Goal: Information Seeking & Learning: Check status

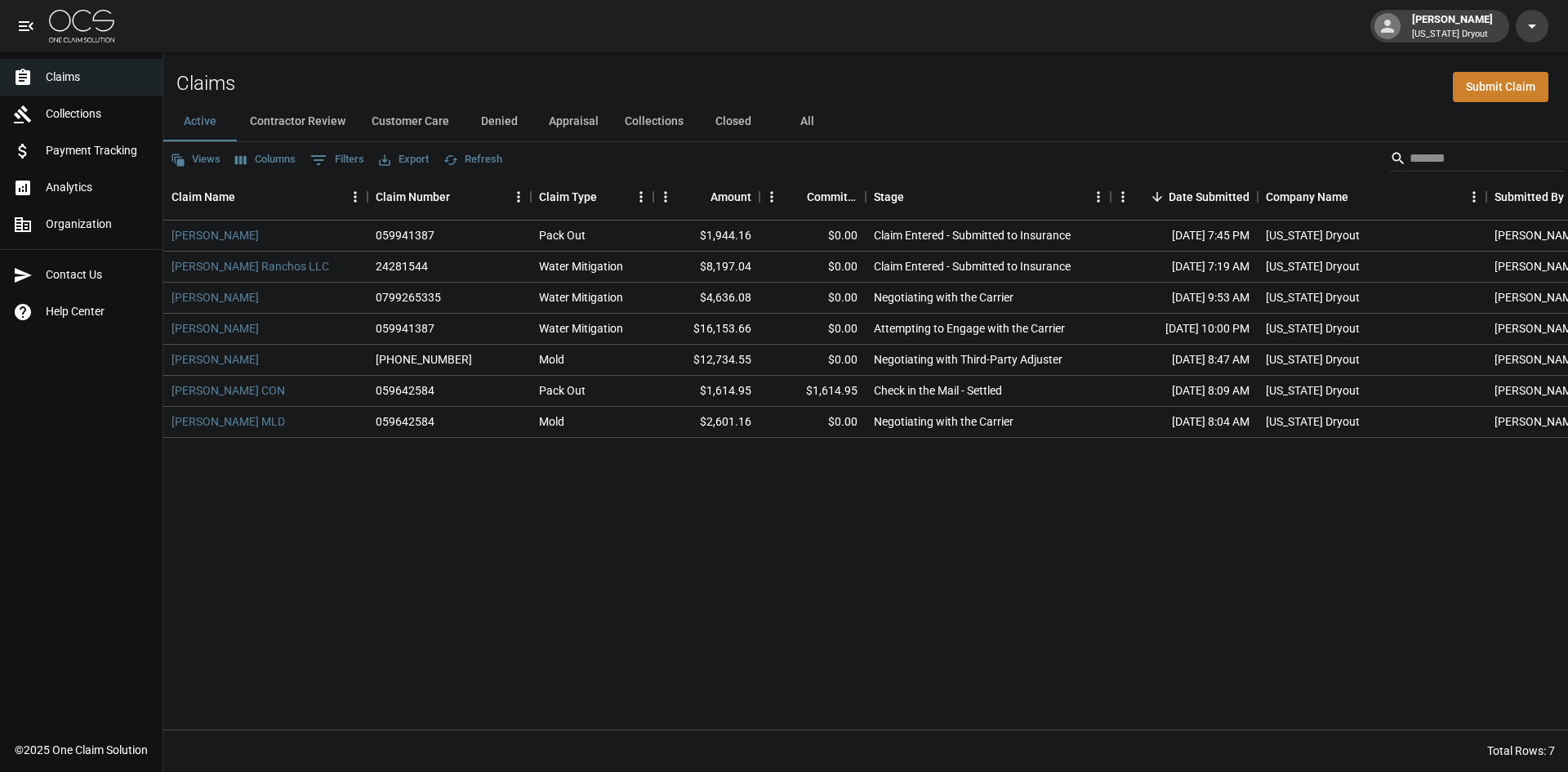
click at [886, 488] on div "[PERSON_NAME] 059941387 Pack Out $1,944.16 $0.00 Claim Entered - Submitted to I…" at bounding box center [926, 475] width 1526 height 509
click at [77, 34] on img at bounding box center [81, 26] width 65 height 32
click at [79, 32] on img at bounding box center [81, 26] width 65 height 32
click at [661, 118] on button "Collections" at bounding box center [654, 121] width 85 height 39
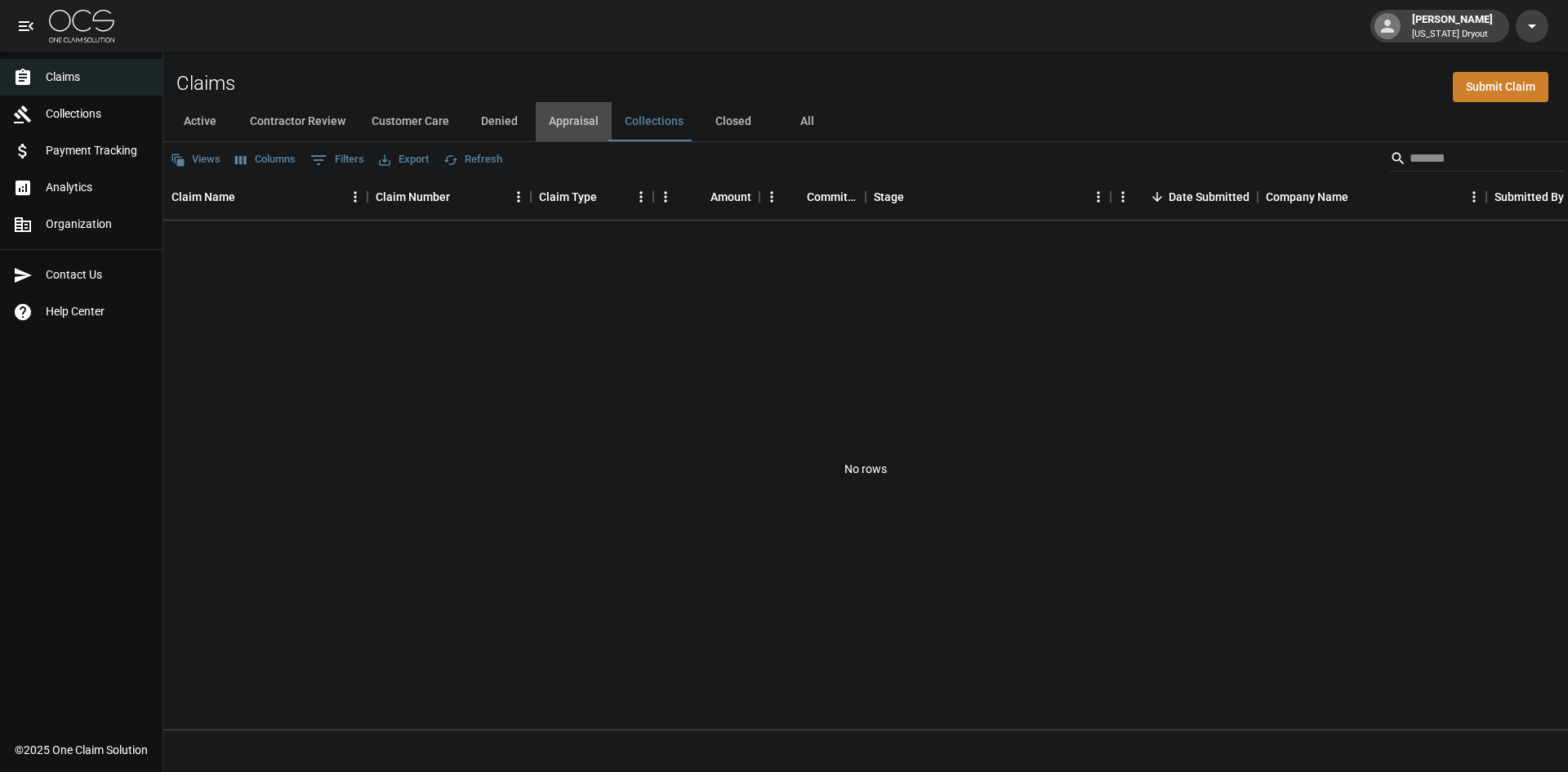
click at [588, 121] on button "Appraisal" at bounding box center [574, 121] width 76 height 39
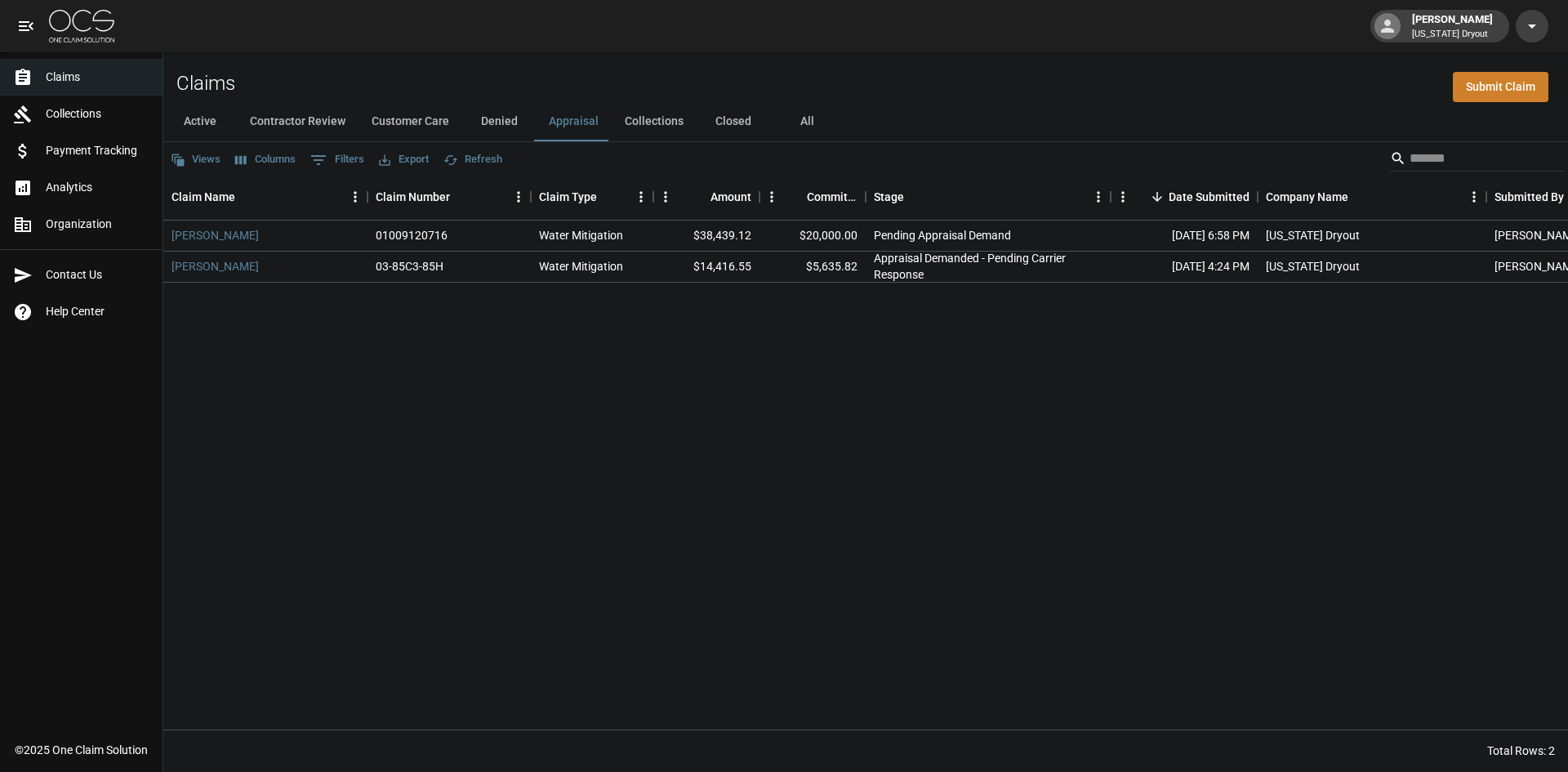
click at [205, 131] on button "Active" at bounding box center [200, 121] width 74 height 39
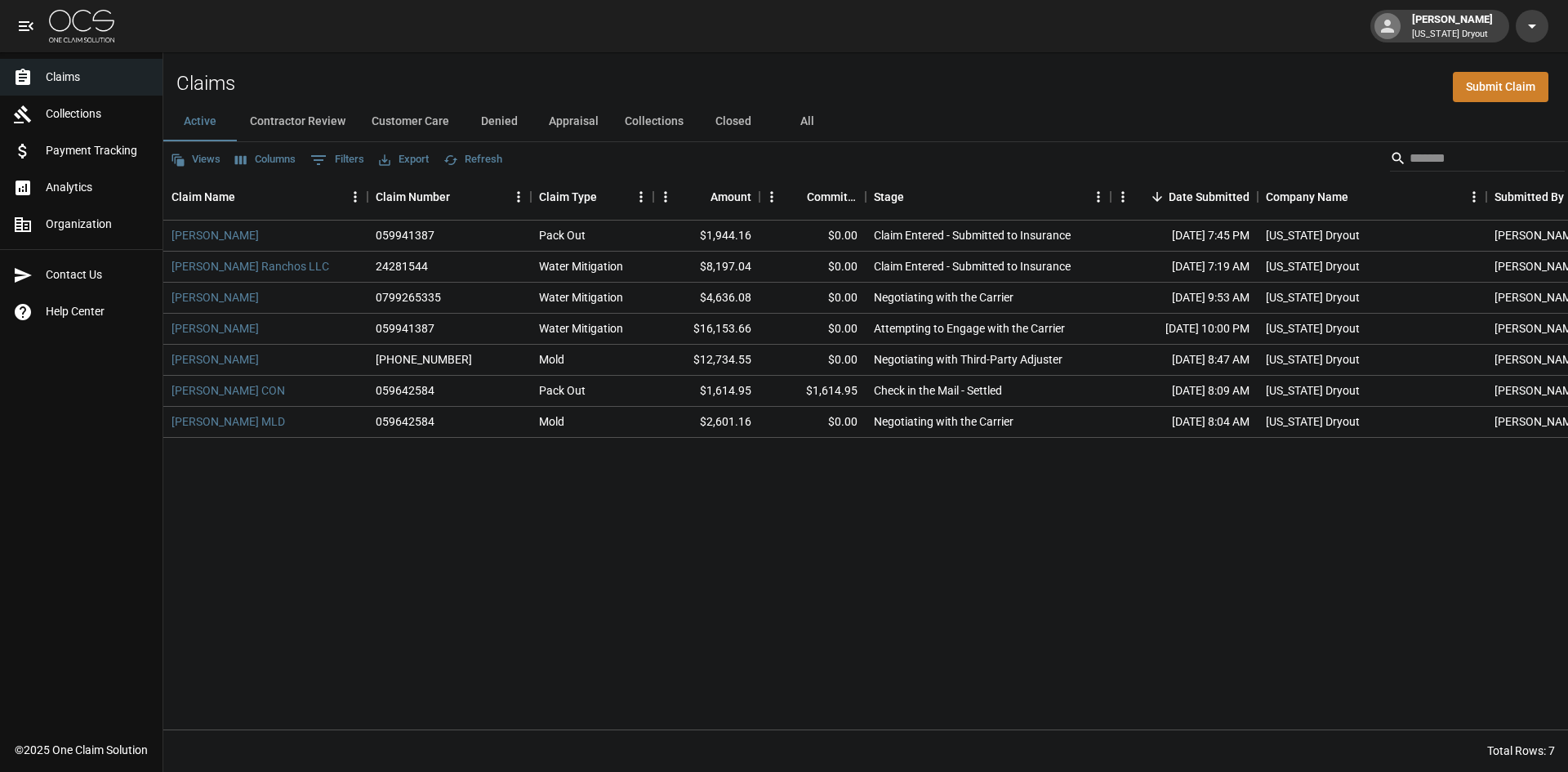
click at [733, 117] on button "Closed" at bounding box center [734, 121] width 74 height 39
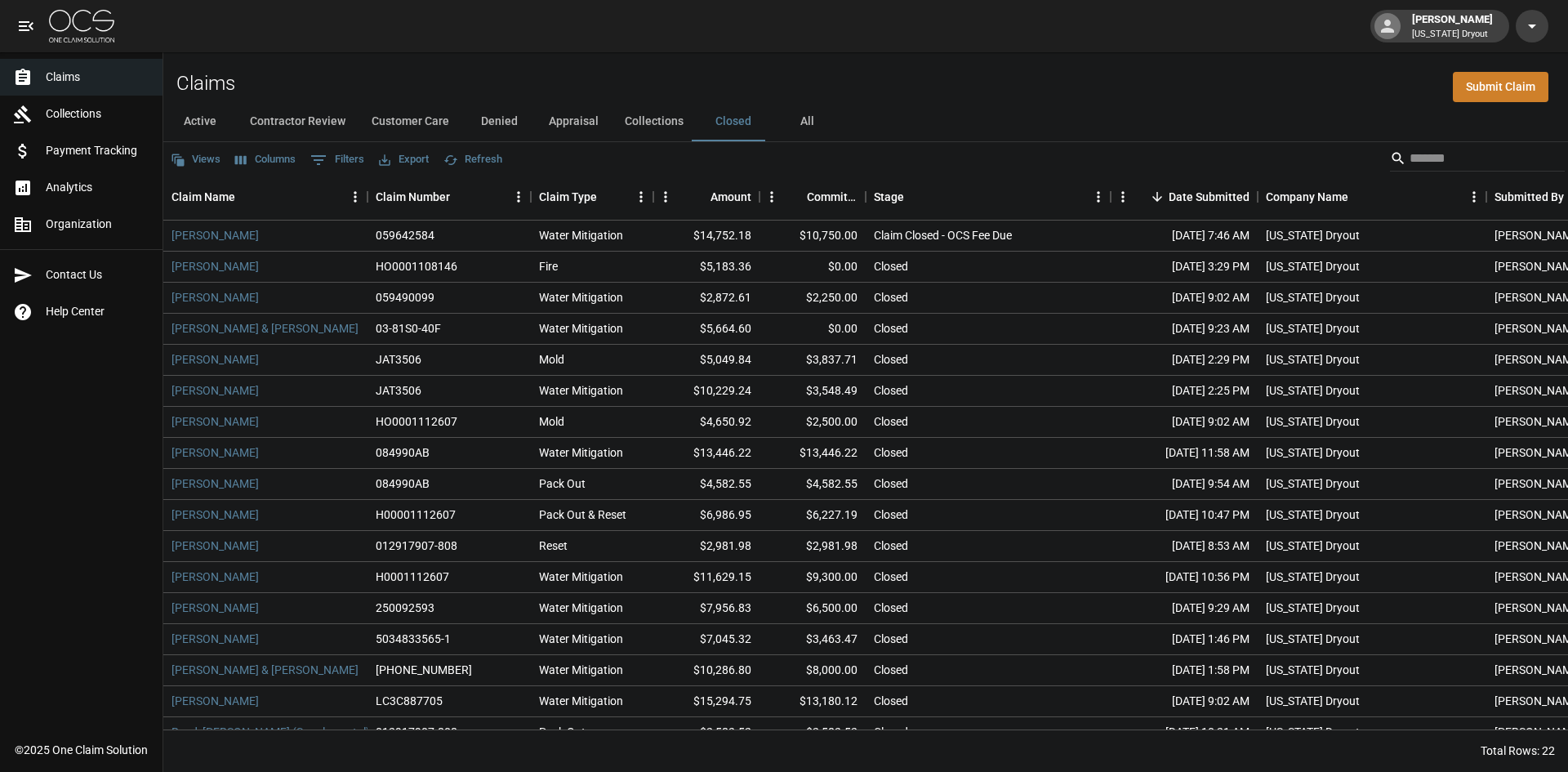
click at [804, 116] on button "All" at bounding box center [807, 121] width 74 height 39
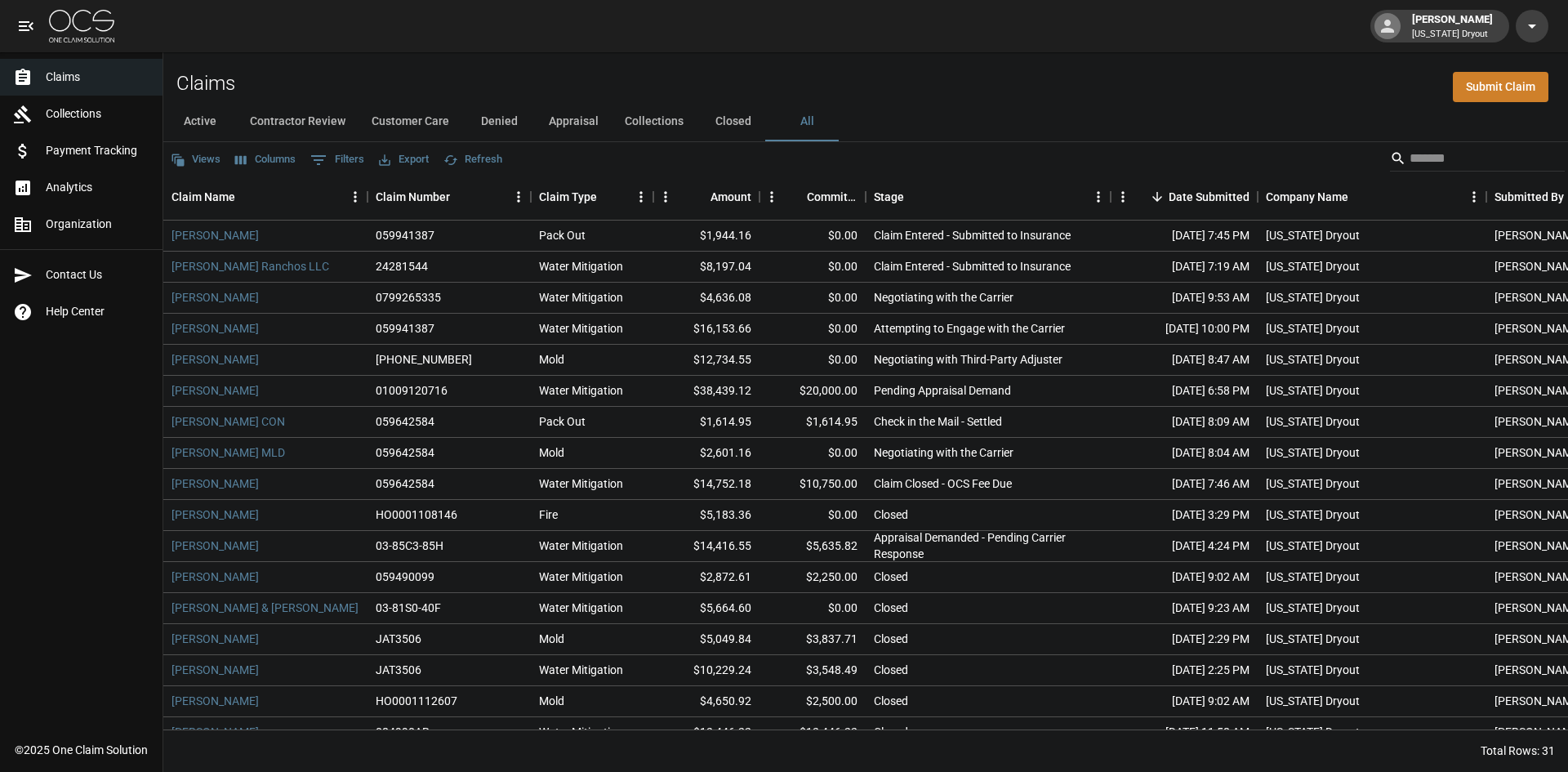
click at [299, 127] on button "Contractor Review" at bounding box center [297, 121] width 121 height 39
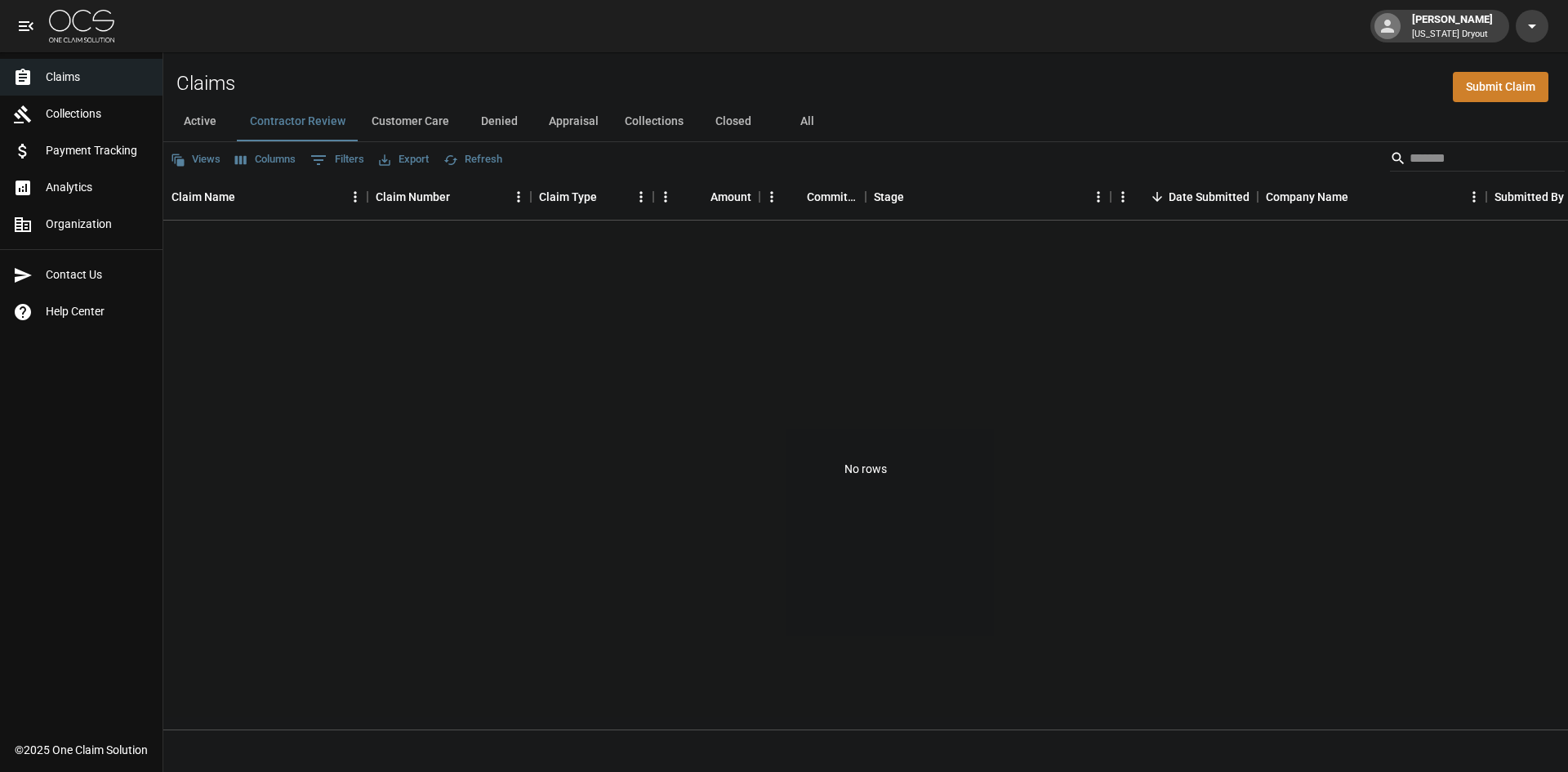
click at [435, 115] on button "Customer Care" at bounding box center [411, 121] width 104 height 39
click at [206, 126] on button "Active" at bounding box center [200, 121] width 74 height 39
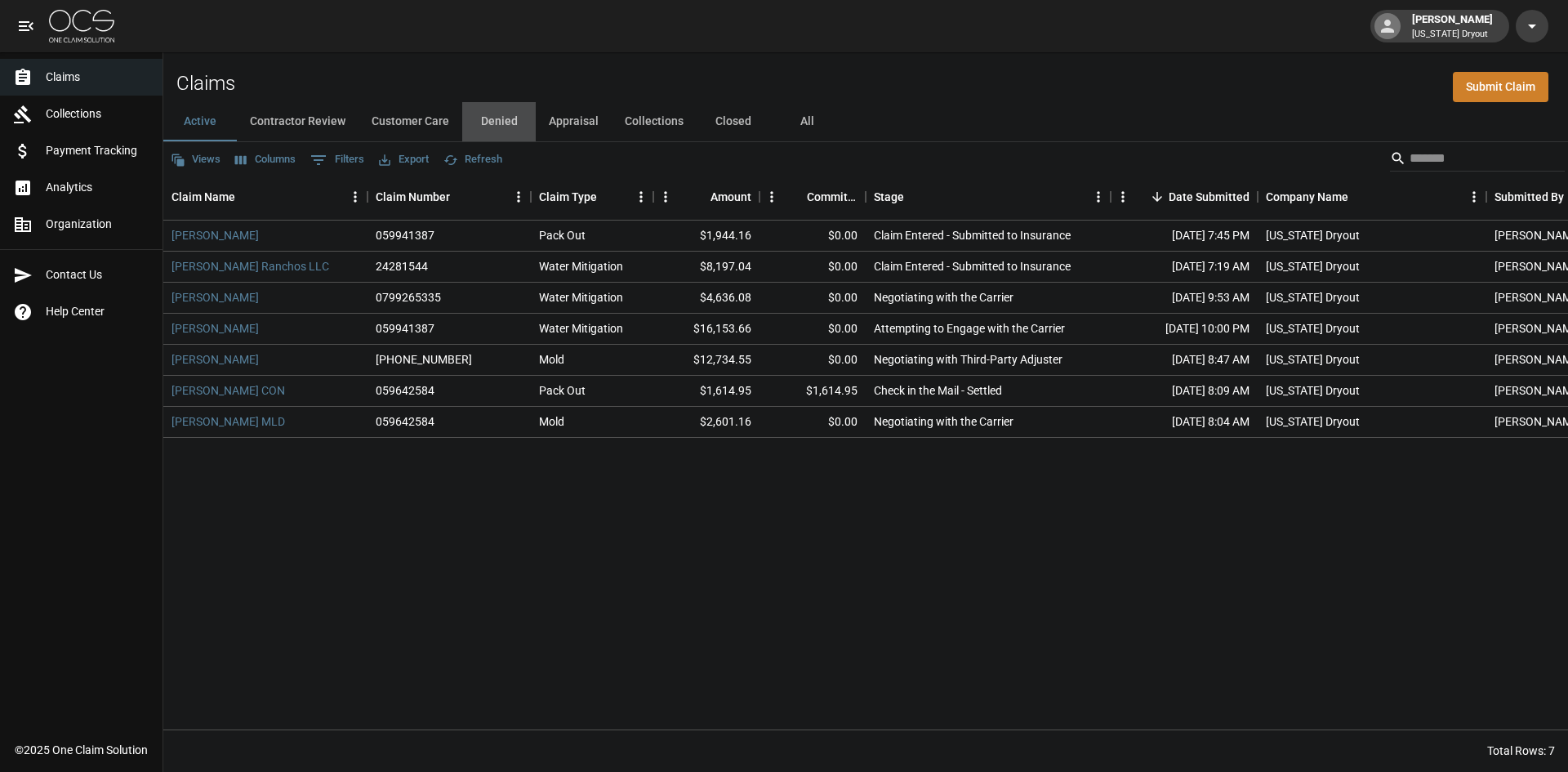
click at [501, 121] on button "Denied" at bounding box center [499, 121] width 74 height 39
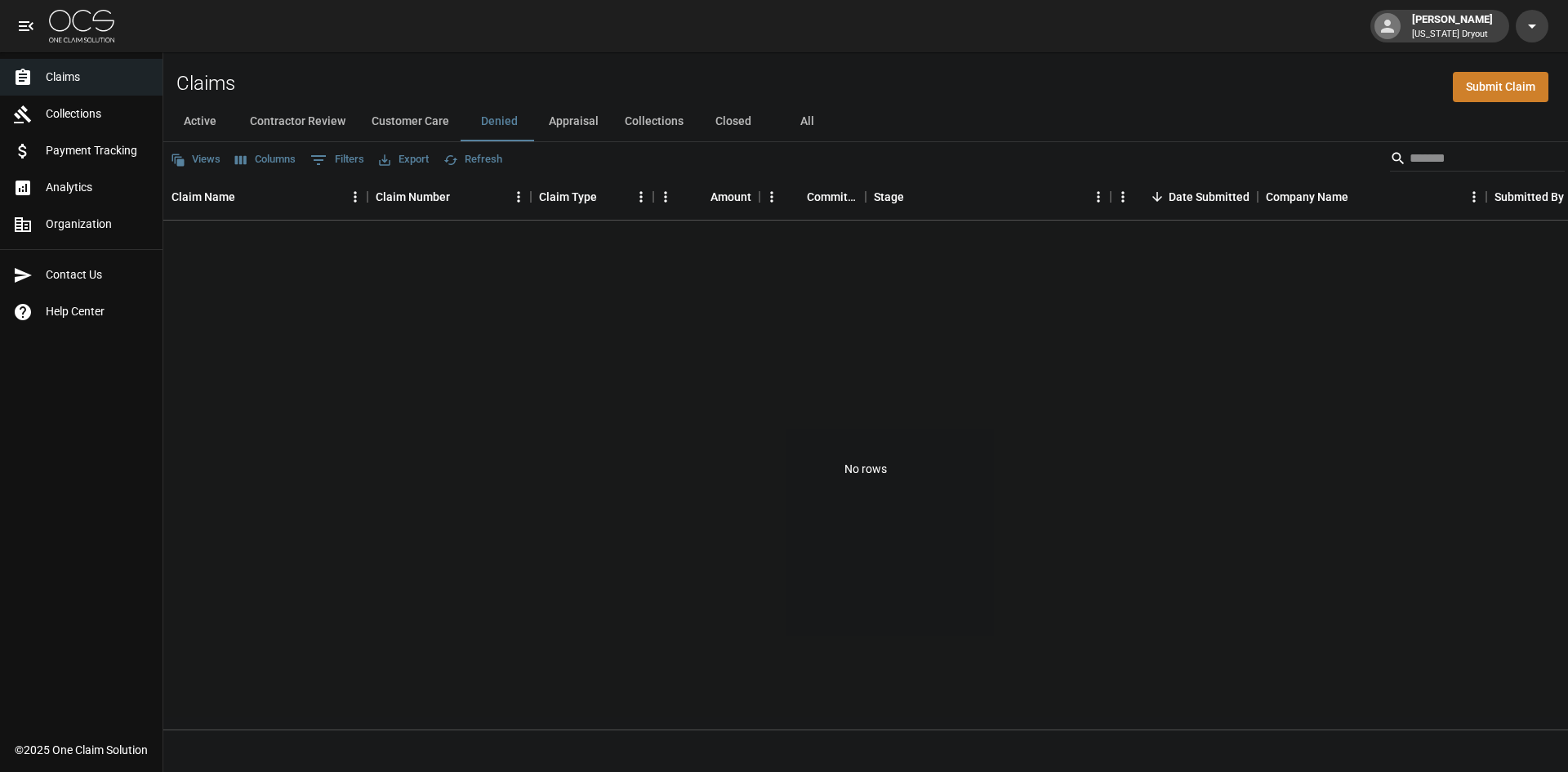
click at [572, 127] on button "Appraisal" at bounding box center [574, 121] width 76 height 39
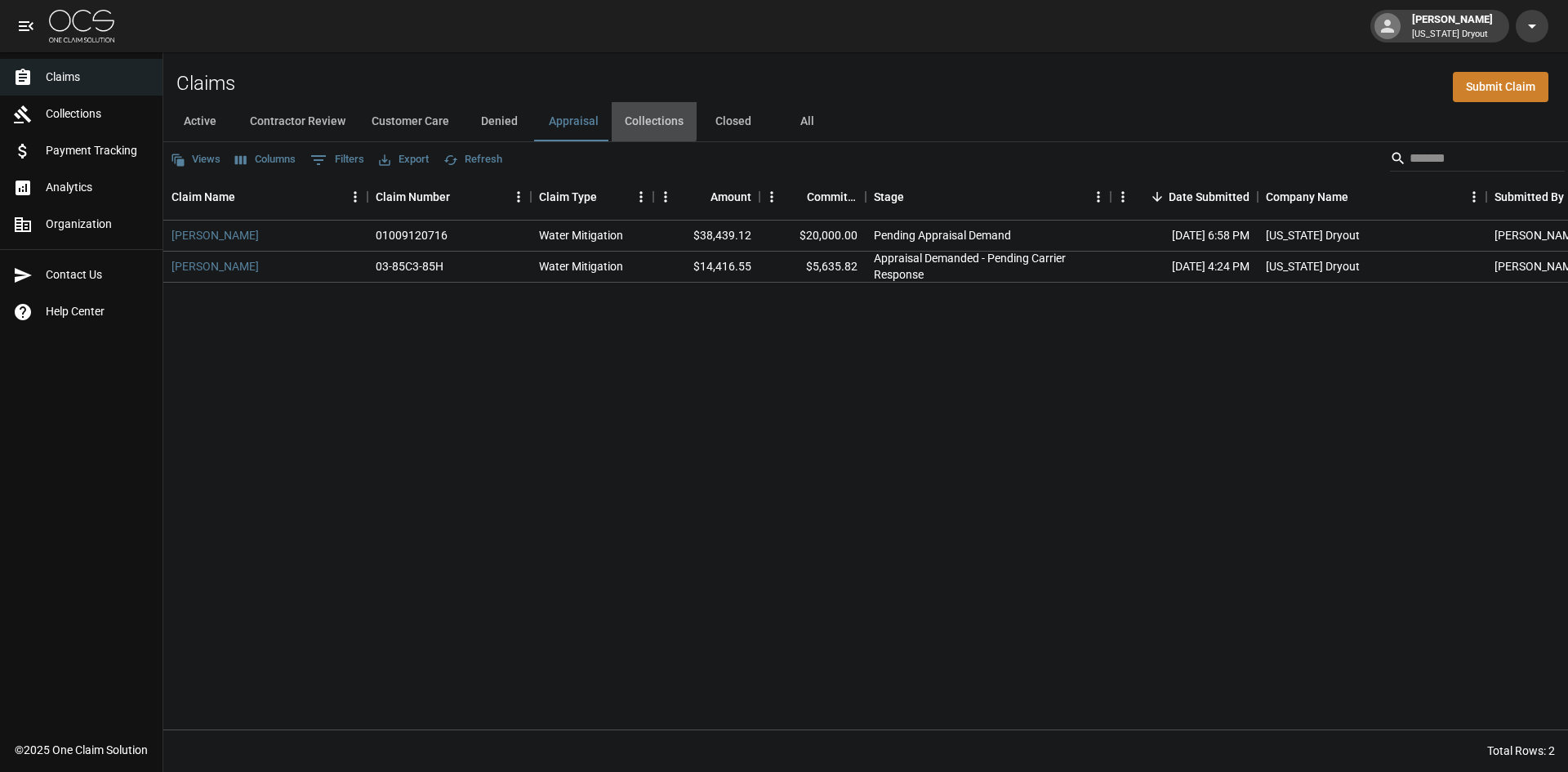
click at [637, 117] on button "Collections" at bounding box center [654, 121] width 85 height 39
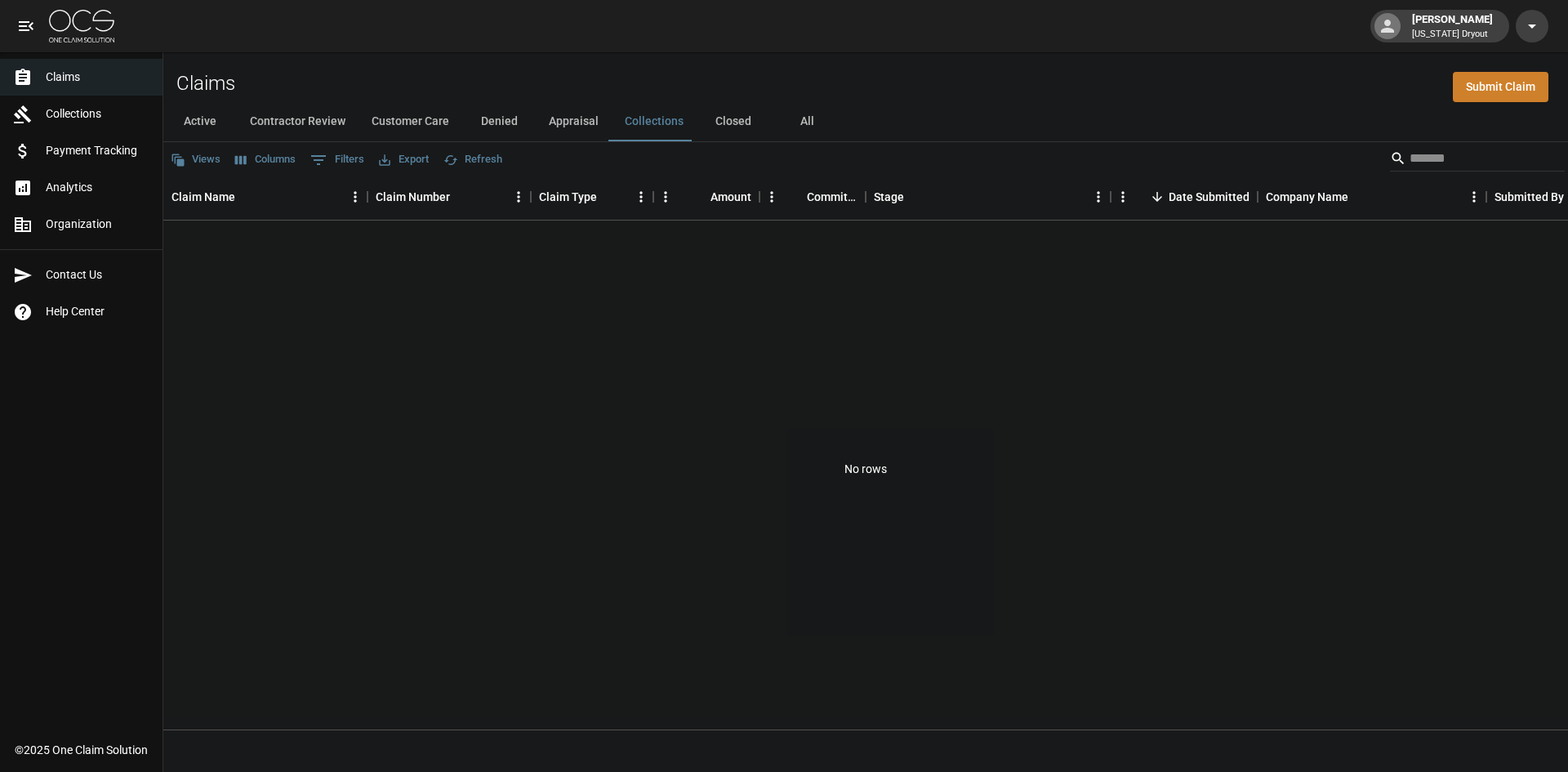
click at [726, 122] on button "Closed" at bounding box center [734, 121] width 74 height 39
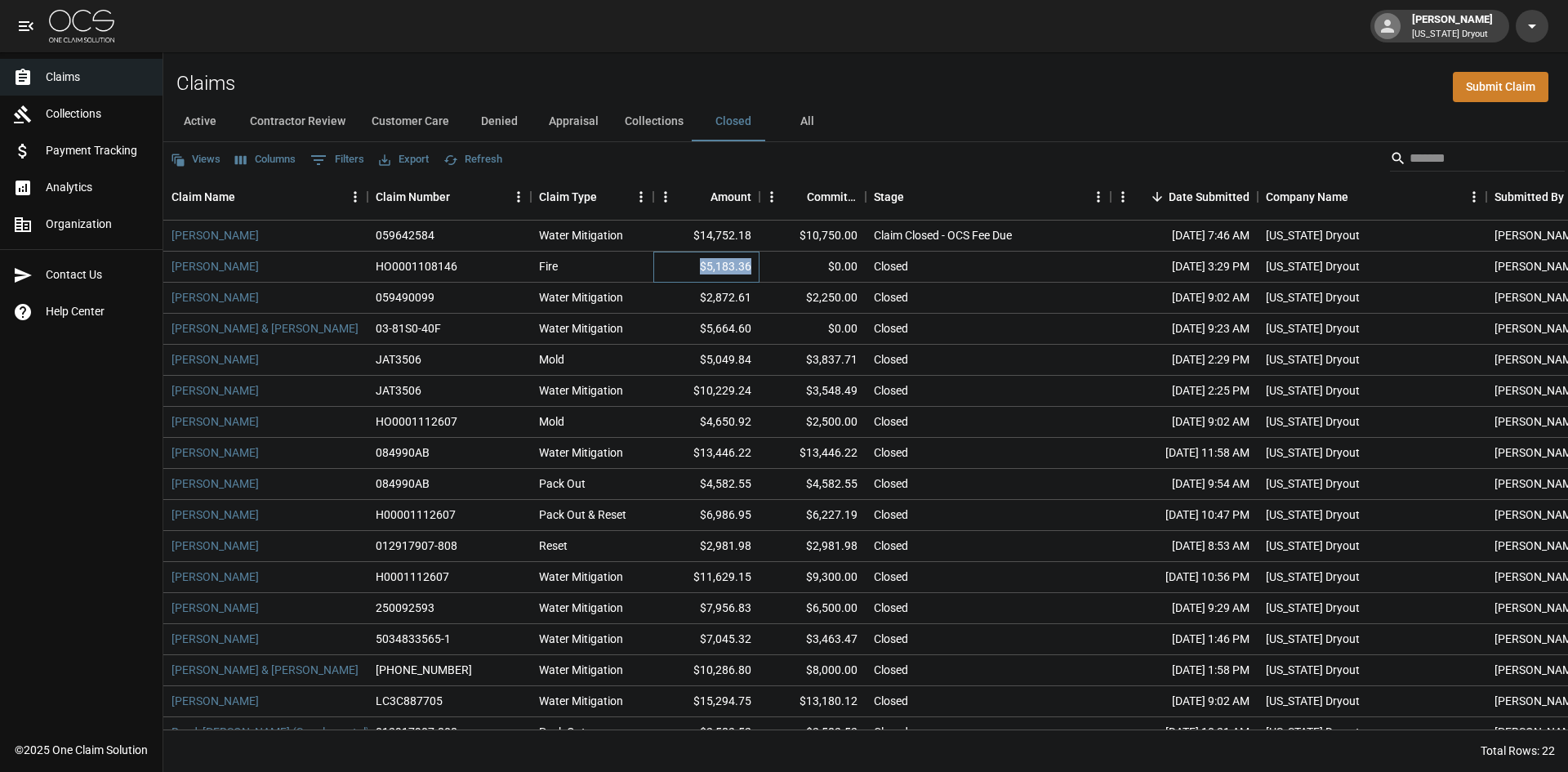
drag, startPoint x: 704, startPoint y: 265, endPoint x: 752, endPoint y: 268, distance: 48.1
click at [752, 268] on div "$5,183.36" at bounding box center [706, 267] width 106 height 31
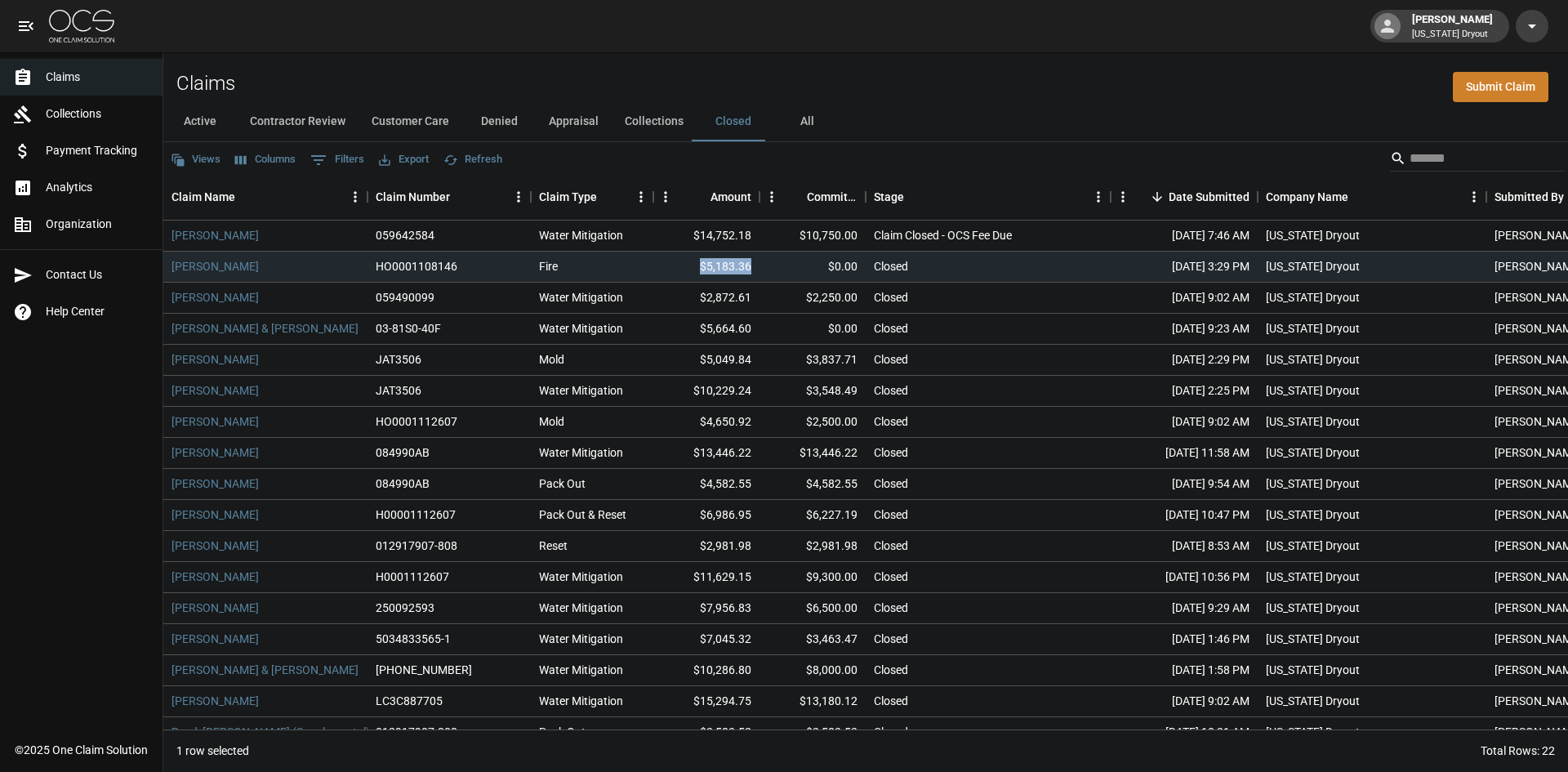
click at [799, 116] on button "All" at bounding box center [807, 121] width 74 height 39
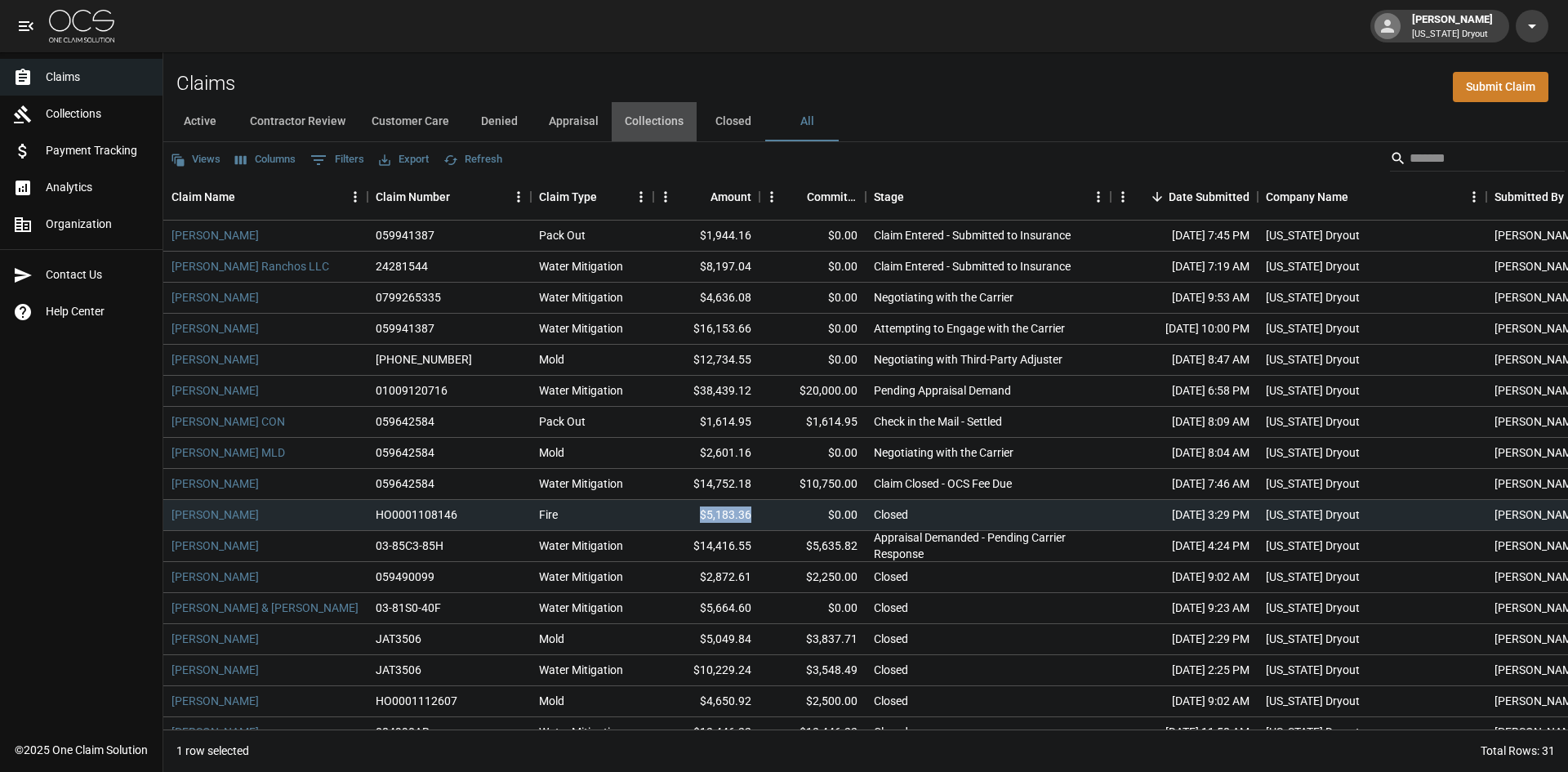
click at [661, 121] on button "Collections" at bounding box center [654, 121] width 85 height 39
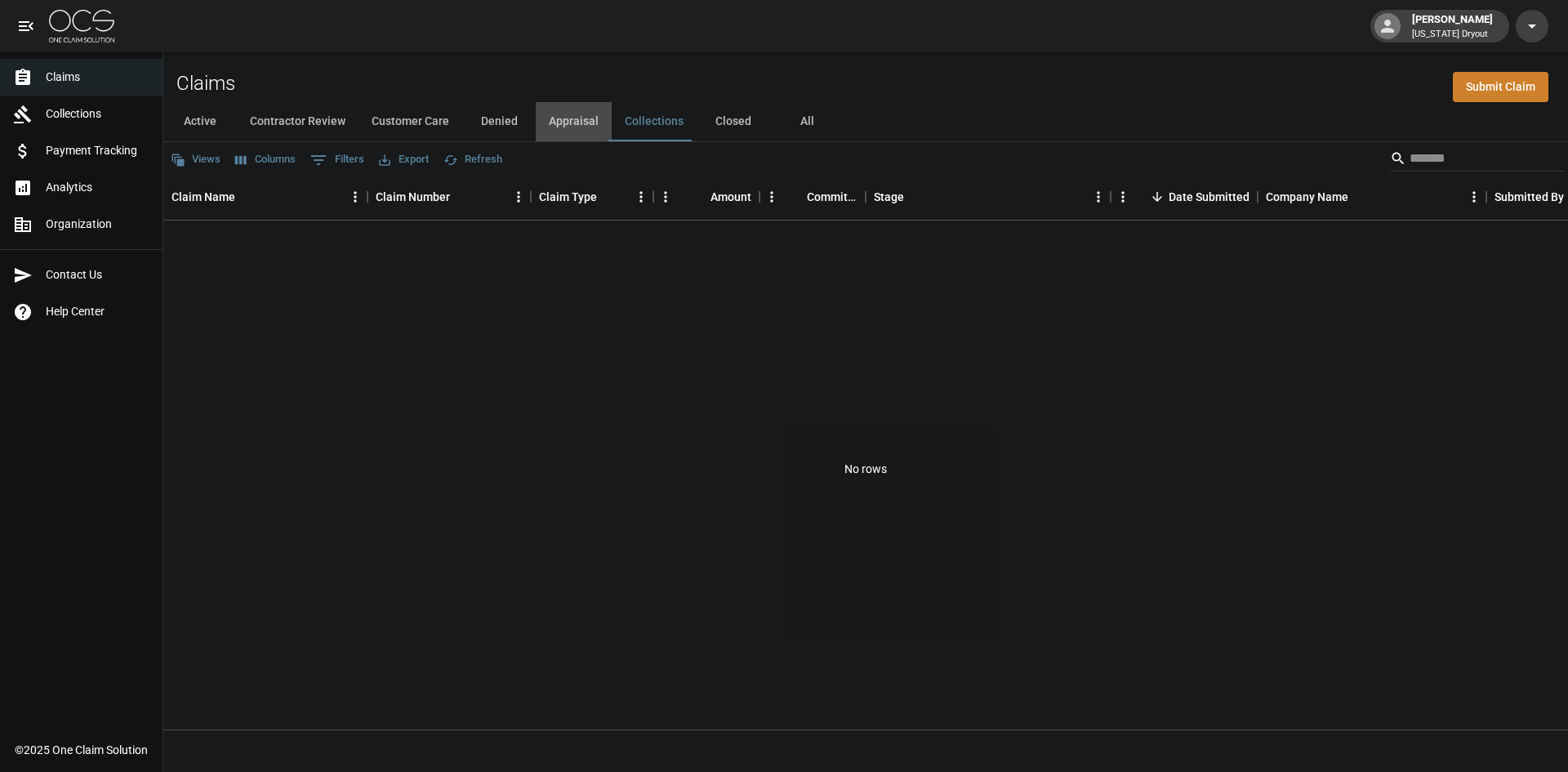
click at [551, 117] on button "Appraisal" at bounding box center [574, 121] width 76 height 39
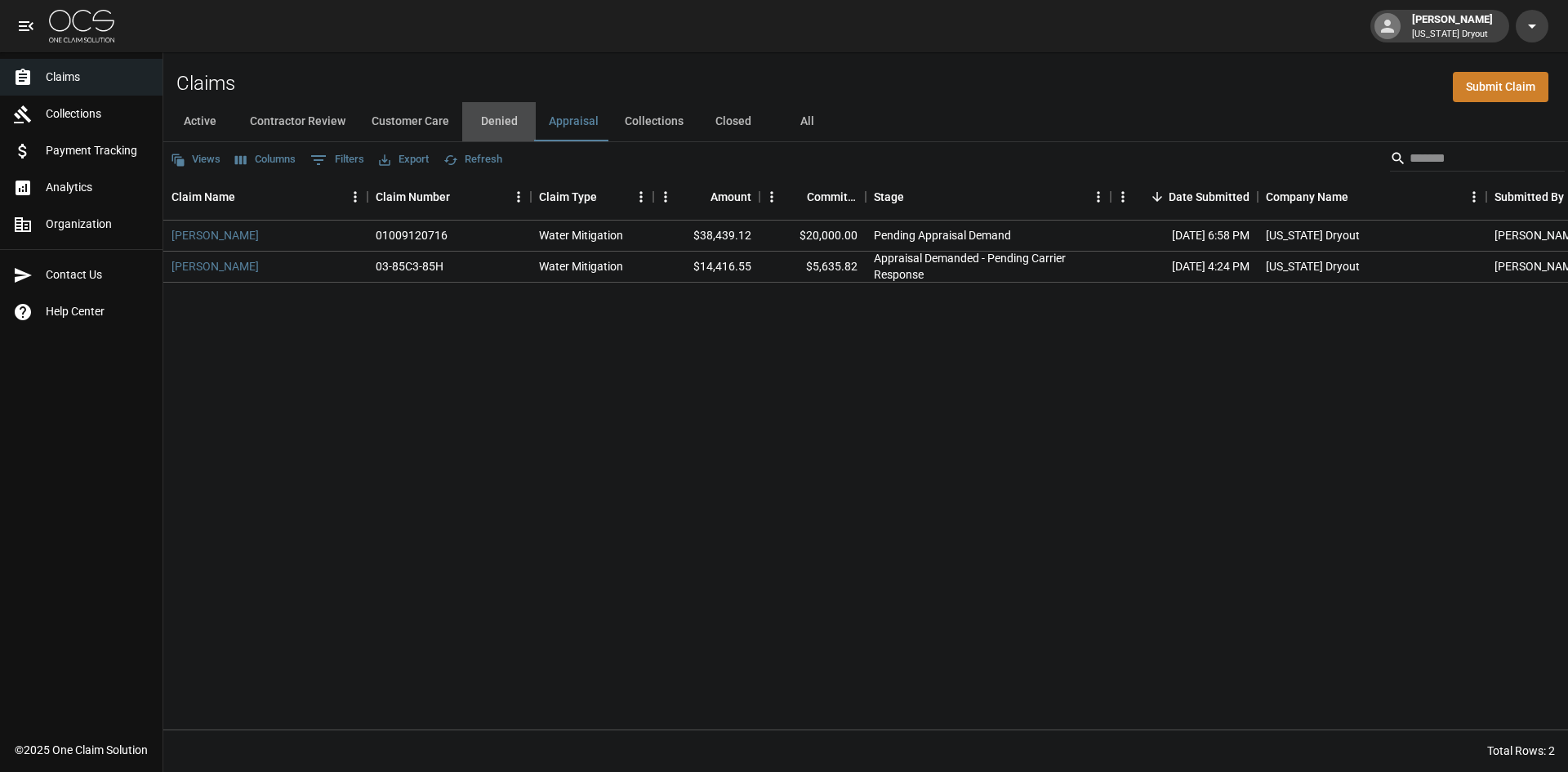
click at [493, 119] on button "Denied" at bounding box center [499, 121] width 74 height 39
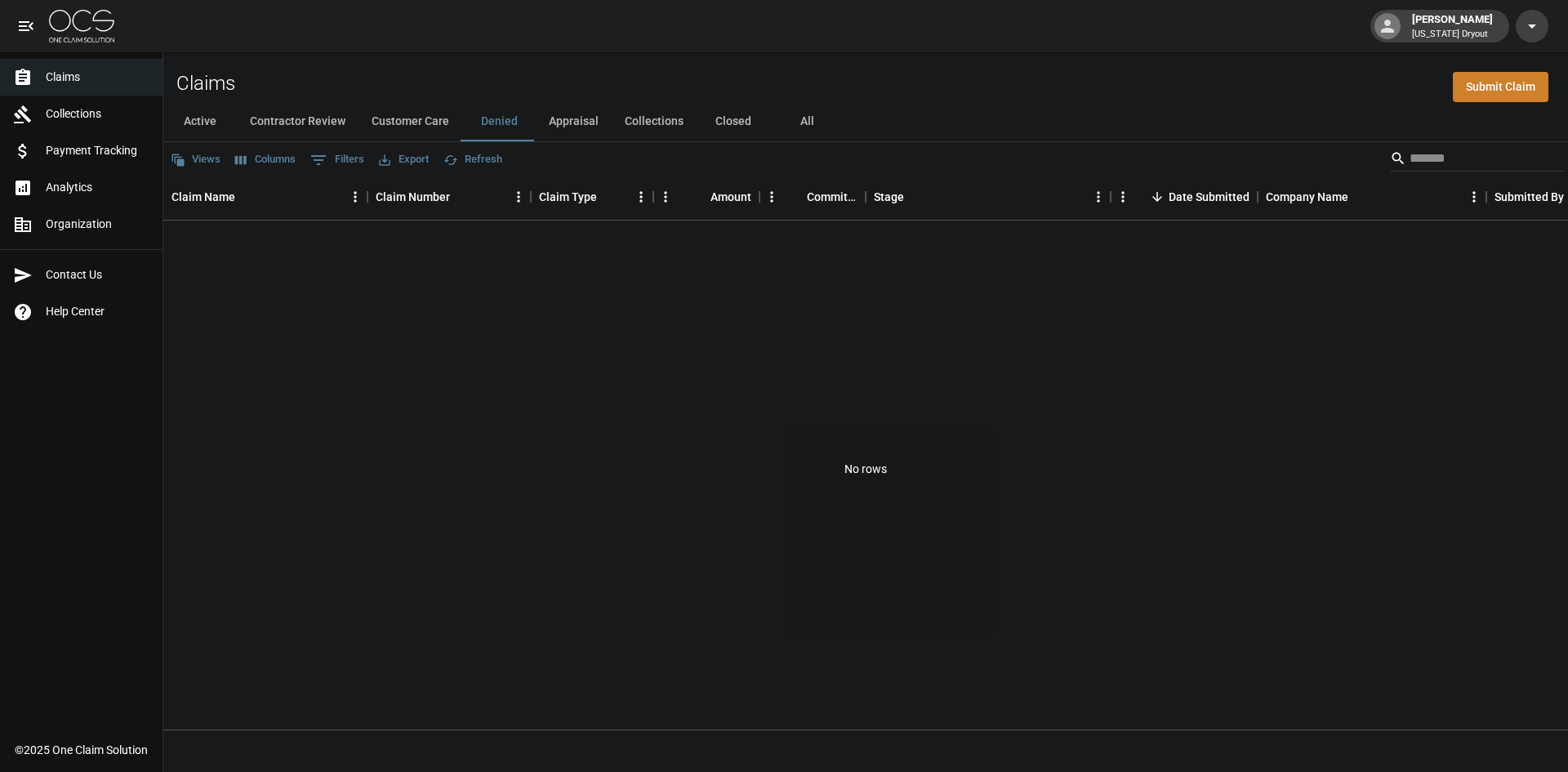
click at [423, 124] on button "Customer Care" at bounding box center [411, 121] width 104 height 39
click at [313, 120] on button "Contractor Review" at bounding box center [297, 121] width 121 height 39
click at [209, 123] on button "Active" at bounding box center [200, 121] width 74 height 39
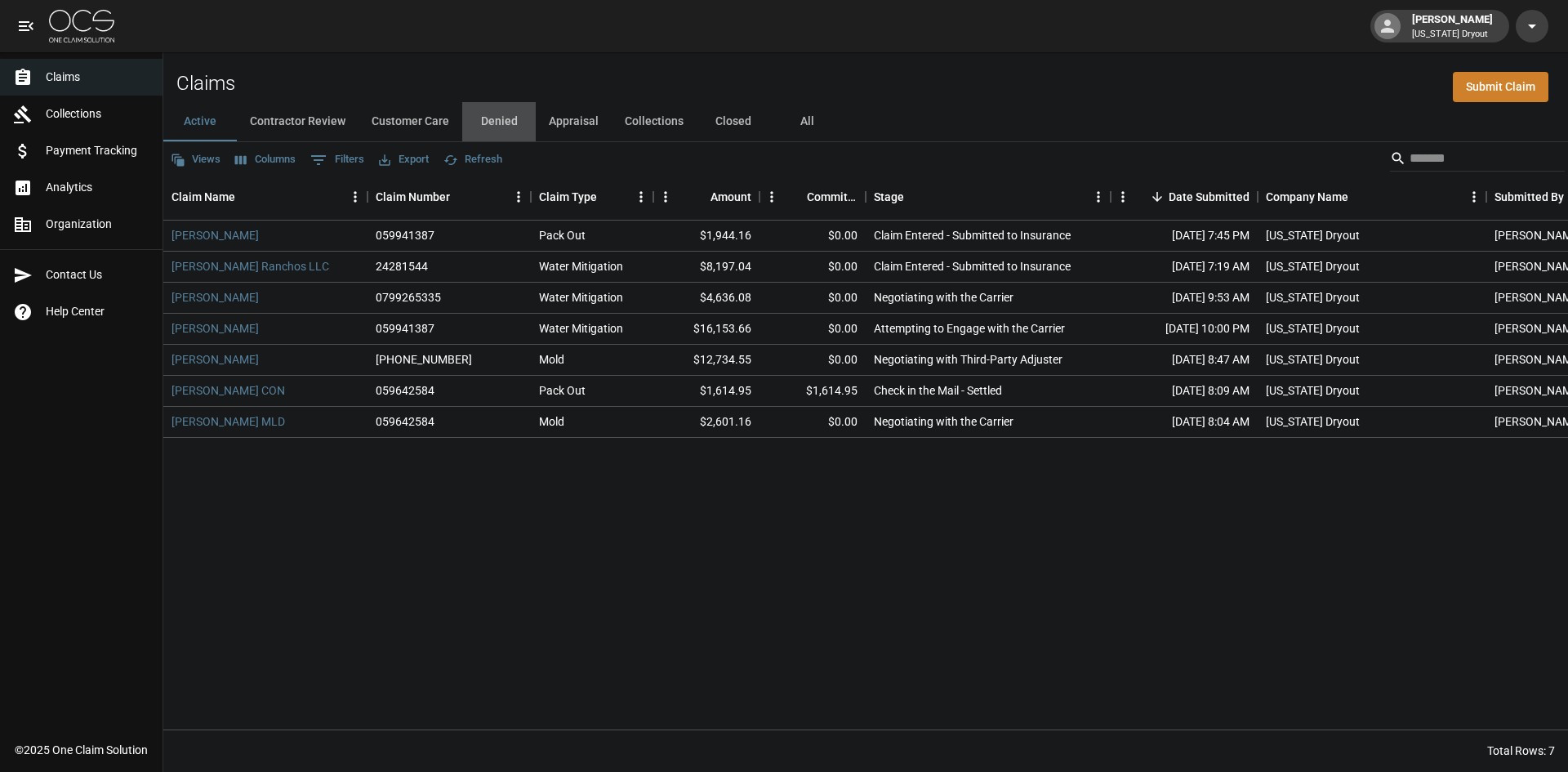
click at [504, 117] on button "Denied" at bounding box center [499, 121] width 74 height 39
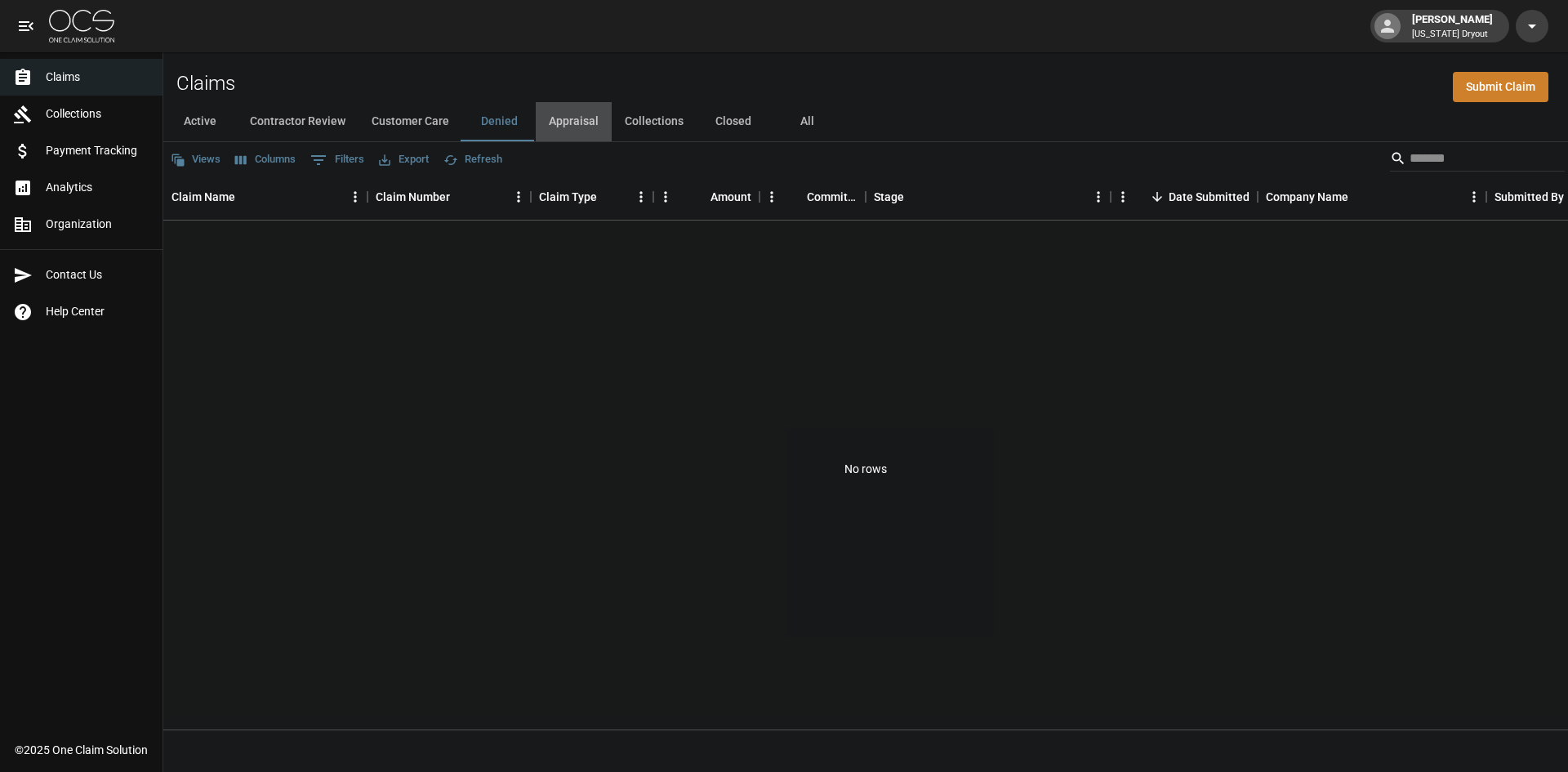
click at [587, 124] on button "Appraisal" at bounding box center [574, 121] width 76 height 39
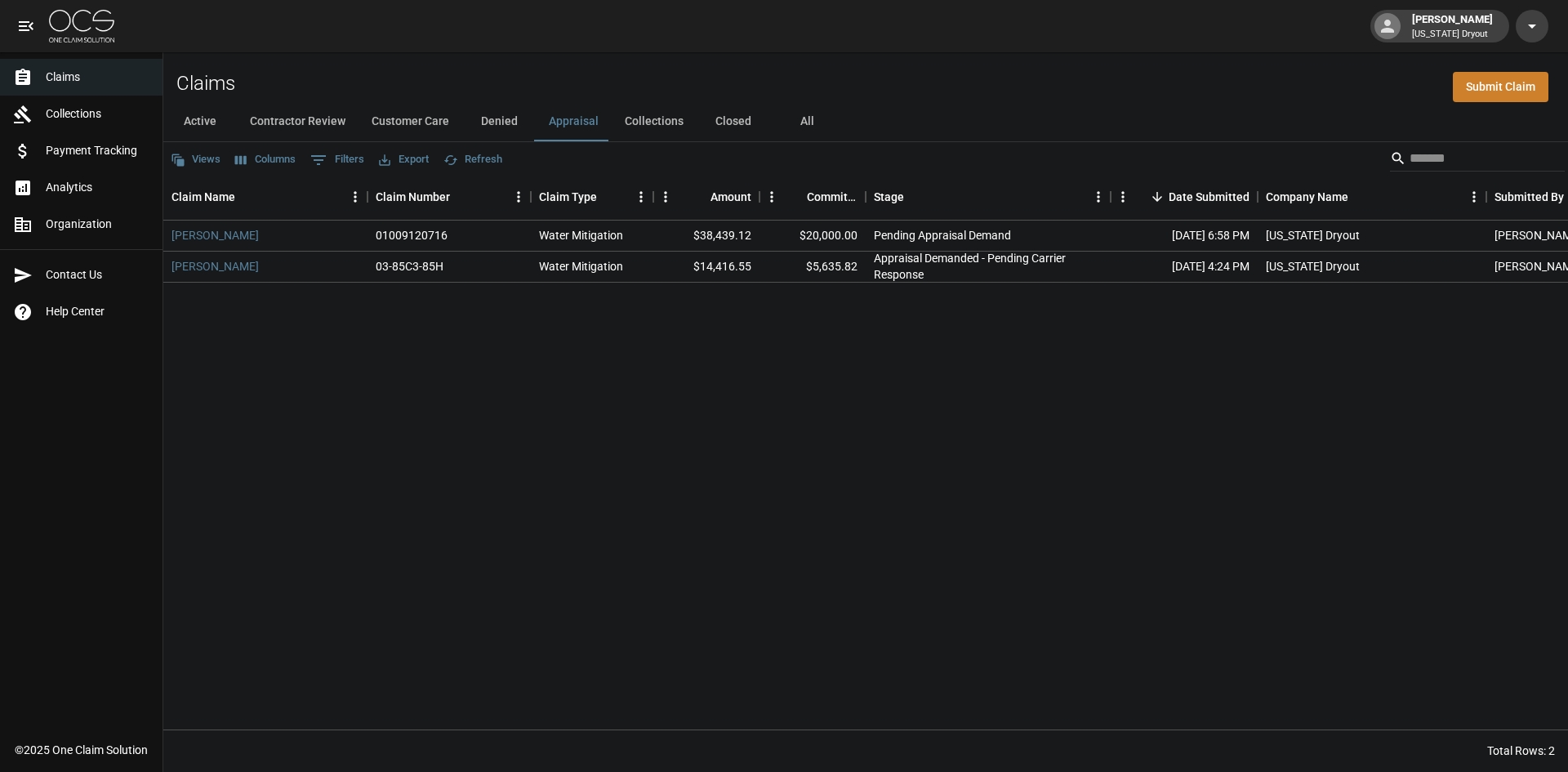
click at [643, 122] on button "Collections" at bounding box center [654, 121] width 85 height 39
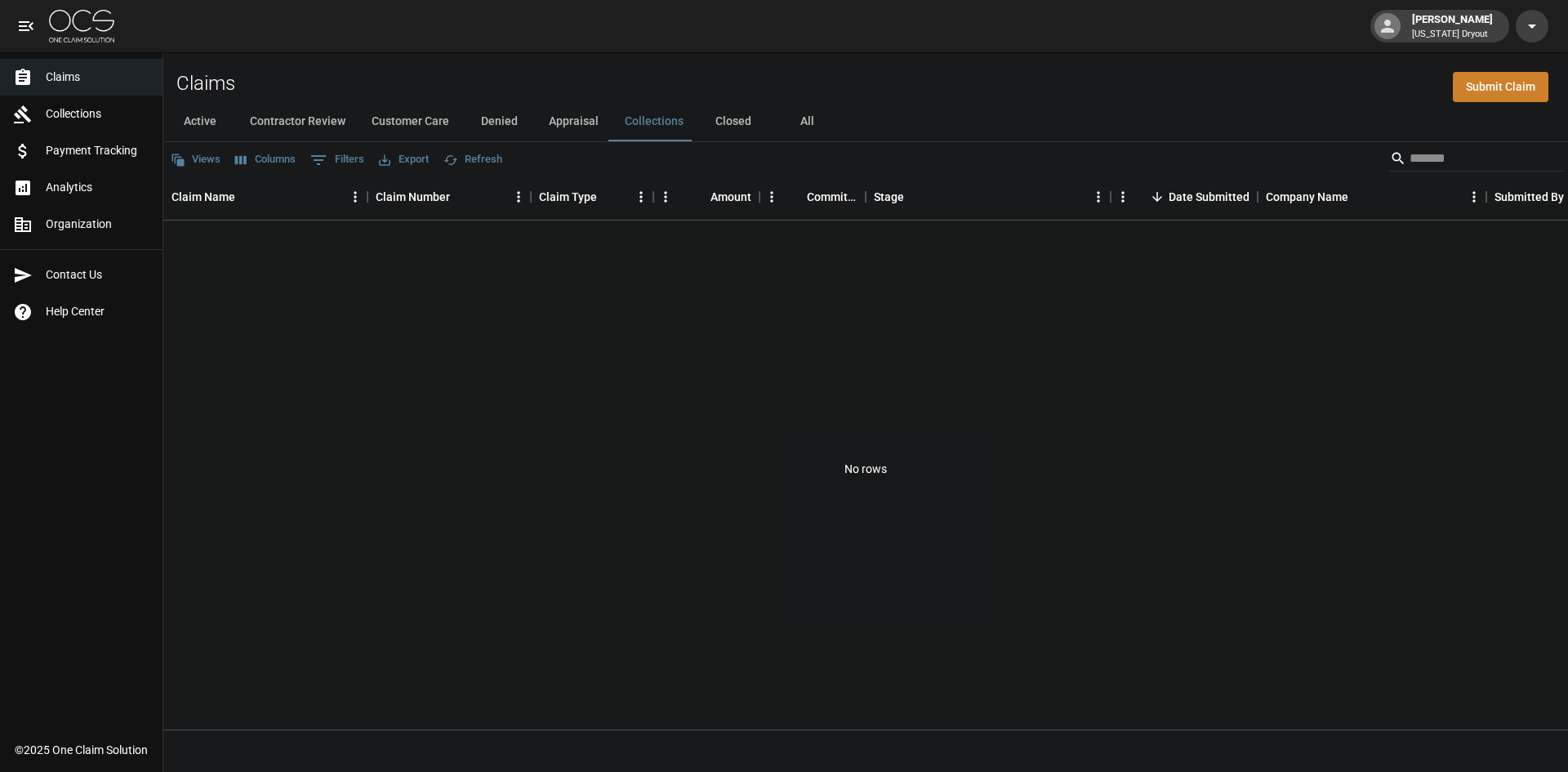
click at [721, 113] on button "Closed" at bounding box center [734, 121] width 74 height 39
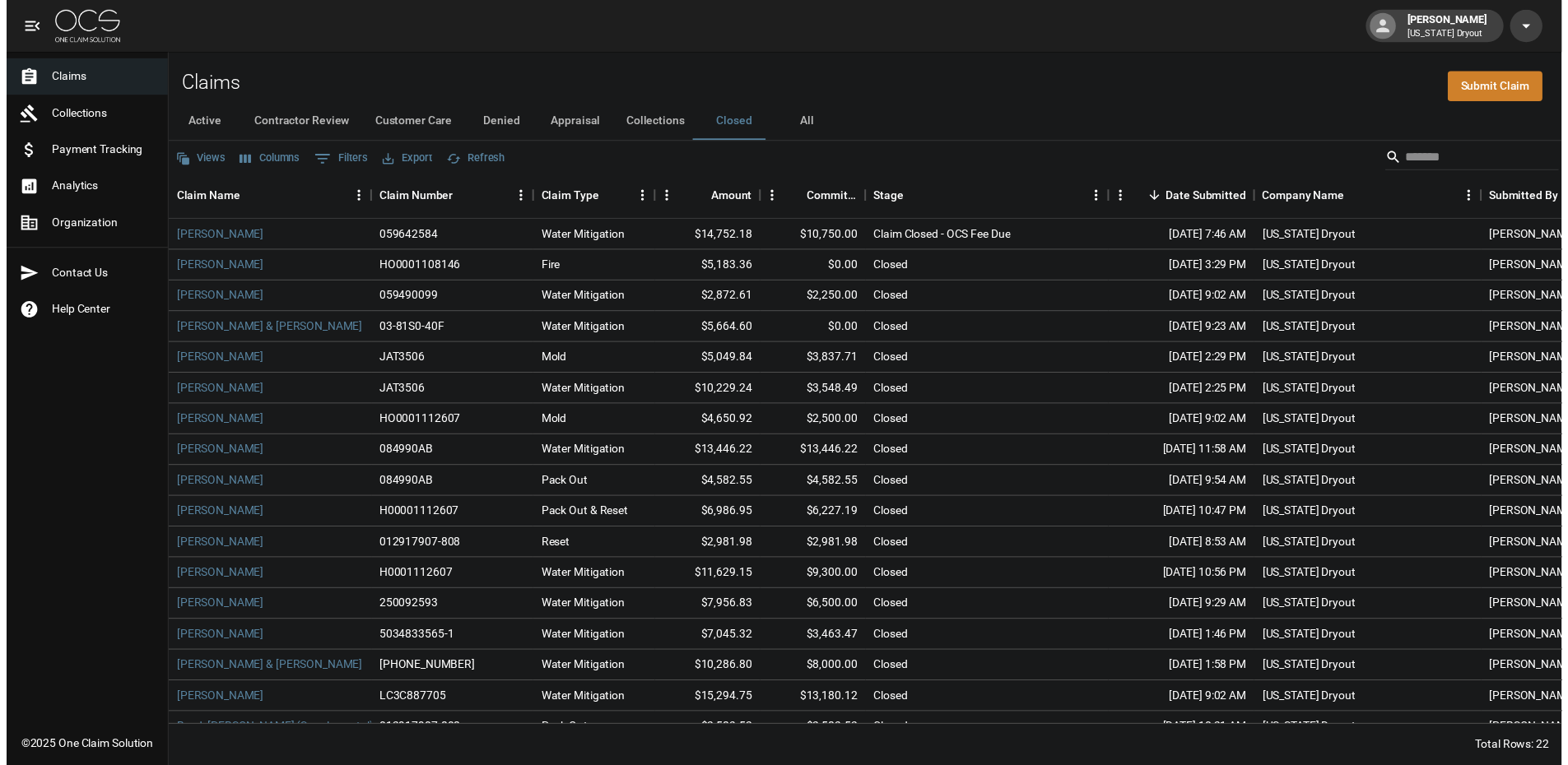
scroll to position [188, 0]
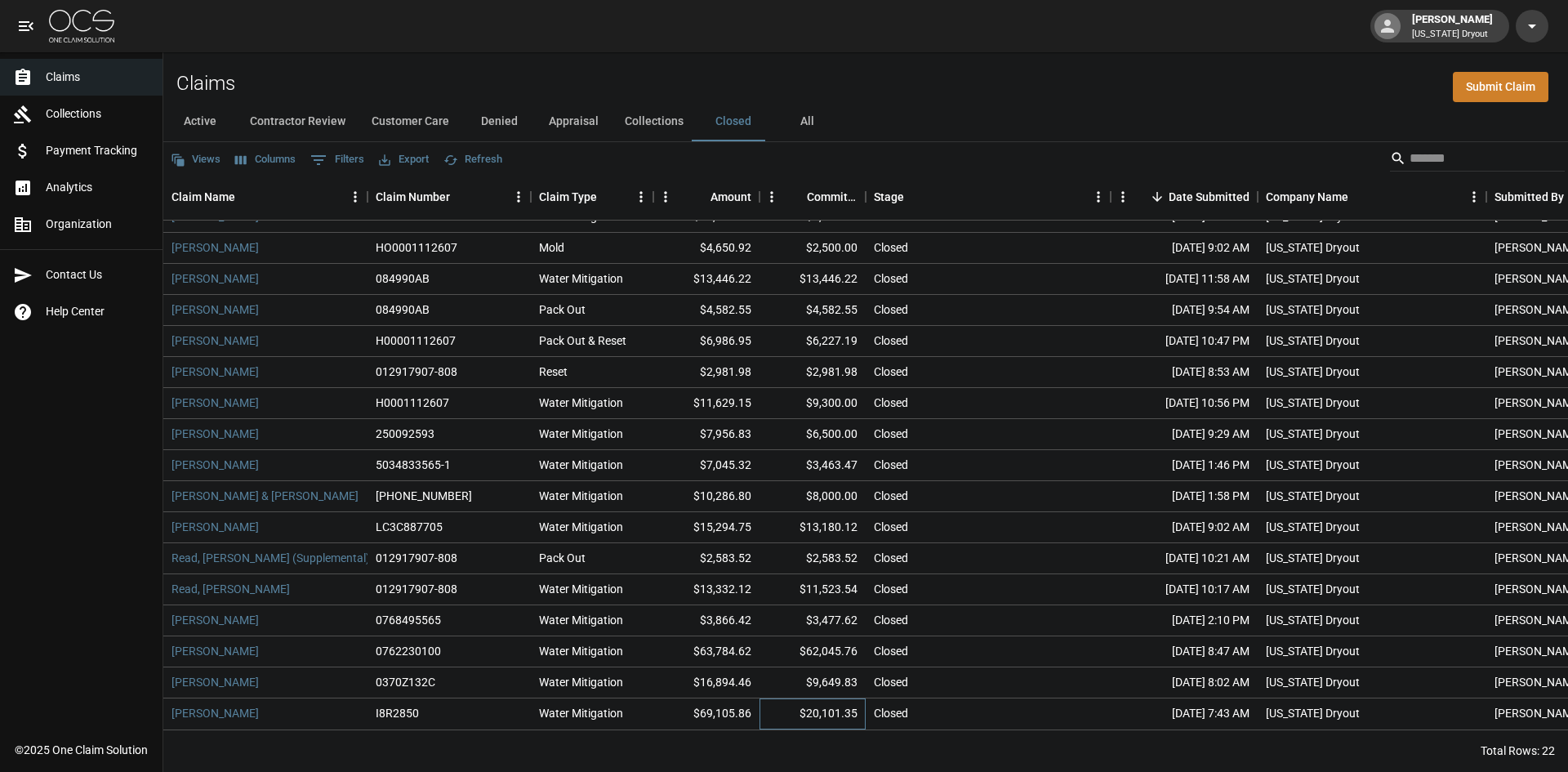
click at [849, 703] on div "$20,101.35" at bounding box center [812, 713] width 106 height 31
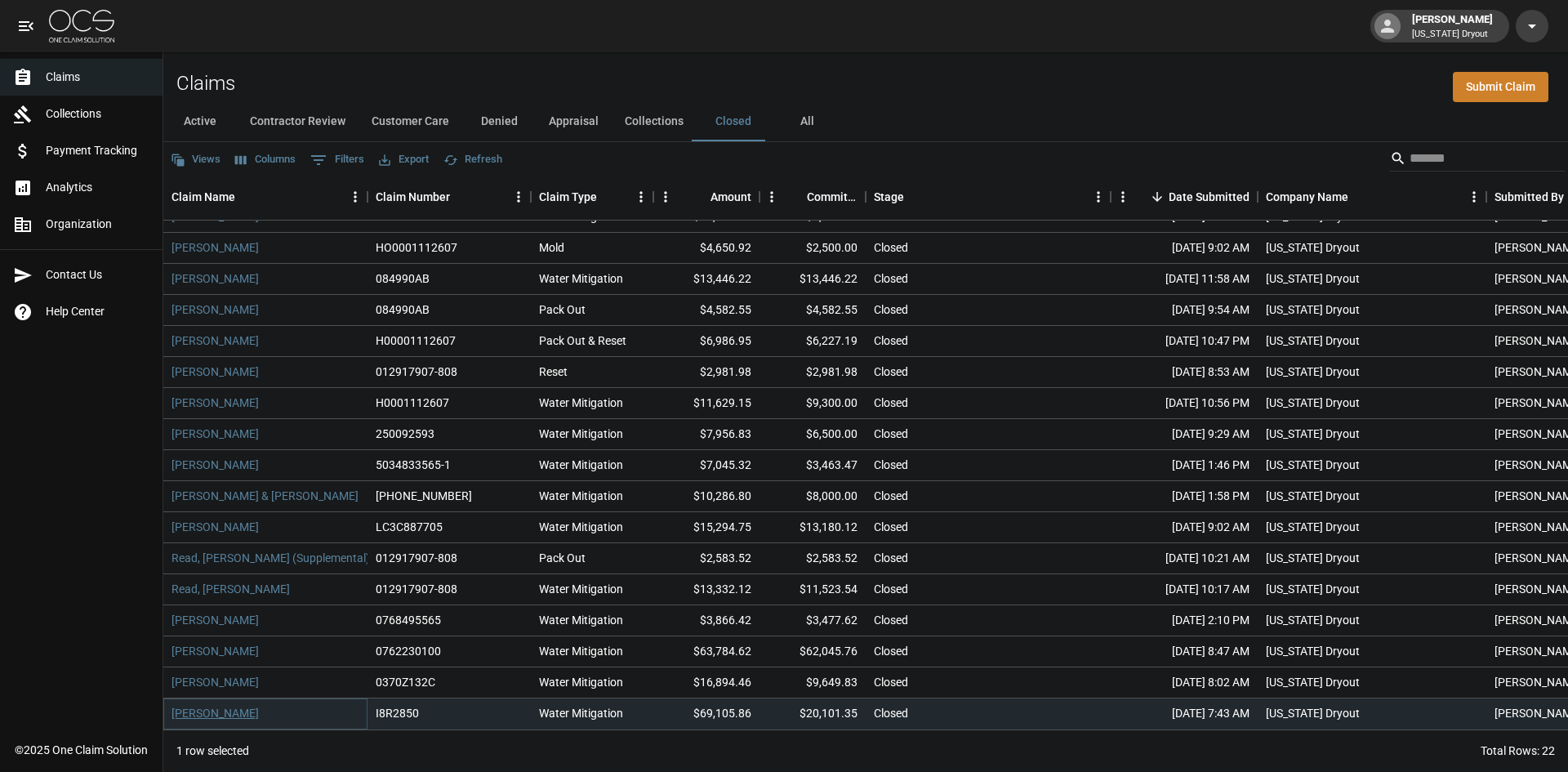
click at [202, 705] on link "[PERSON_NAME]" at bounding box center [215, 712] width 87 height 16
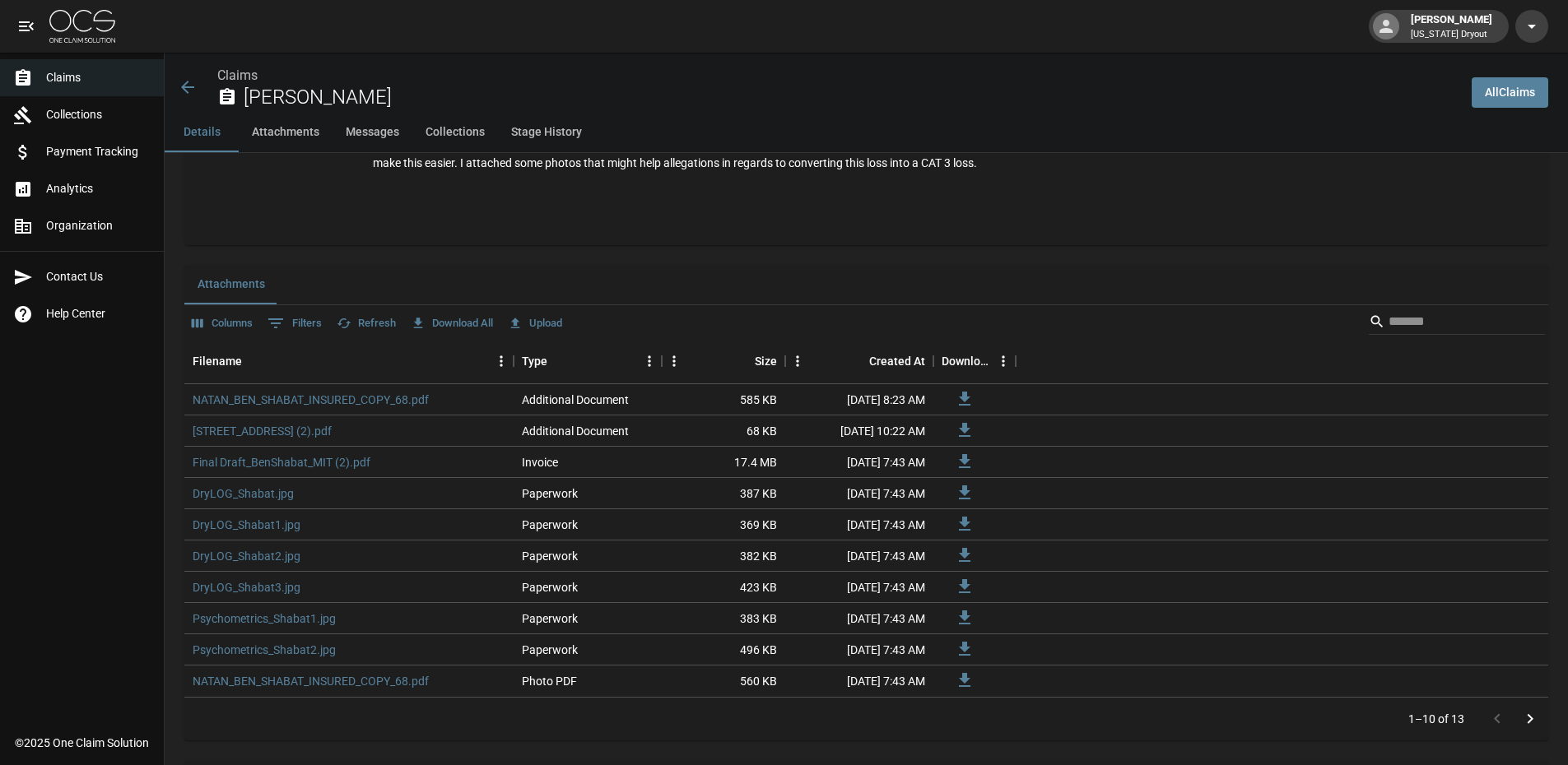
scroll to position [1069, 0]
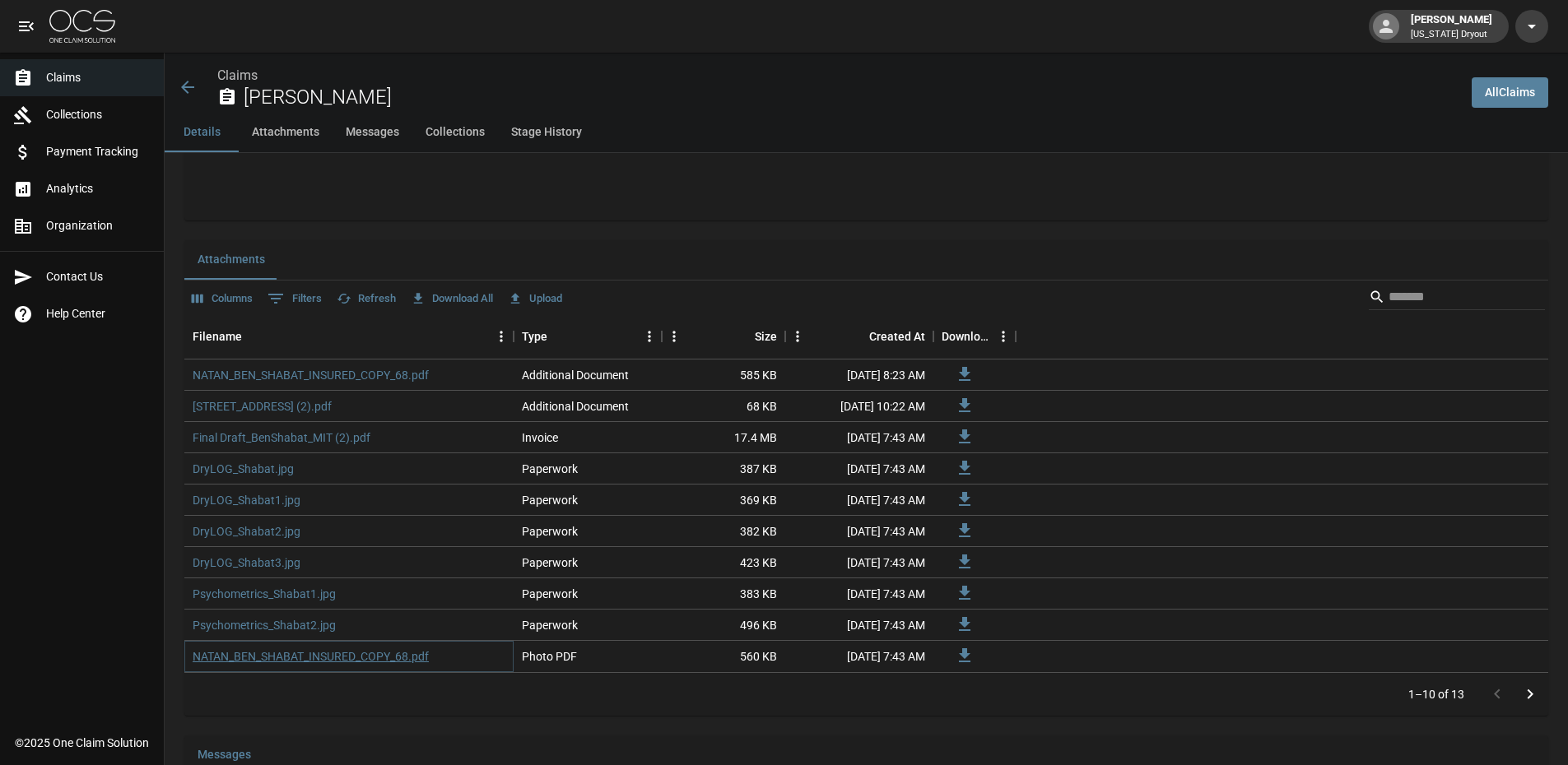
click at [325, 660] on link "NATAN_BEN_SHABAT_INSURED_COPY_68.pdf" at bounding box center [310, 655] width 236 height 16
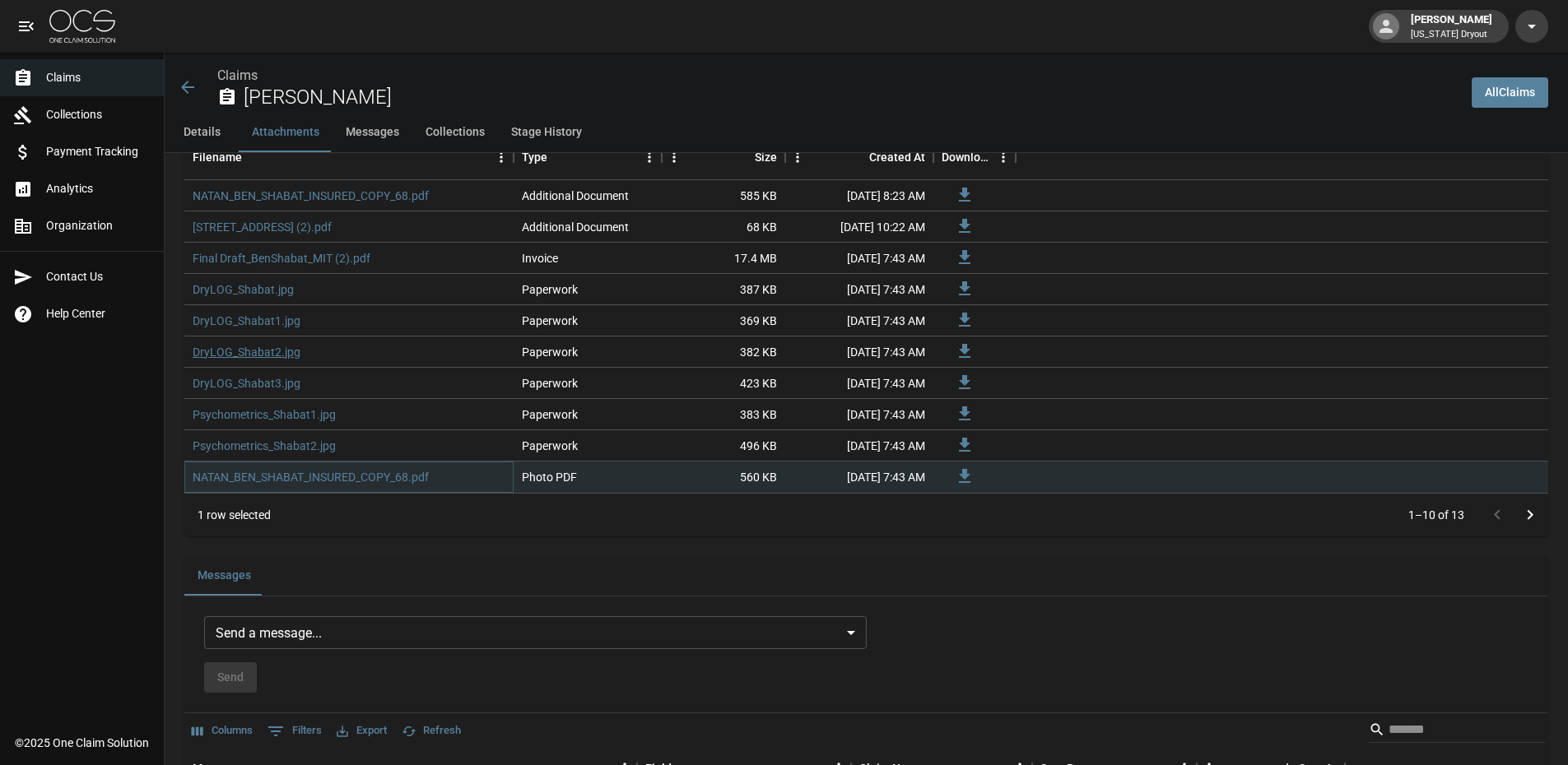
scroll to position [1233, 0]
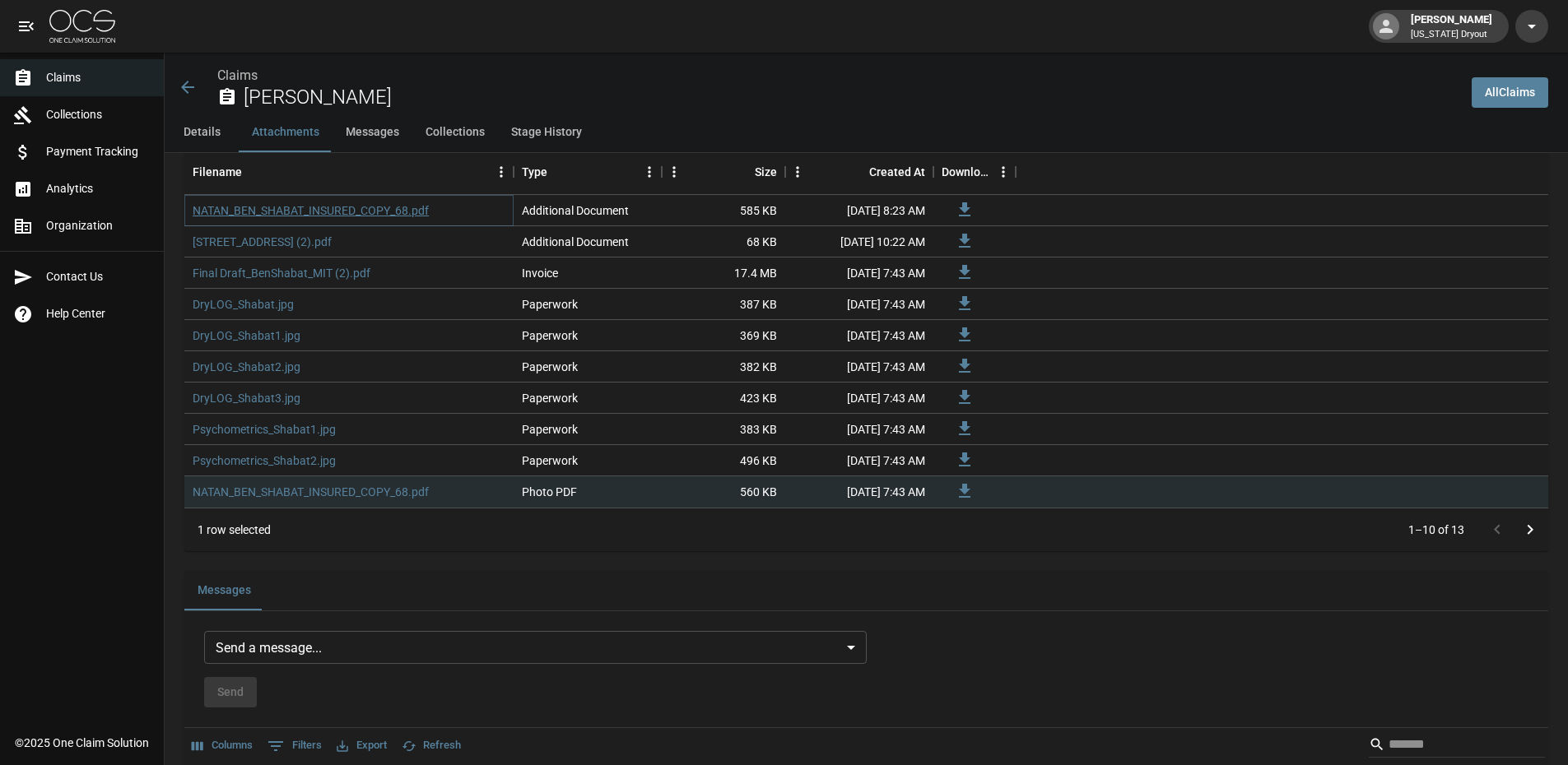
click at [368, 205] on link "NATAN_BEN_SHABAT_INSURED_COPY_68.pdf" at bounding box center [310, 210] width 236 height 16
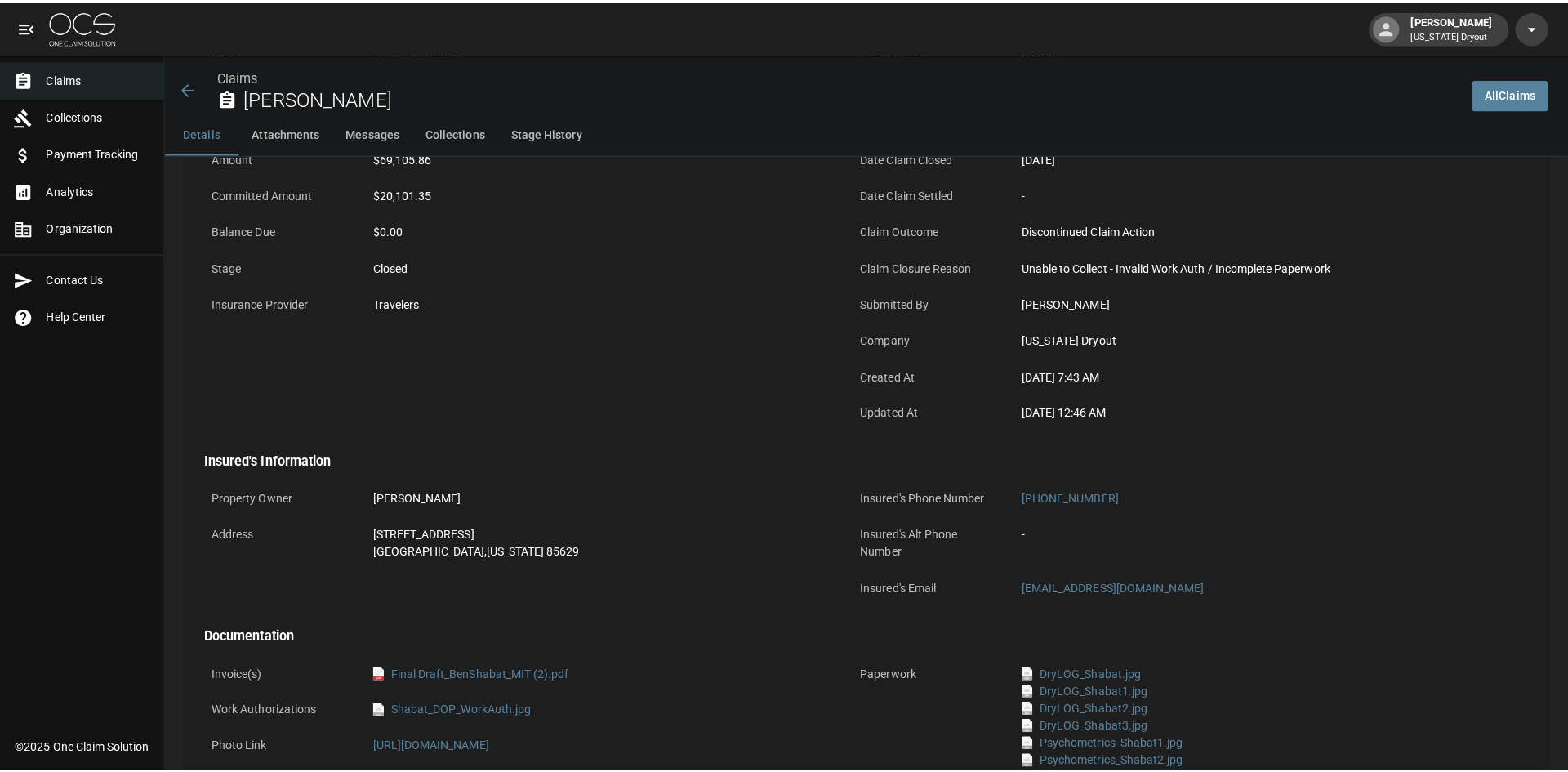
scroll to position [0, 0]
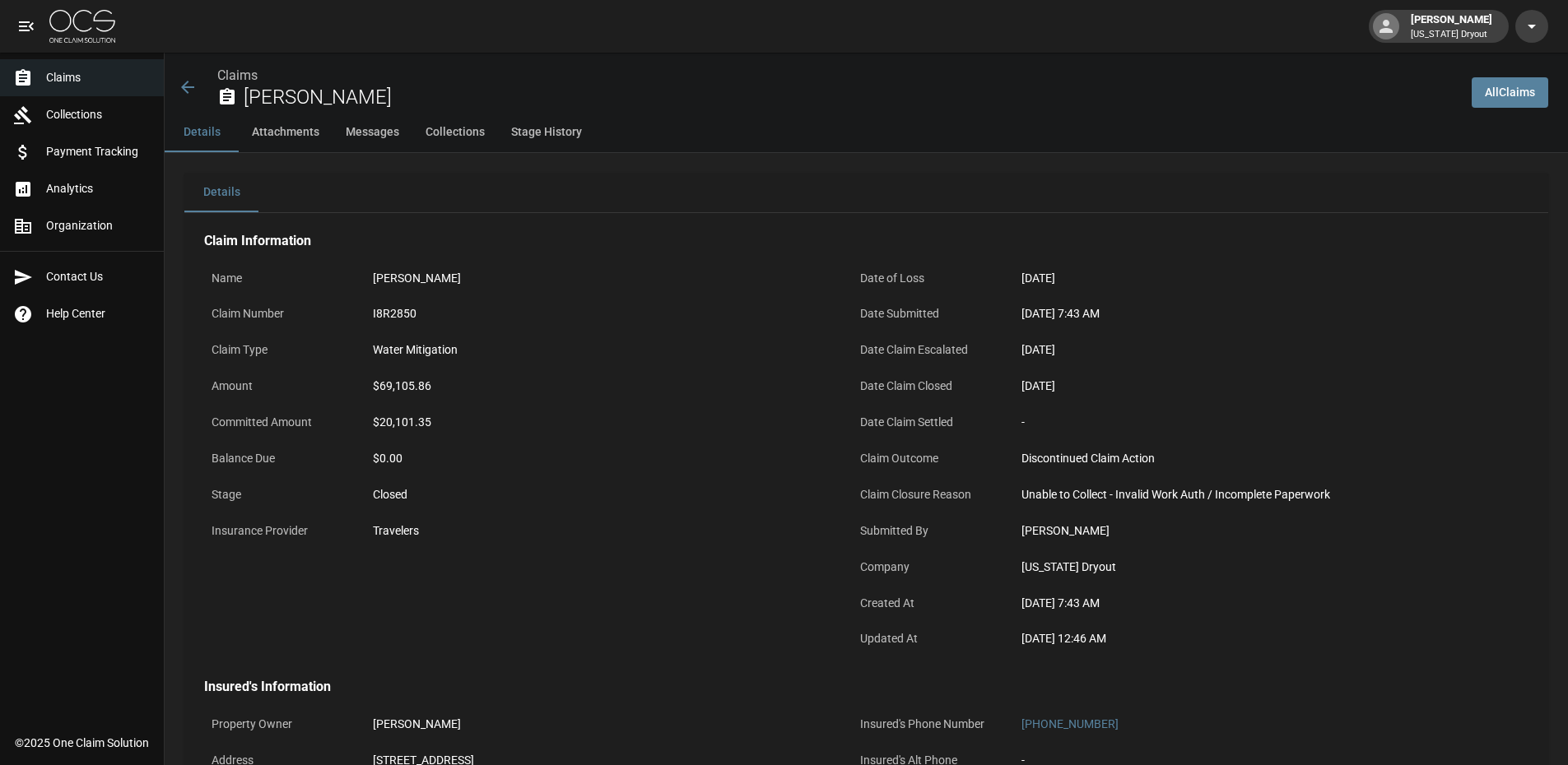
click at [83, 27] on img at bounding box center [82, 26] width 66 height 32
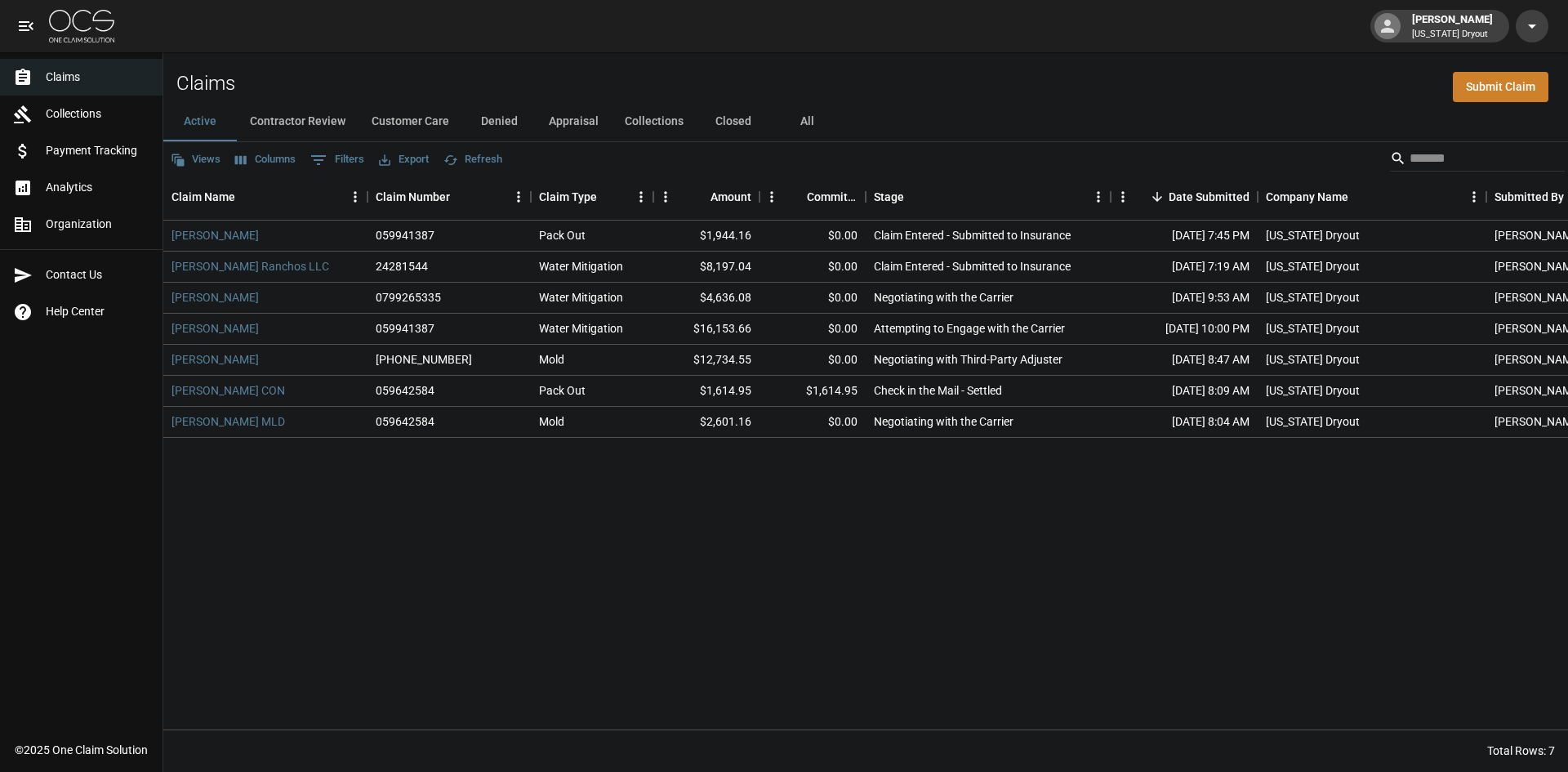
click at [728, 116] on button "Closed" at bounding box center [734, 121] width 74 height 39
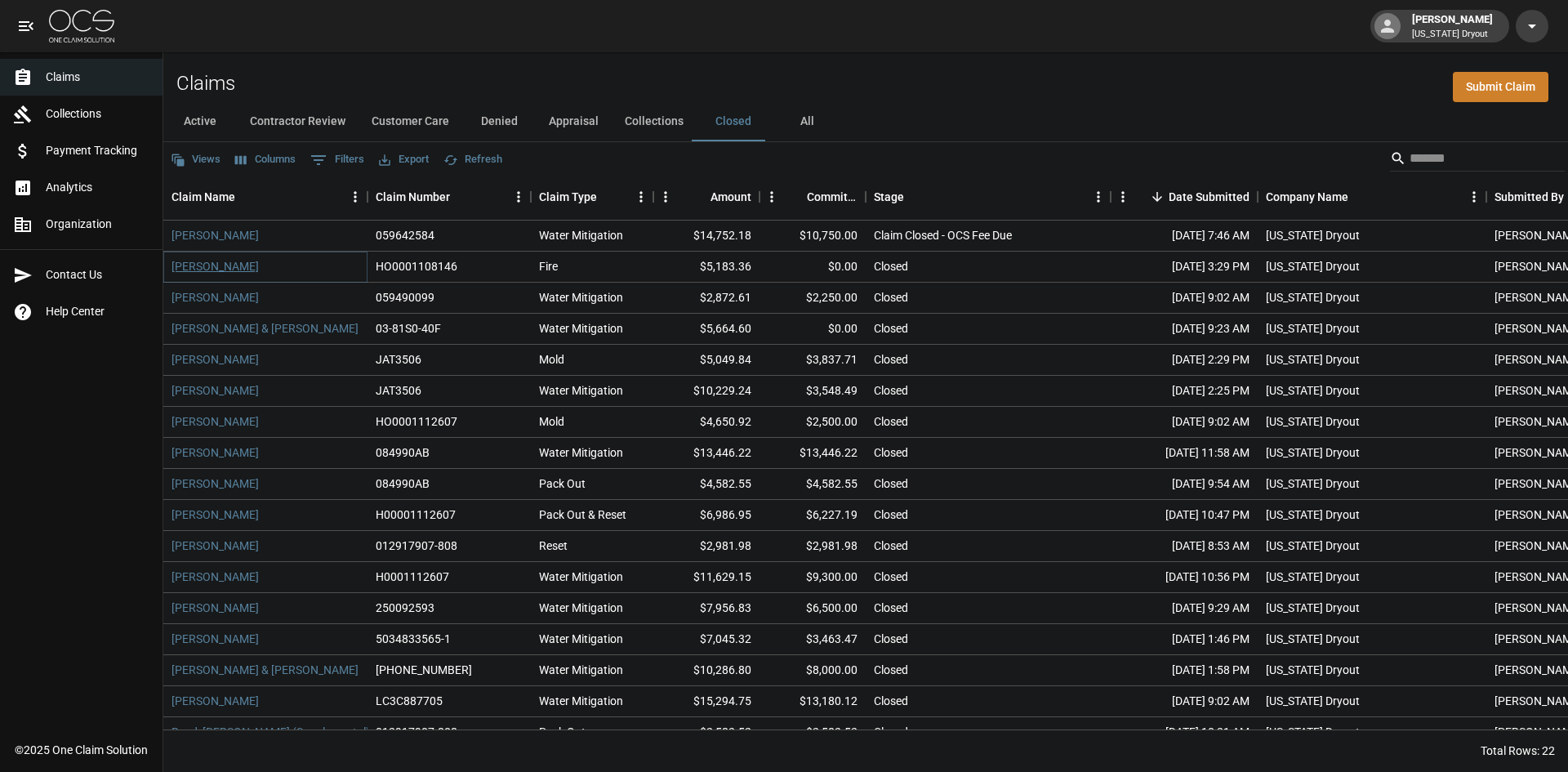
click at [210, 263] on link "[PERSON_NAME]" at bounding box center [215, 265] width 87 height 16
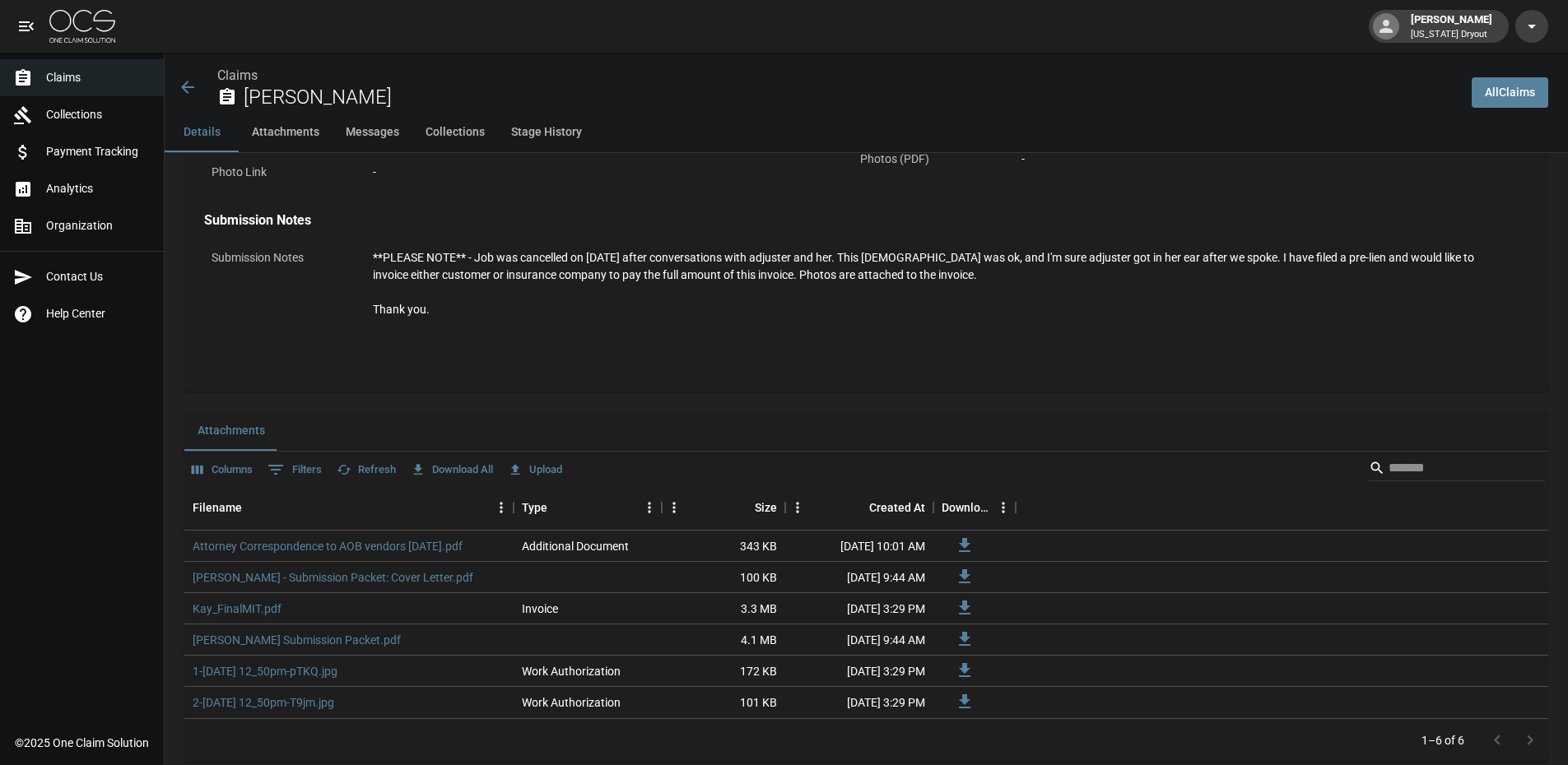
scroll to position [822, 0]
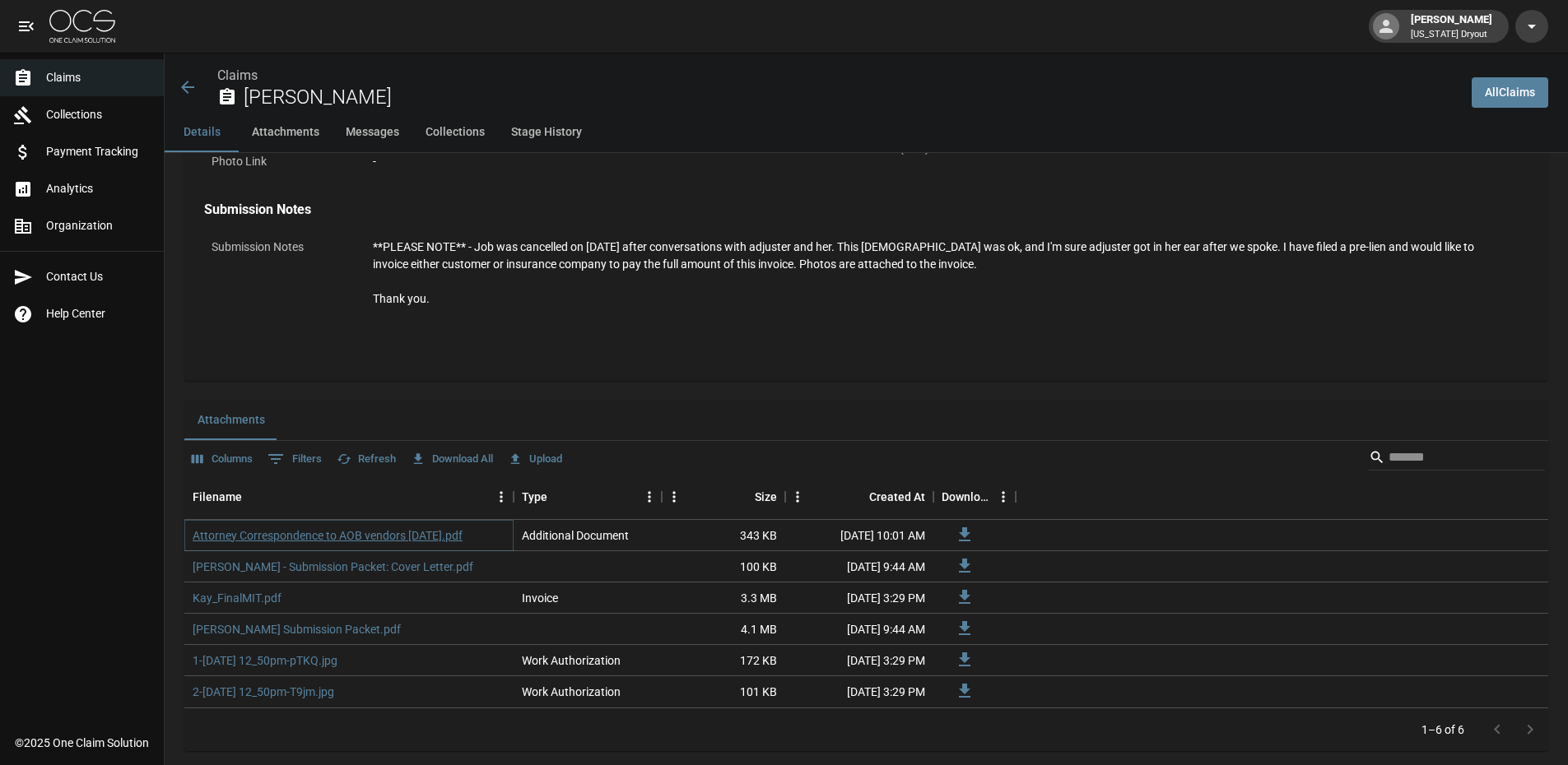
click at [353, 538] on link "Attorney Correspondence to AOB vendors [DATE].pdf" at bounding box center [327, 535] width 270 height 16
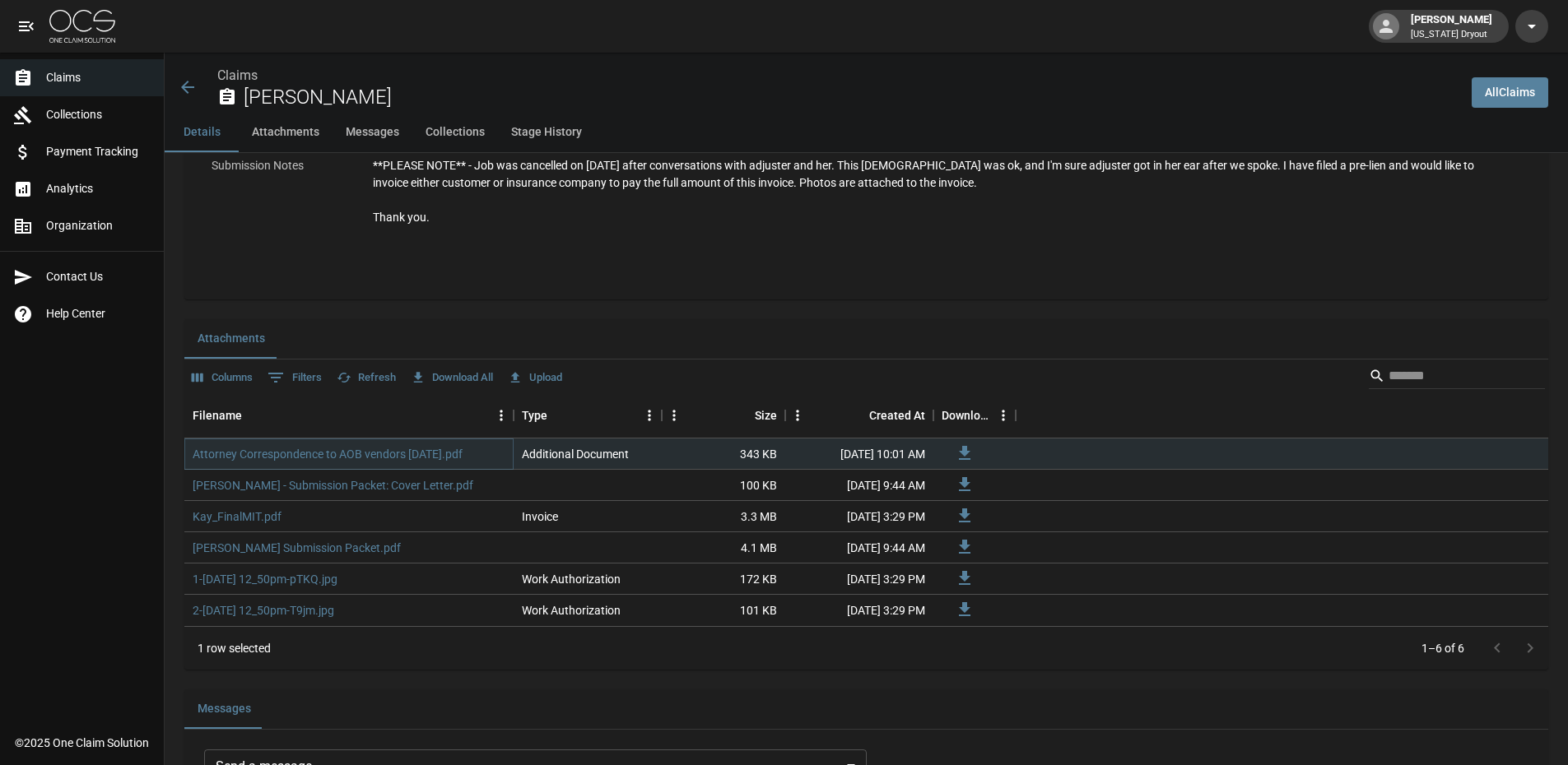
scroll to position [904, 0]
click at [307, 552] on link "[PERSON_NAME] Submission Packet.pdf" at bounding box center [297, 547] width 208 height 16
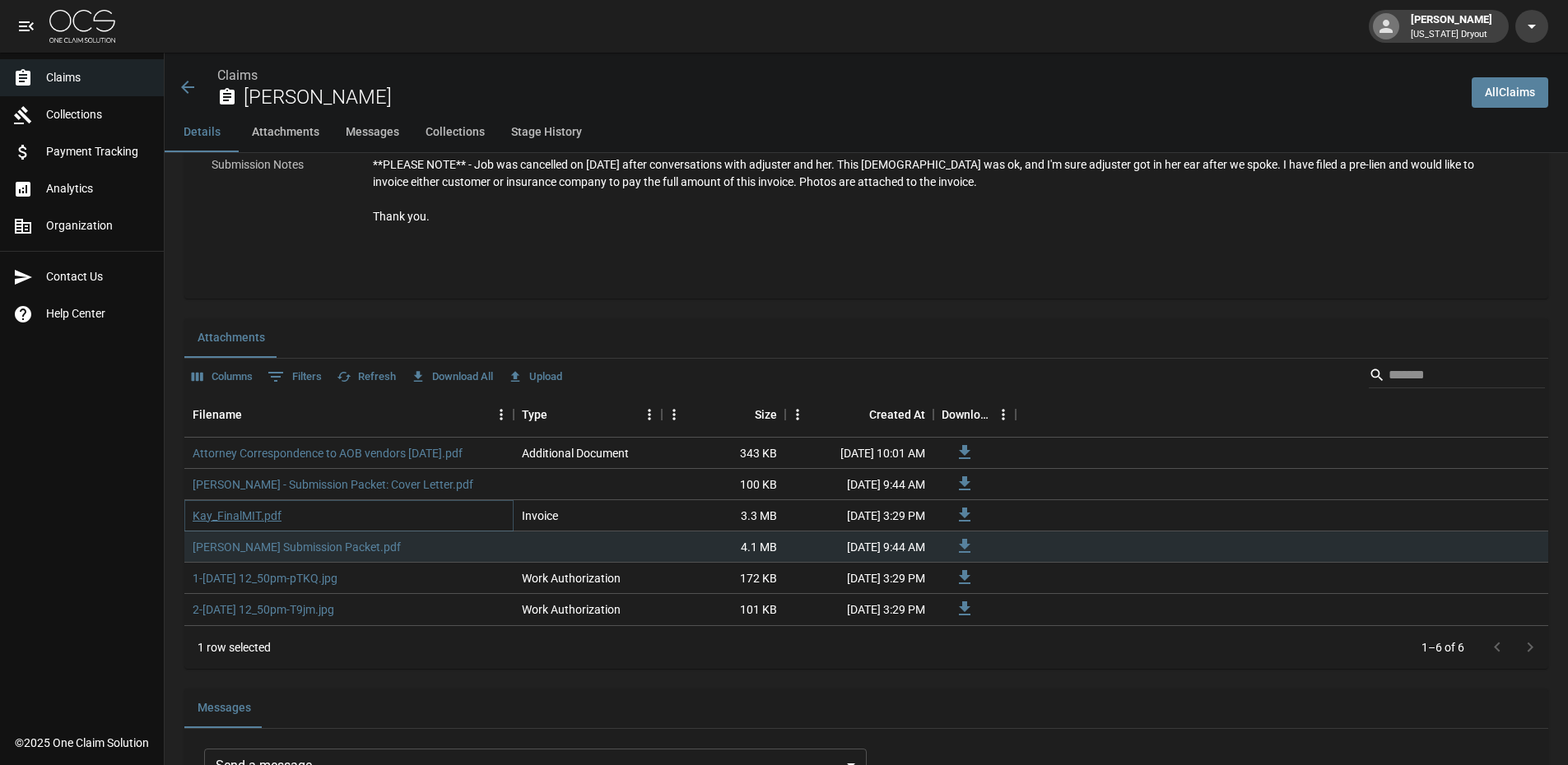
click at [251, 516] on link "Kay_FinalMIT.pdf" at bounding box center [237, 515] width 89 height 16
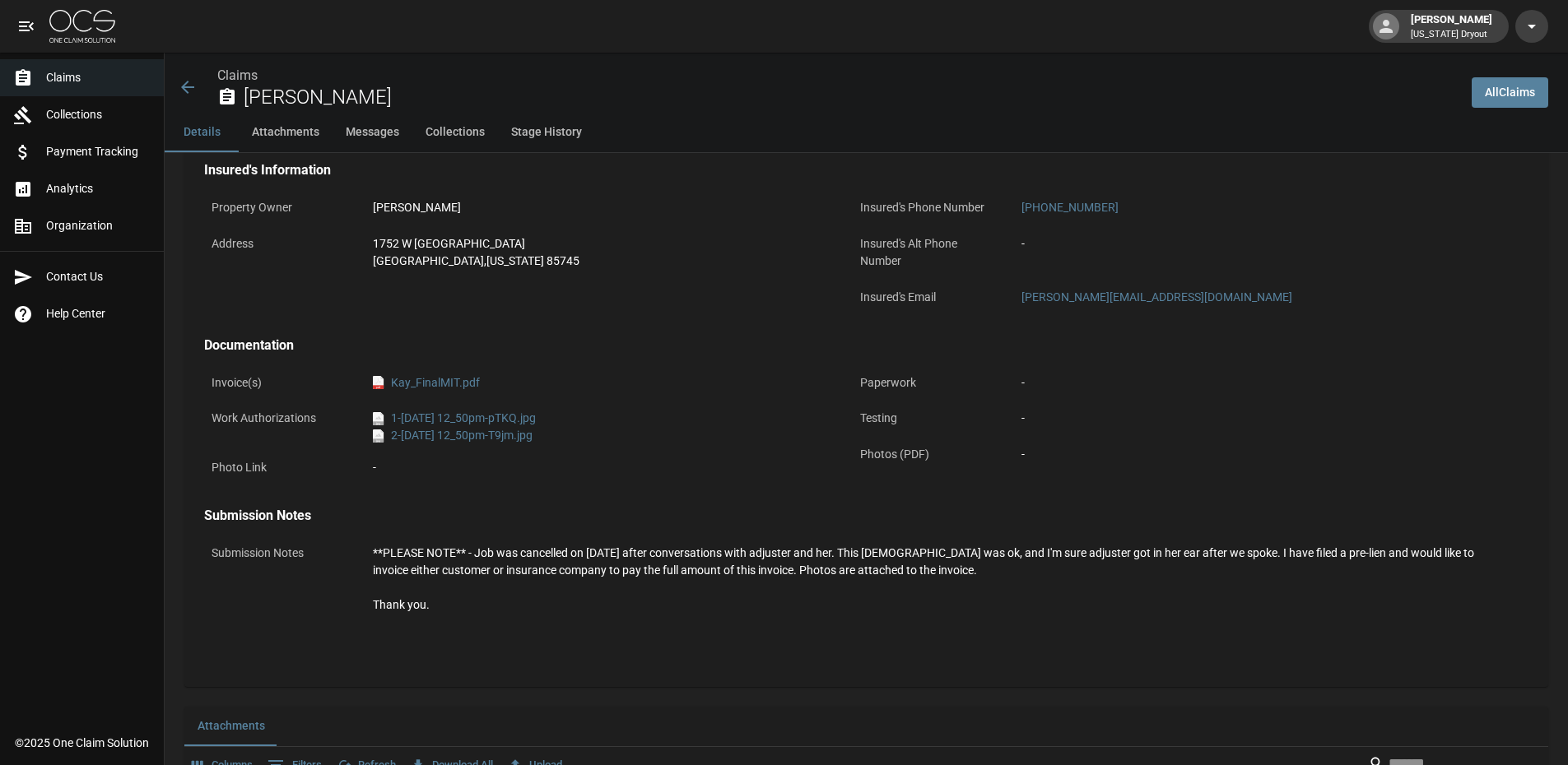
scroll to position [493, 0]
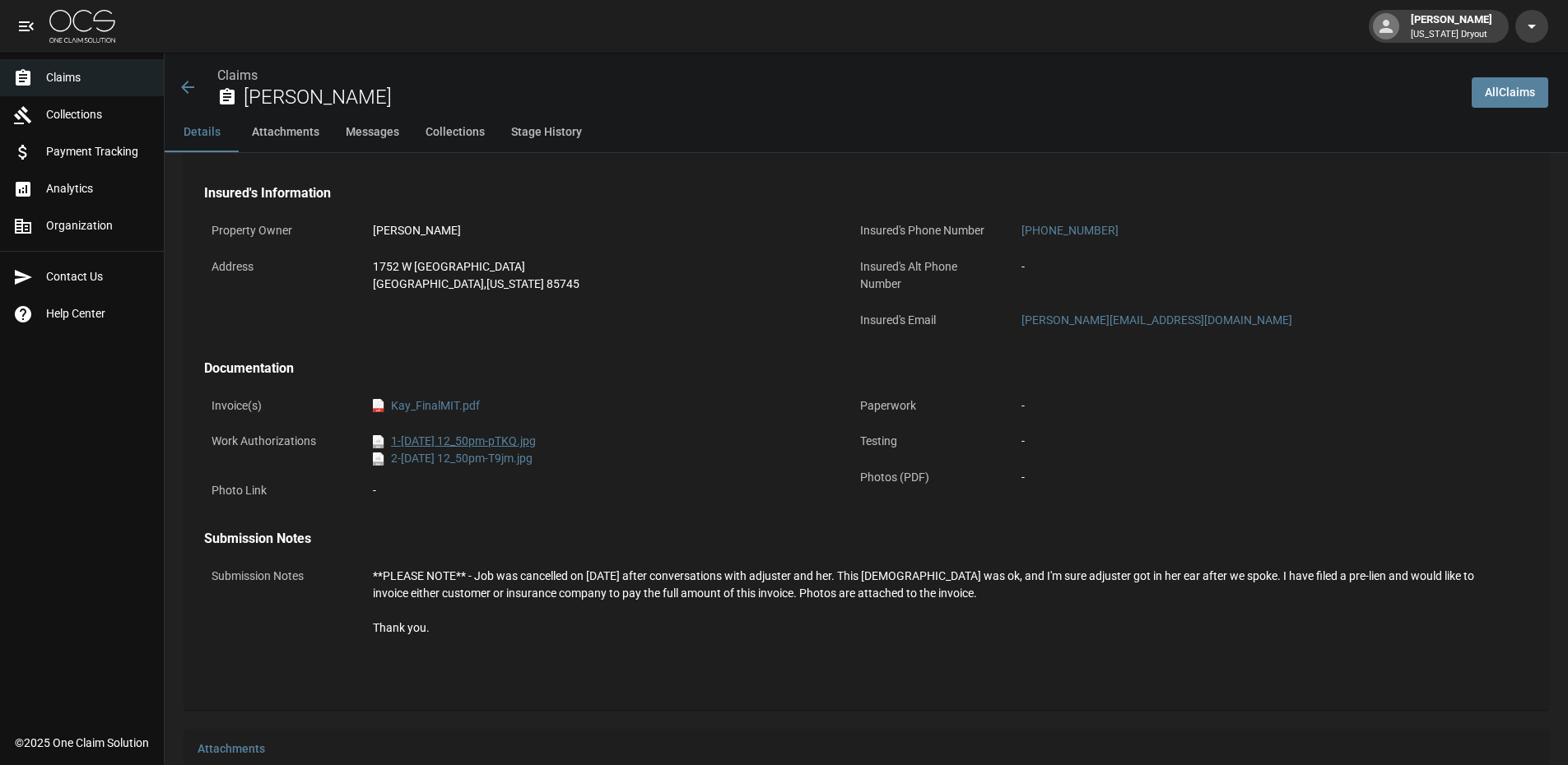
click at [435, 443] on link "jpg 1-[DATE] 12_50pm-pTKQ.jpg" at bounding box center [454, 442] width 163 height 17
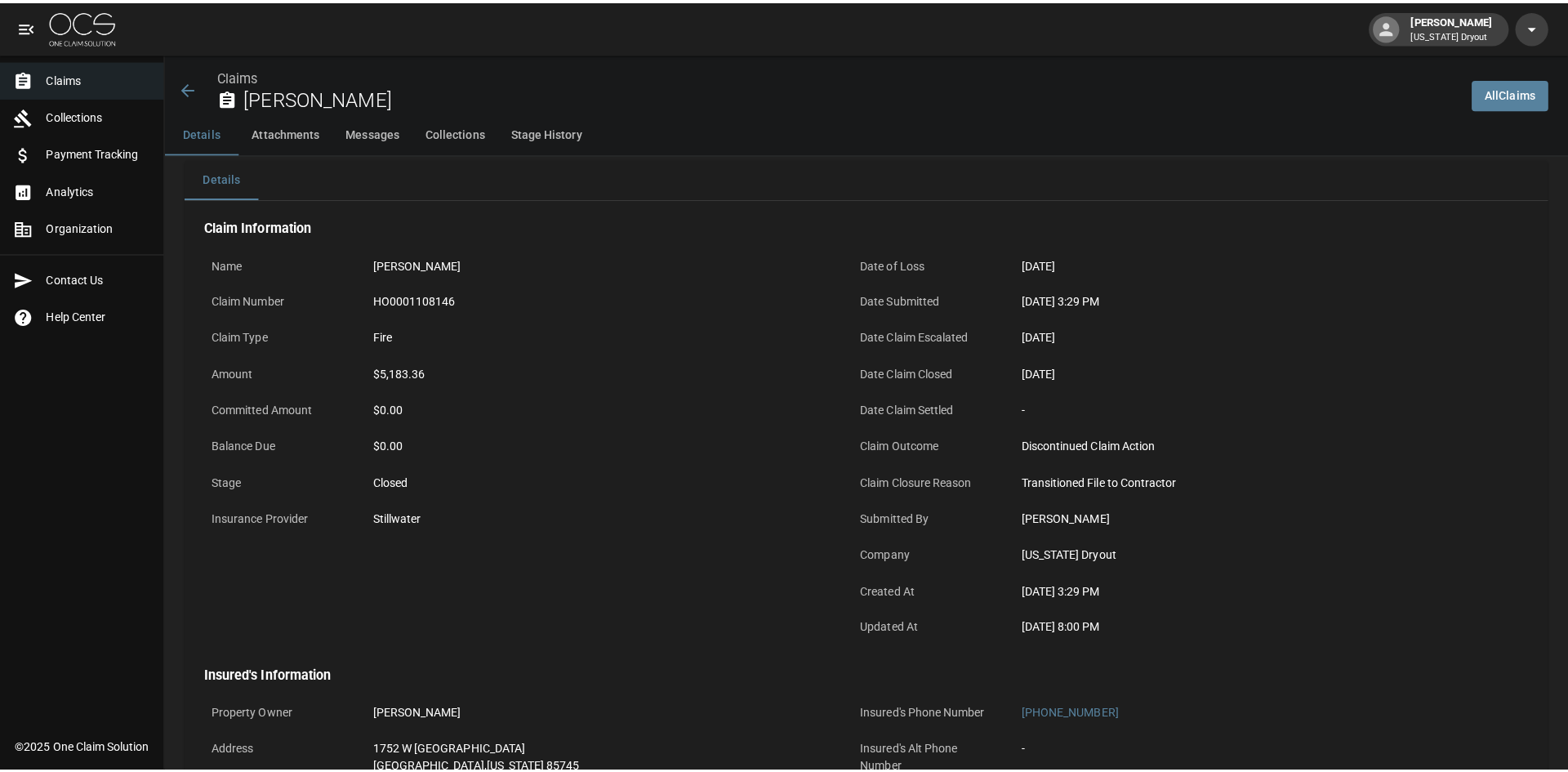
scroll to position [0, 0]
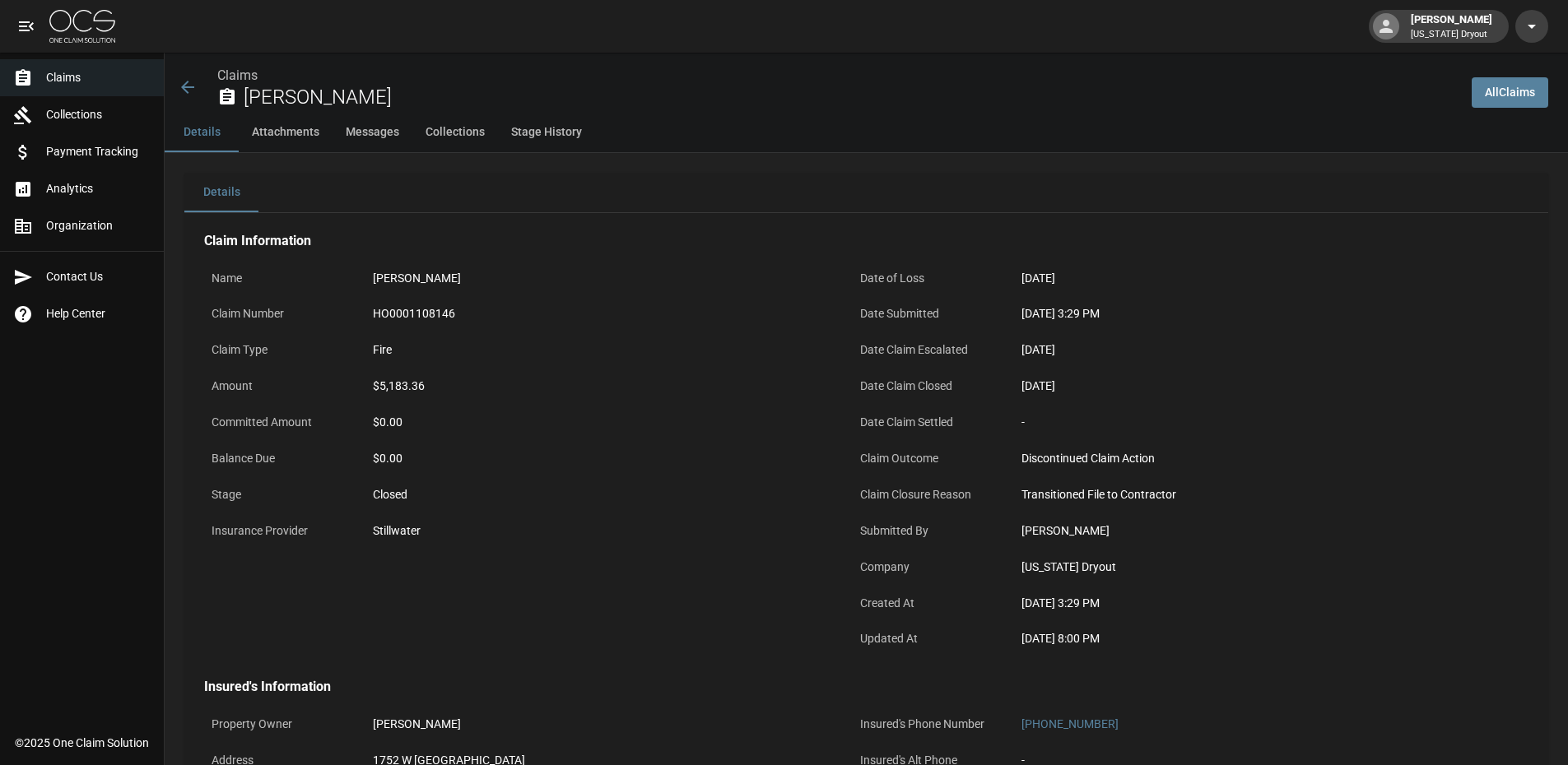
click at [63, 72] on span "Claims" at bounding box center [98, 77] width 105 height 17
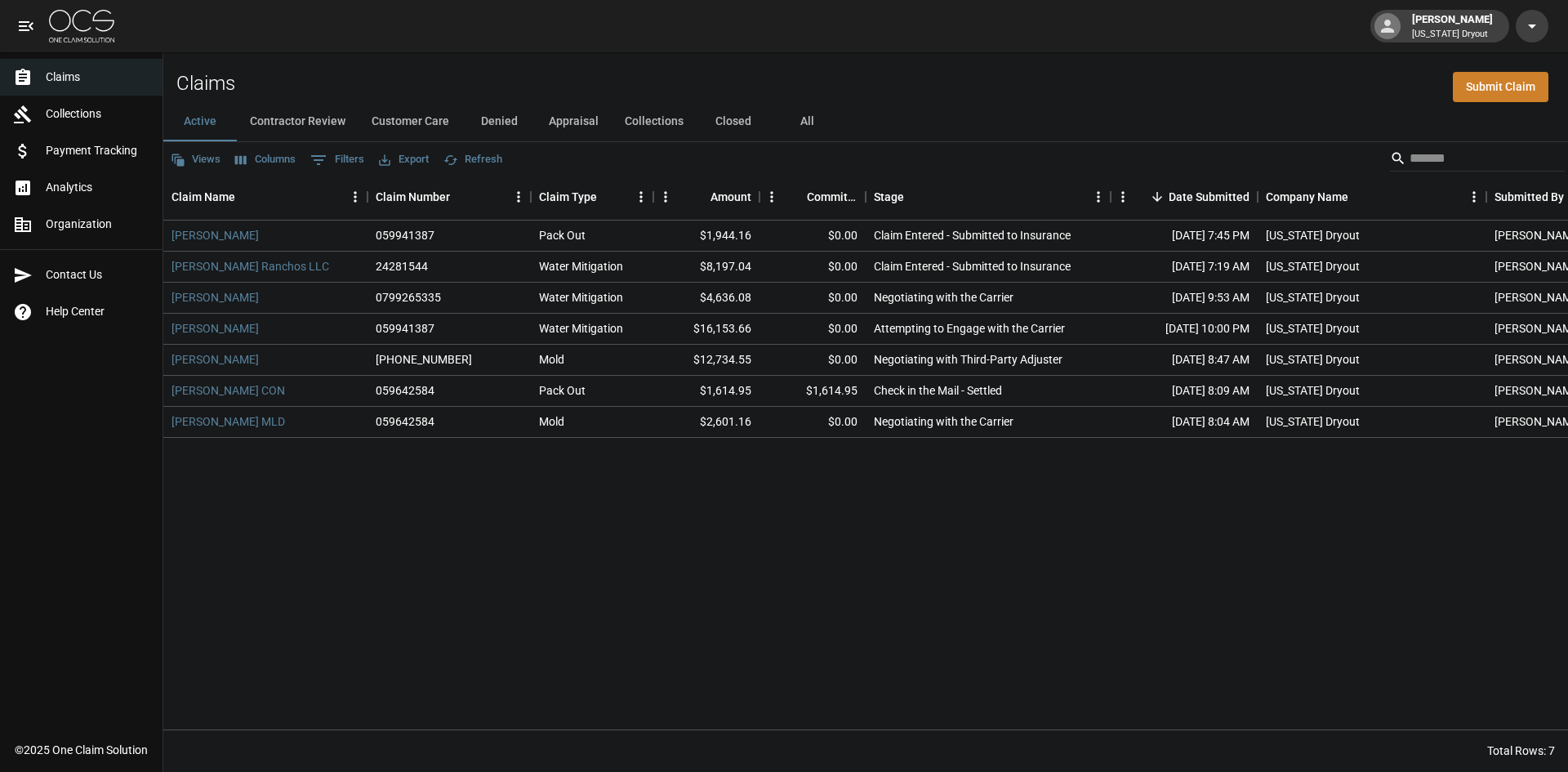
click at [724, 122] on button "Closed" at bounding box center [734, 121] width 74 height 39
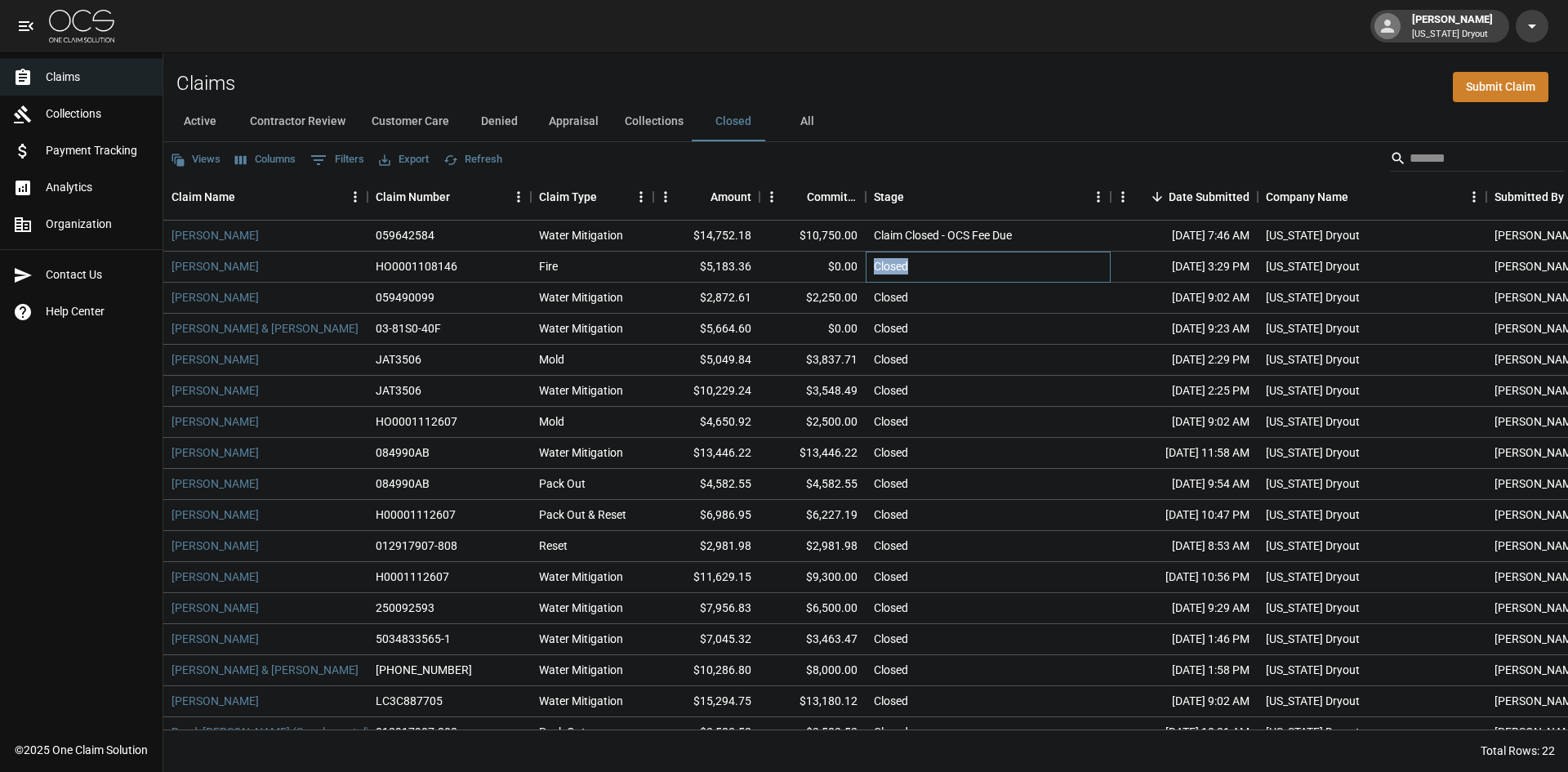
drag, startPoint x: 909, startPoint y: 262, endPoint x: 860, endPoint y: 273, distance: 50.2
click at [860, 272] on div "[PERSON_NAME] HO0001108146 Fire $5,183.36 $0.00 Closed [DATE] 3:29 PM [US_STATE…" at bounding box center [926, 267] width 1526 height 31
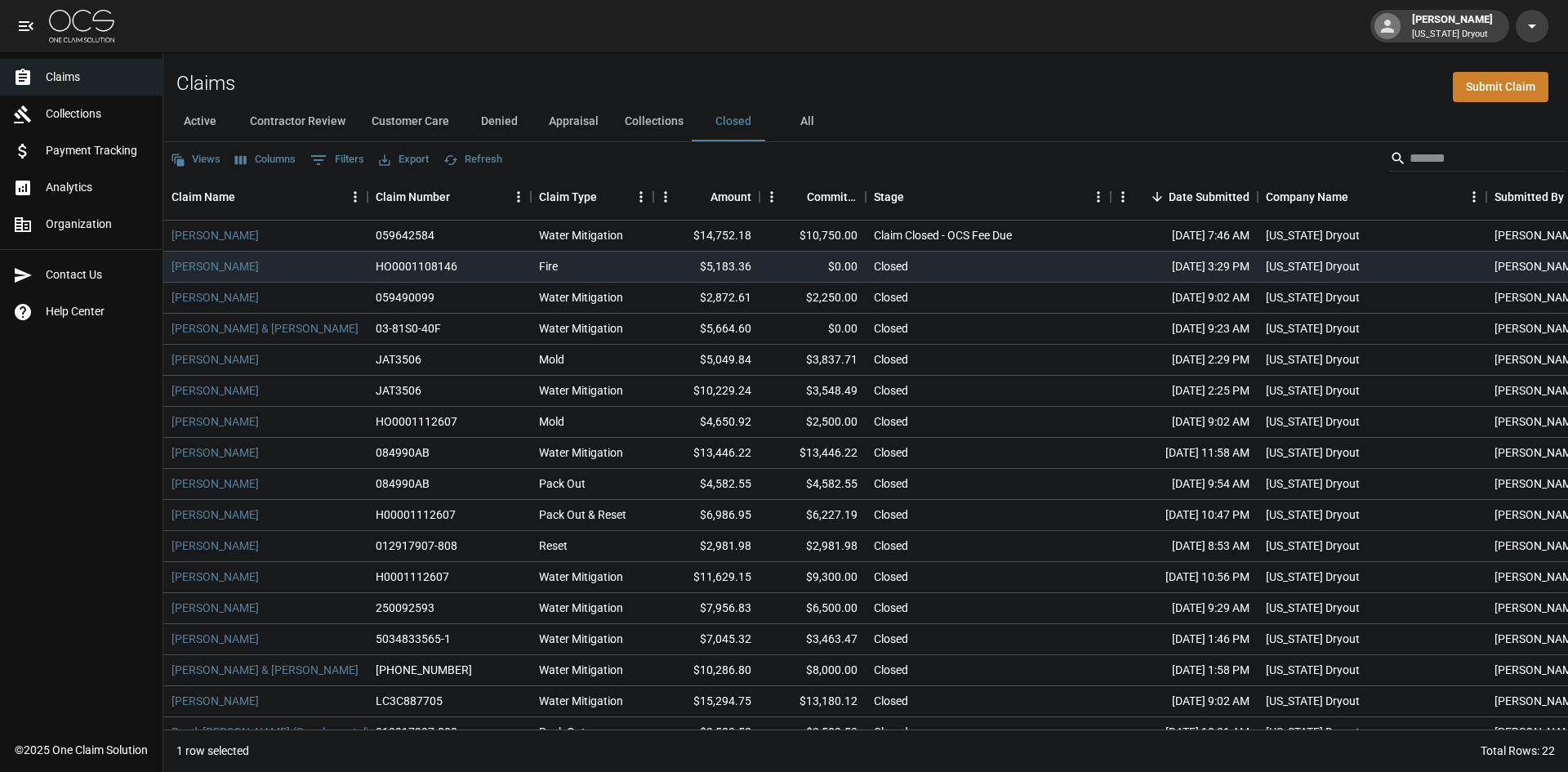
click at [1035, 144] on div "Views Columns 0 Filters Export Refresh" at bounding box center [864, 158] width 1404 height 32
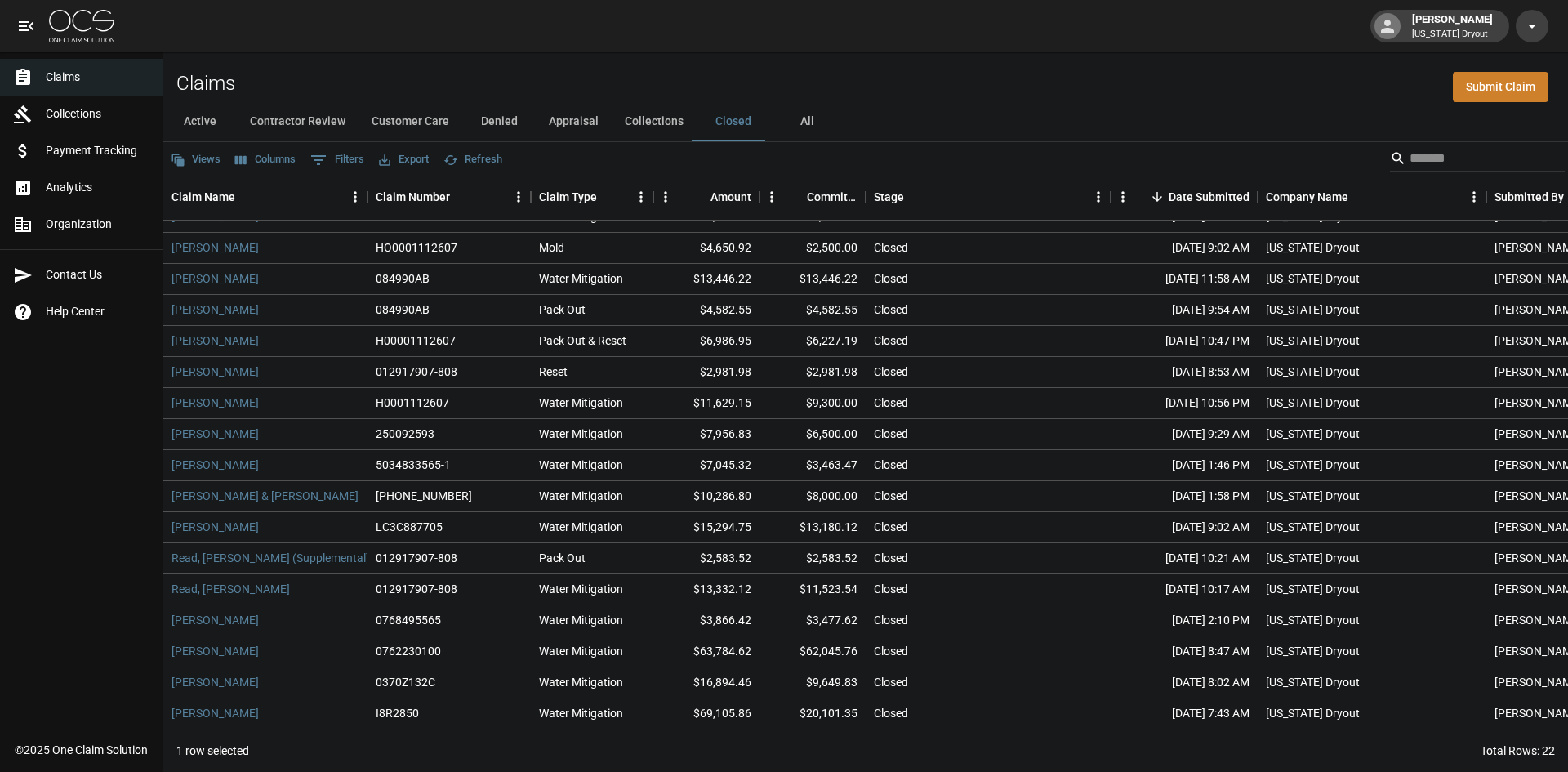
scroll to position [187, 0]
drag, startPoint x: 861, startPoint y: 701, endPoint x: 791, endPoint y: 696, distance: 70.2
click at [791, 698] on div "$20,101.35" at bounding box center [812, 713] width 106 height 31
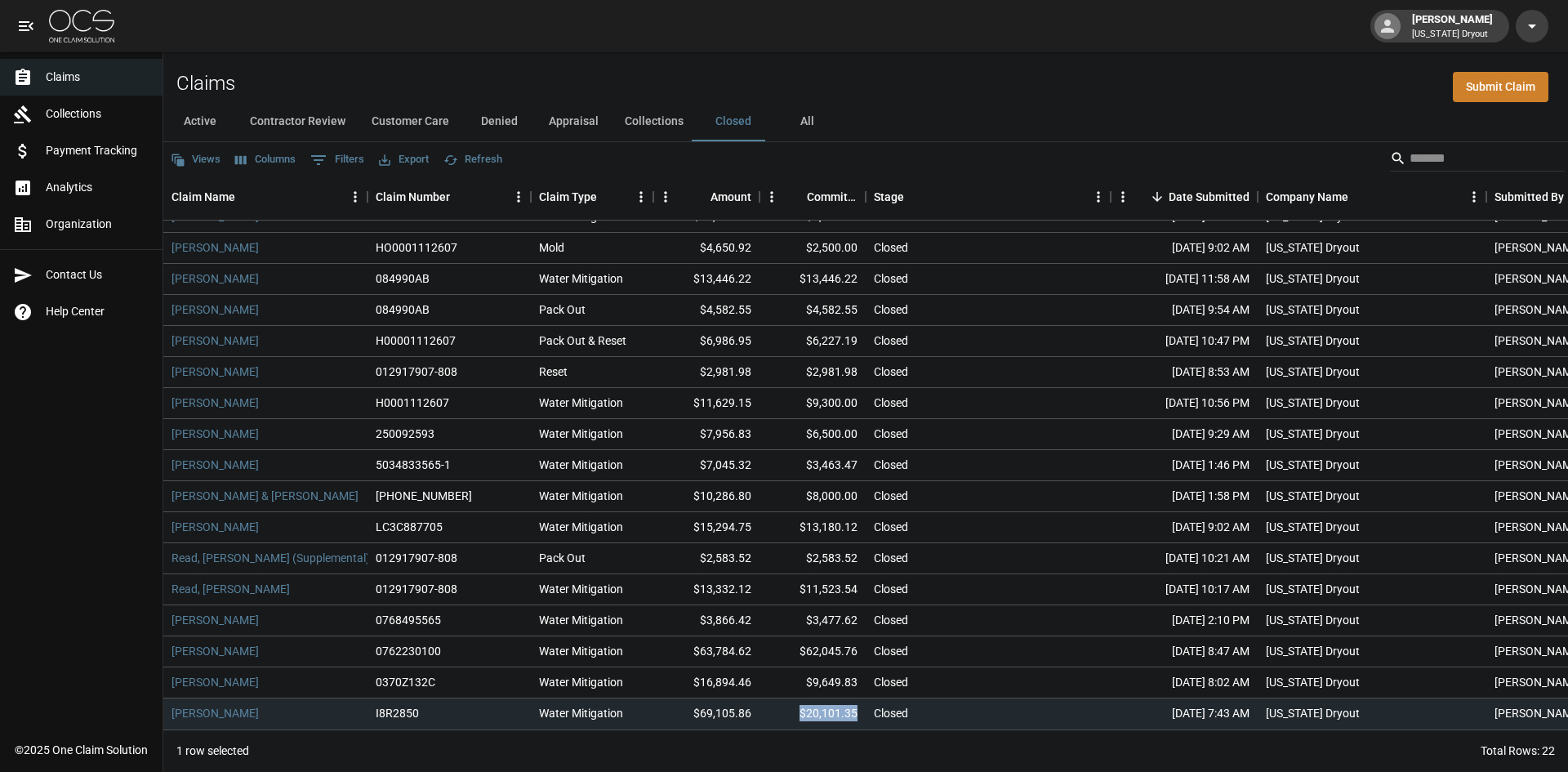
click at [78, 18] on img at bounding box center [81, 26] width 65 height 32
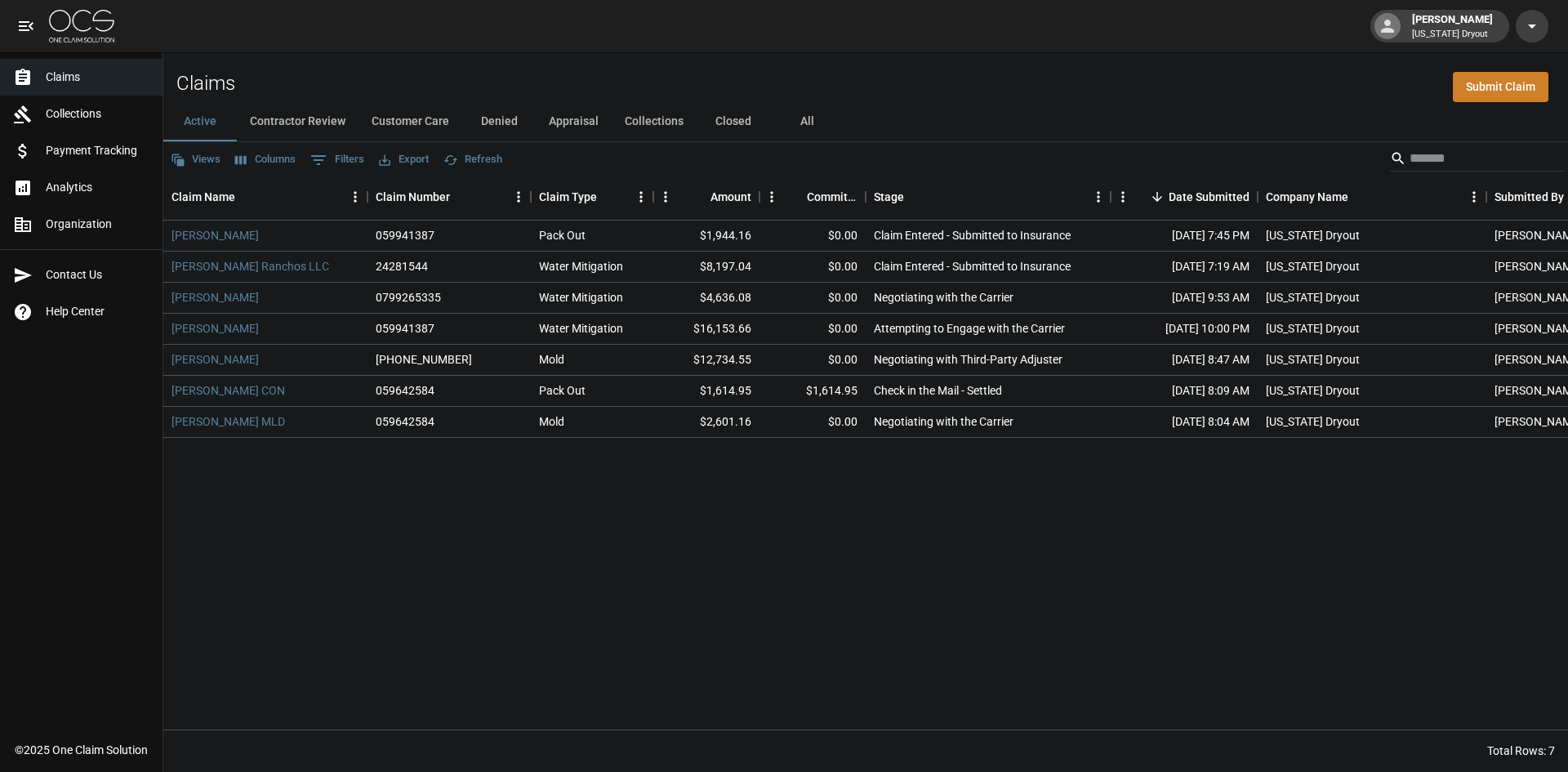
click at [715, 123] on button "Closed" at bounding box center [734, 121] width 74 height 39
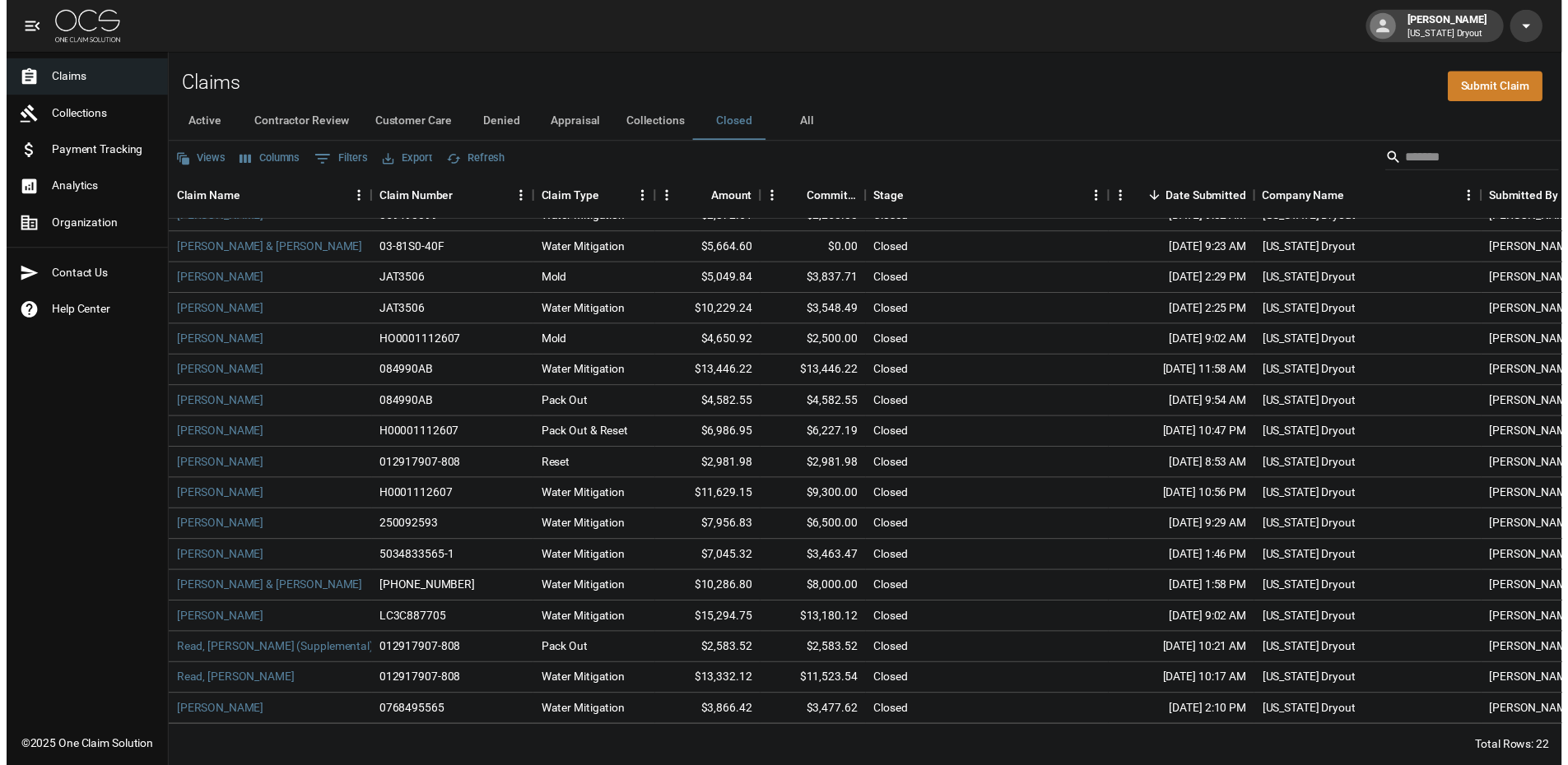
scroll to position [188, 0]
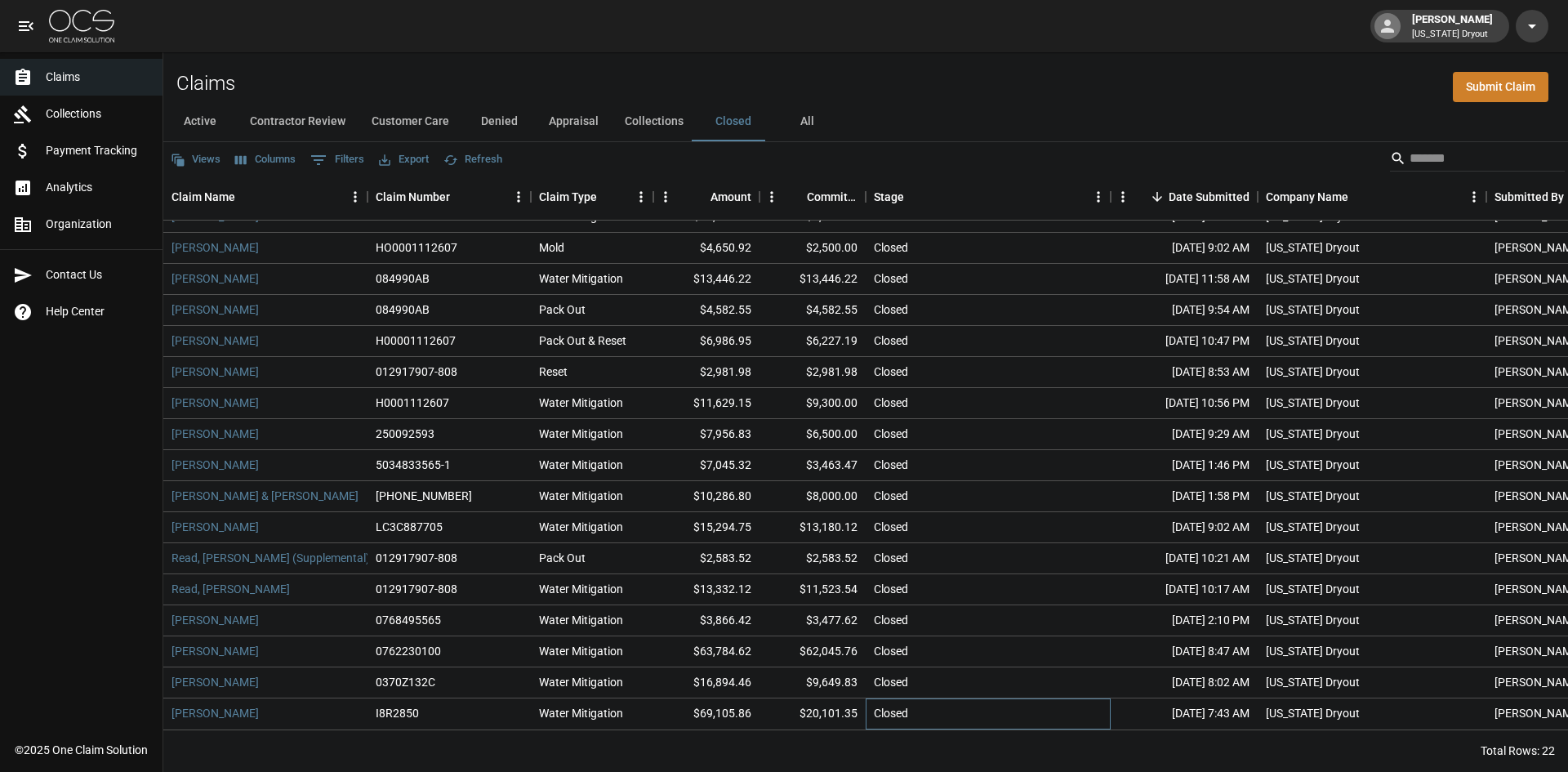
click at [913, 701] on div "Closed" at bounding box center [988, 713] width 245 height 31
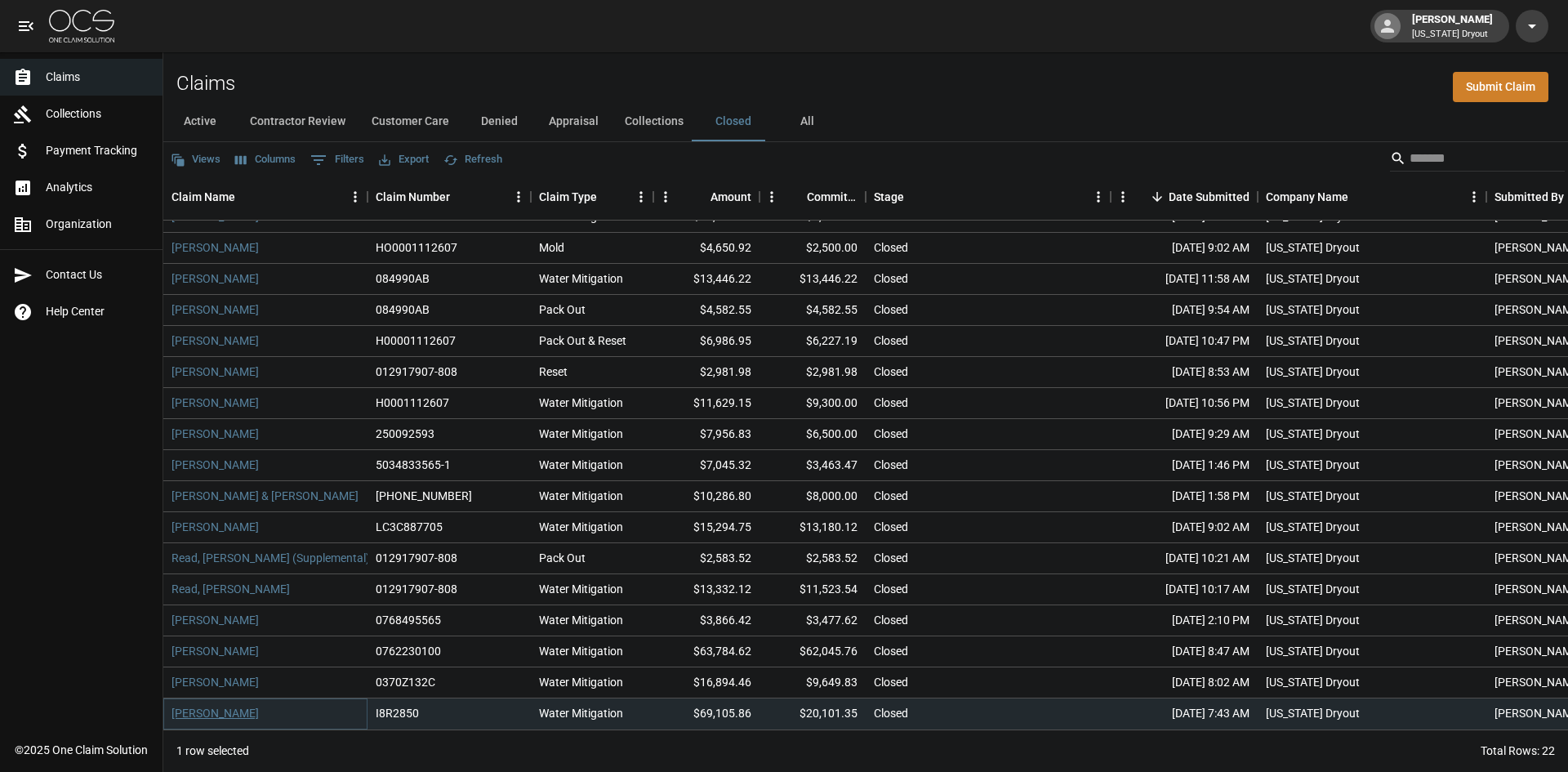
click at [205, 705] on link "[PERSON_NAME]" at bounding box center [215, 712] width 87 height 16
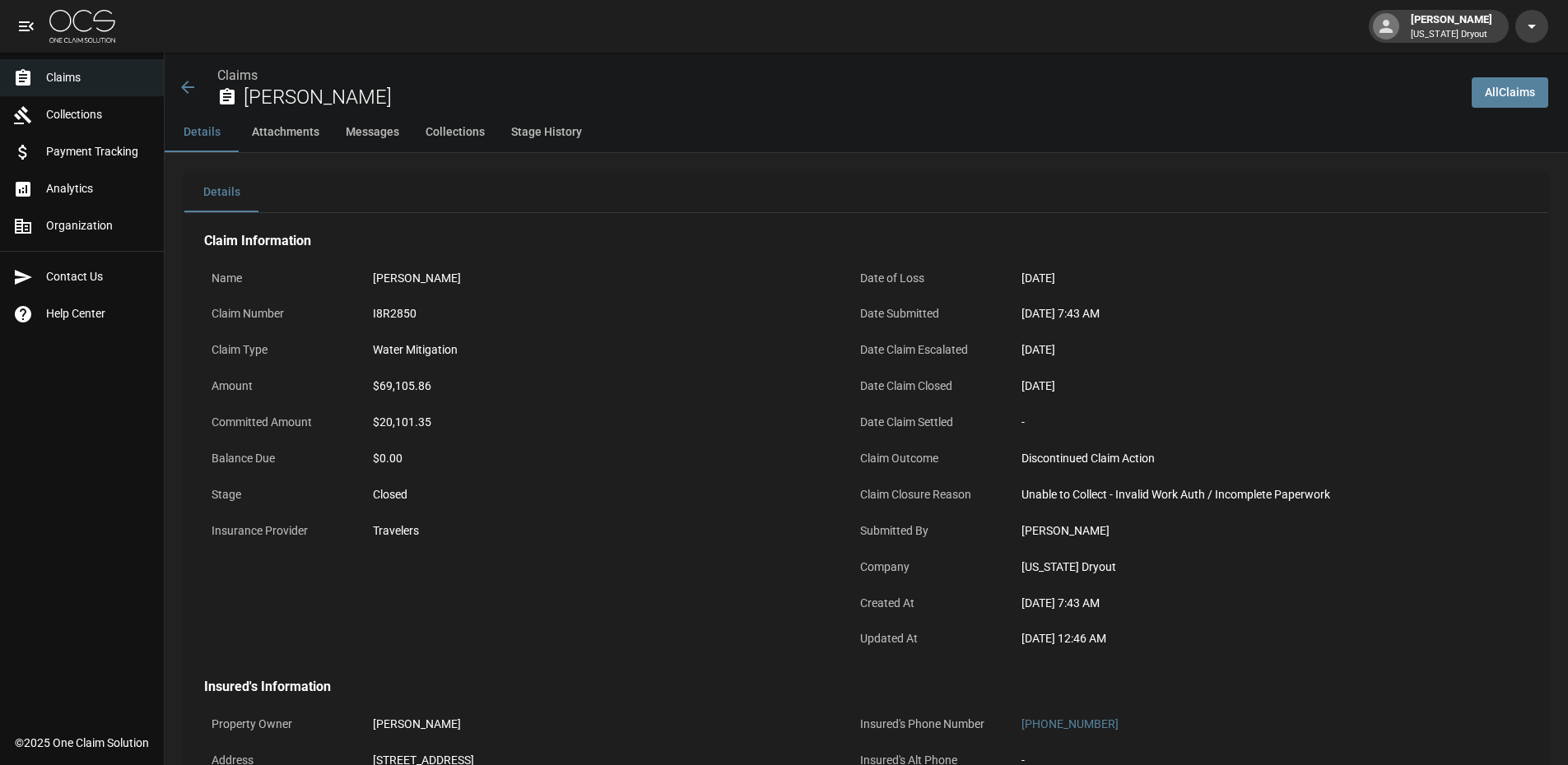
click at [76, 35] on img at bounding box center [82, 26] width 66 height 32
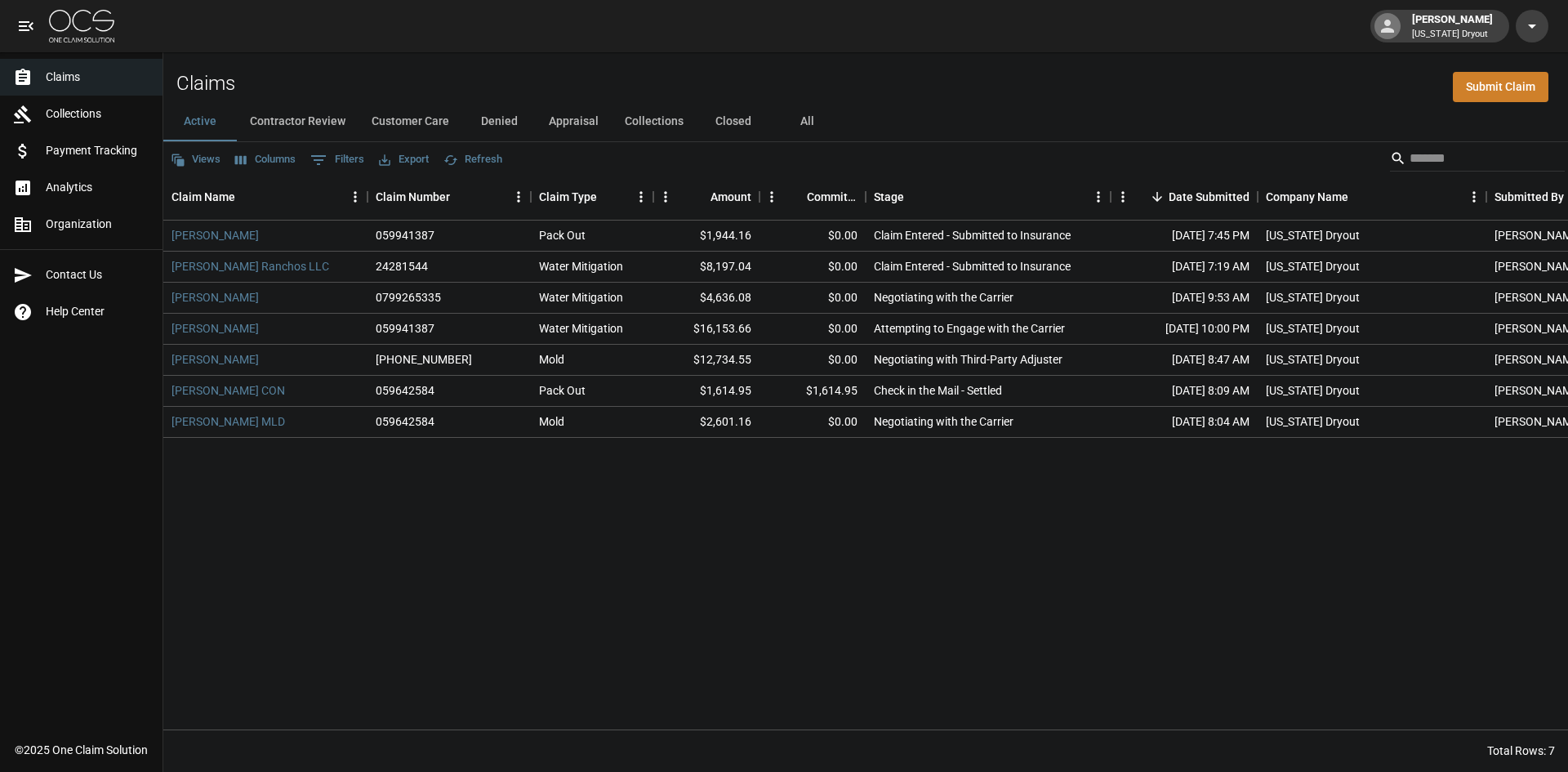
click at [727, 124] on button "Closed" at bounding box center [734, 121] width 74 height 39
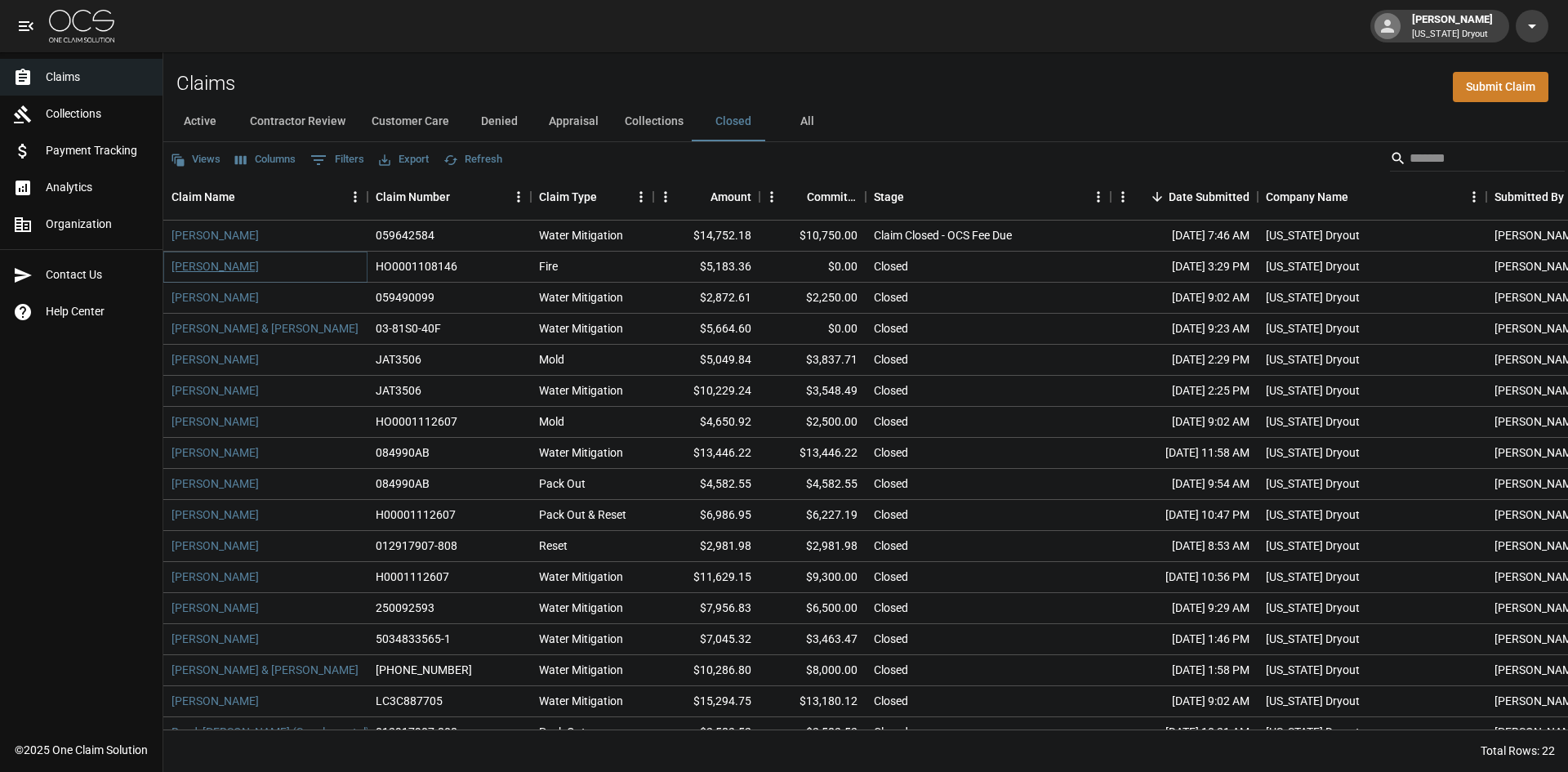
click at [210, 268] on link "[PERSON_NAME]" at bounding box center [215, 265] width 87 height 16
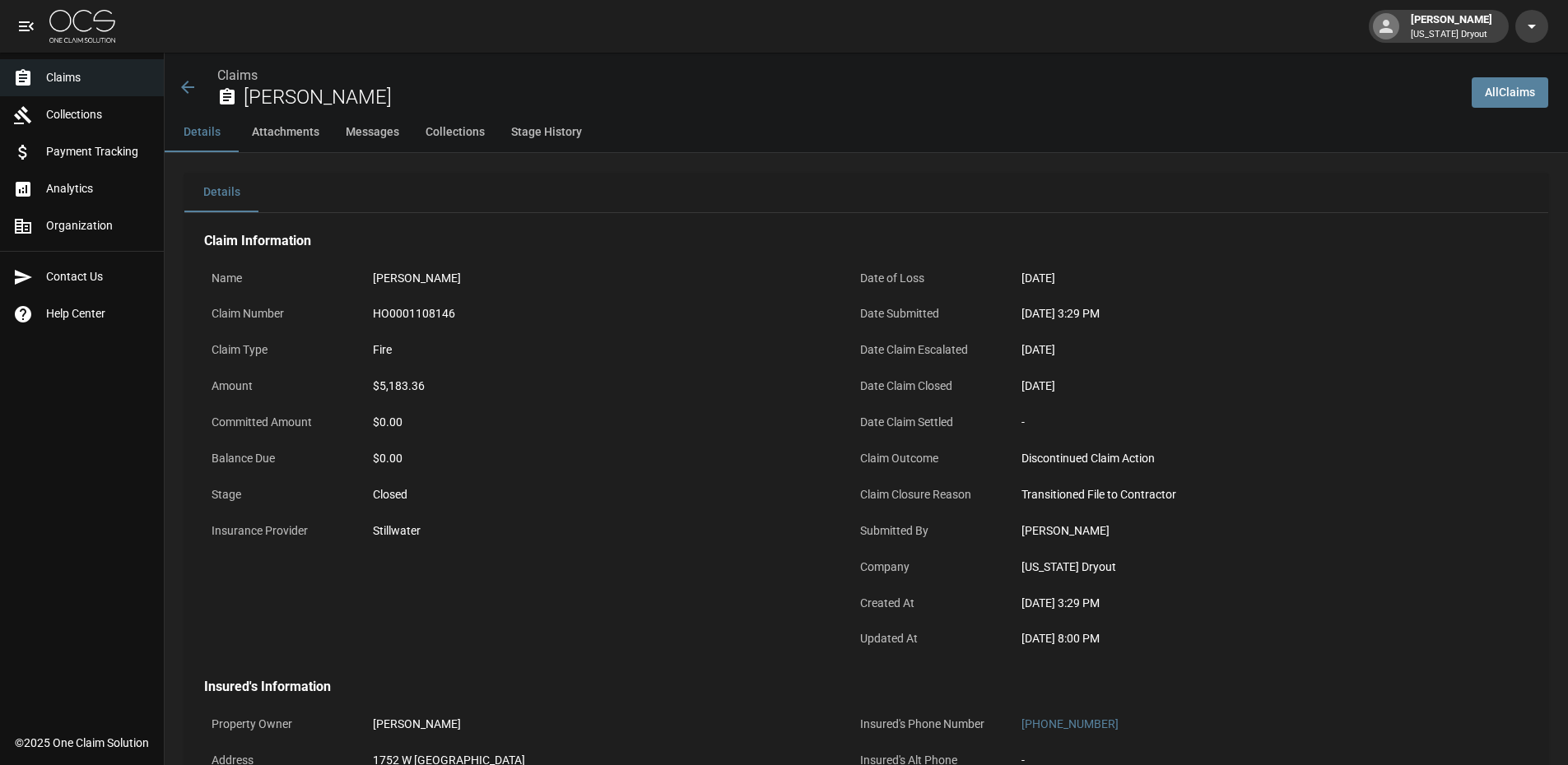
click at [68, 79] on span "Claims" at bounding box center [98, 77] width 105 height 17
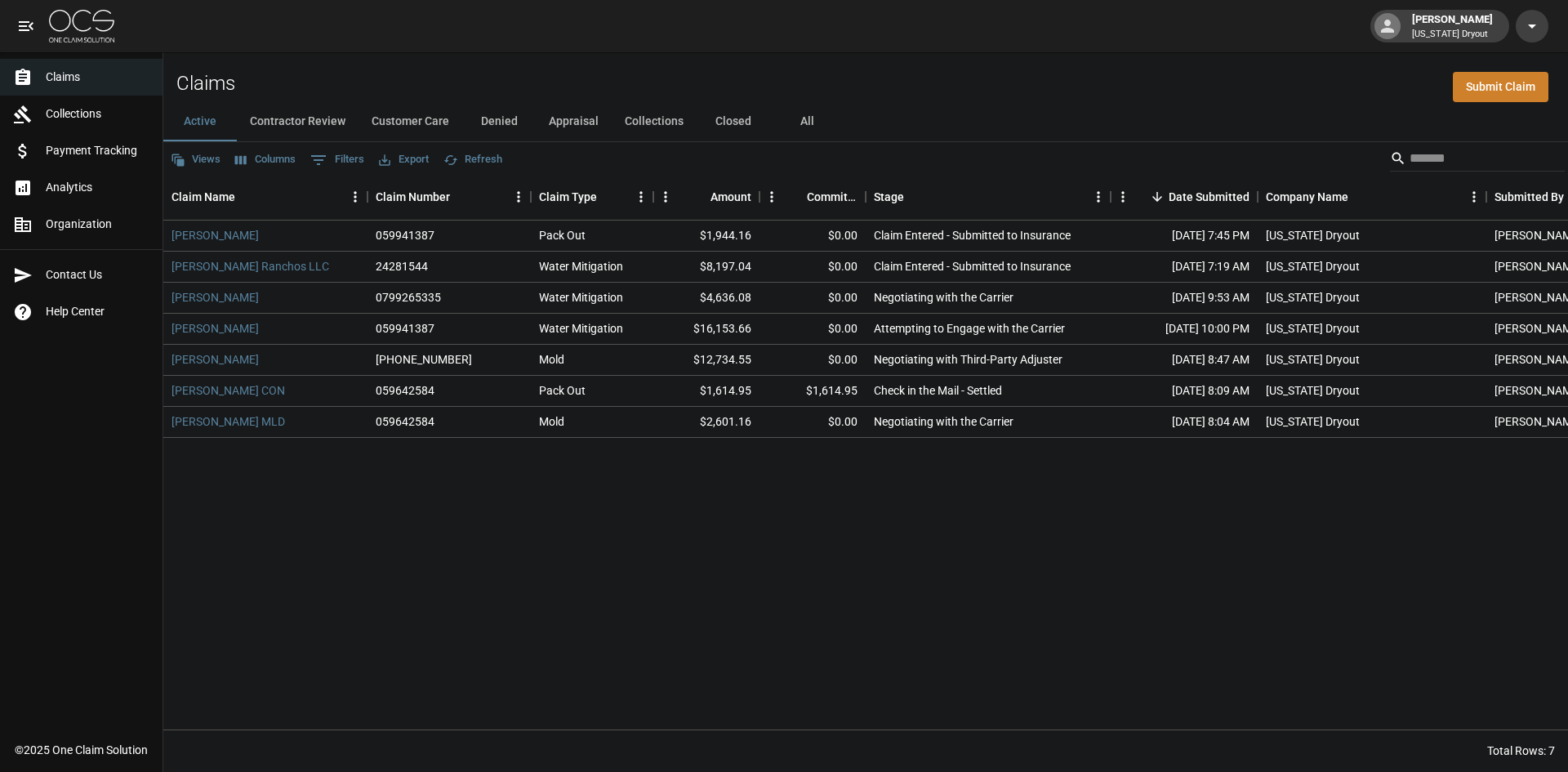
click at [81, 32] on img at bounding box center [81, 26] width 65 height 32
click at [738, 117] on button "Closed" at bounding box center [734, 121] width 74 height 39
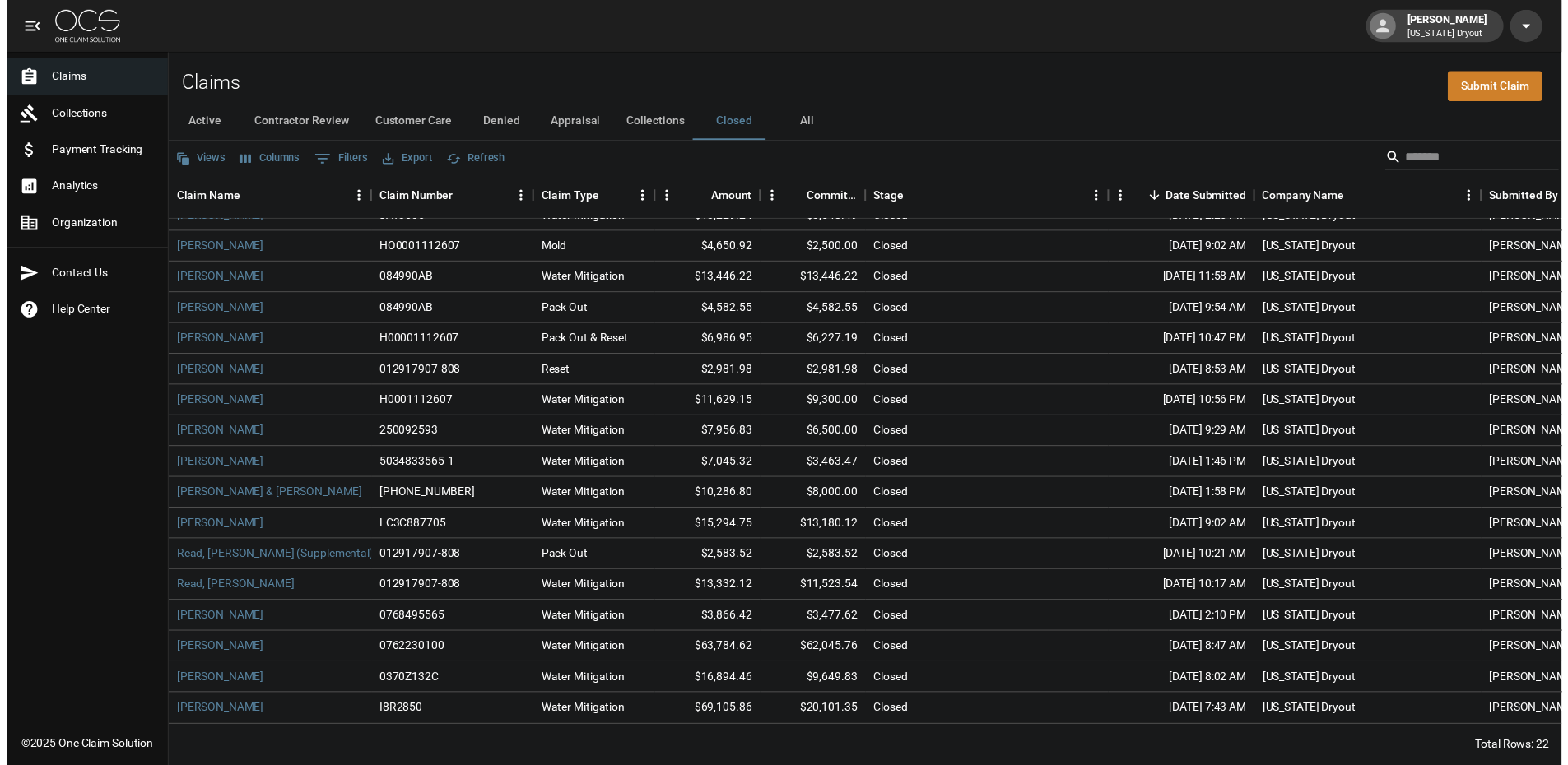
scroll to position [188, 0]
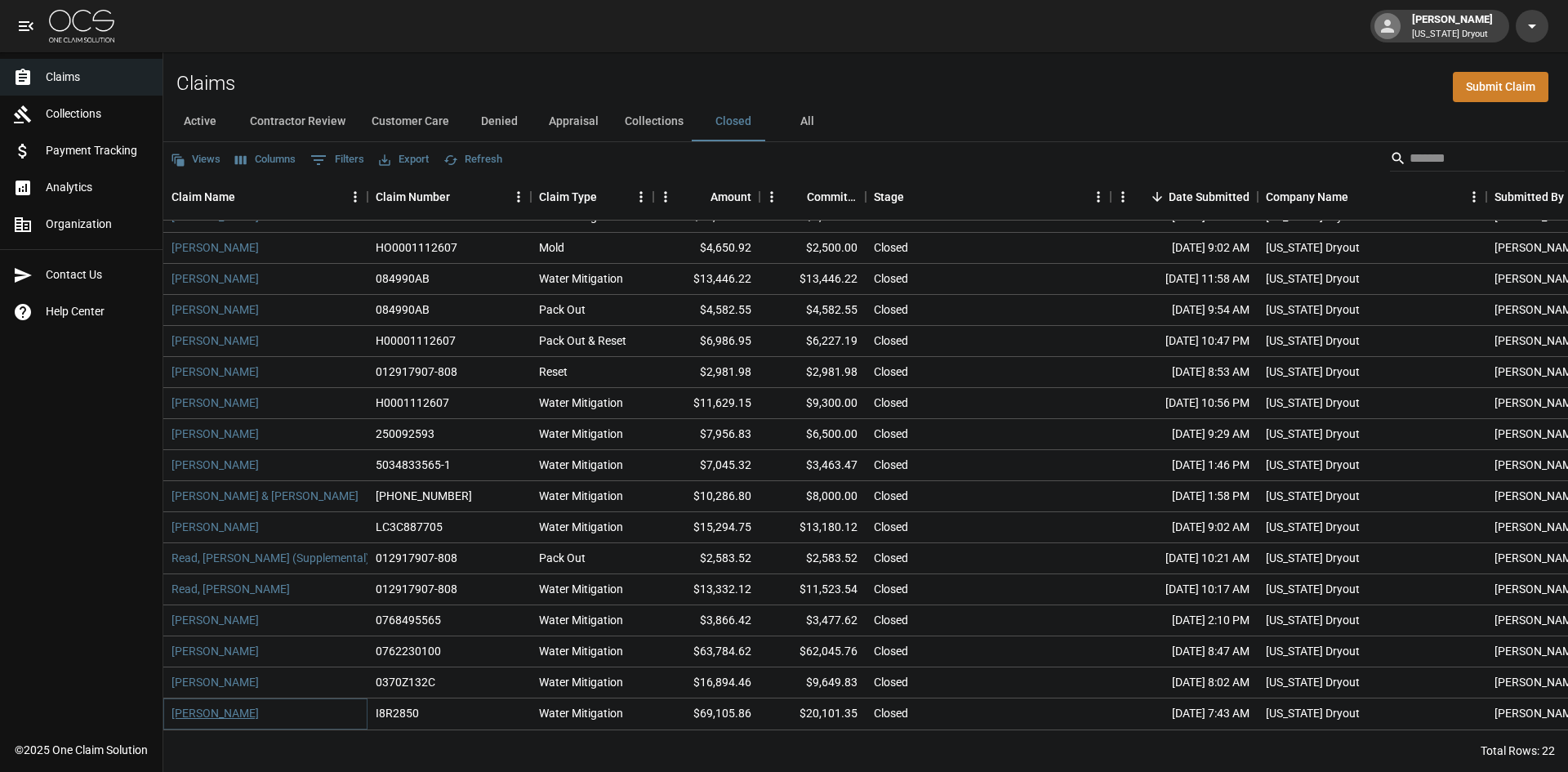
click at [209, 705] on link "[PERSON_NAME]" at bounding box center [215, 712] width 87 height 16
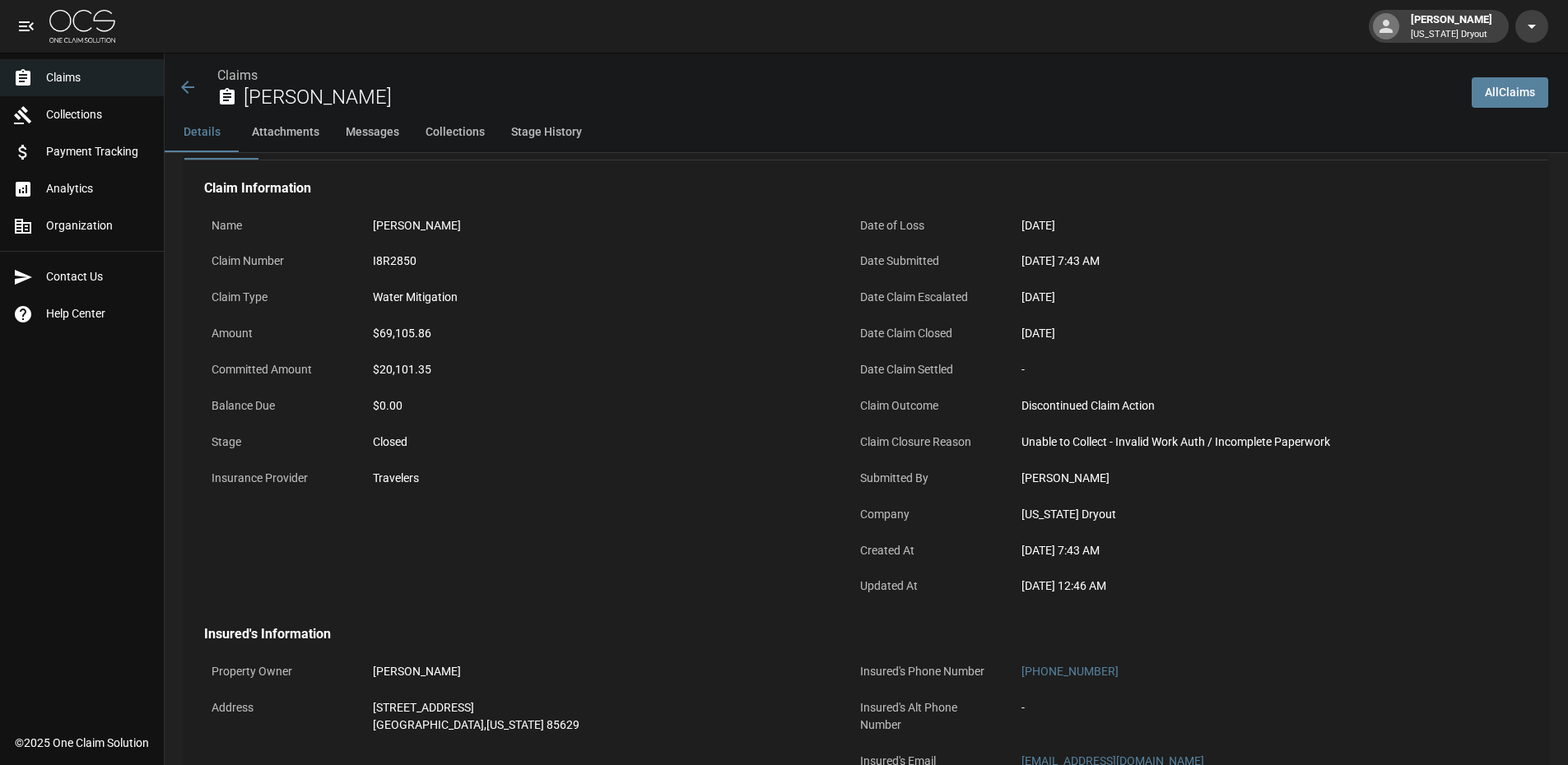
scroll to position [82, 0]
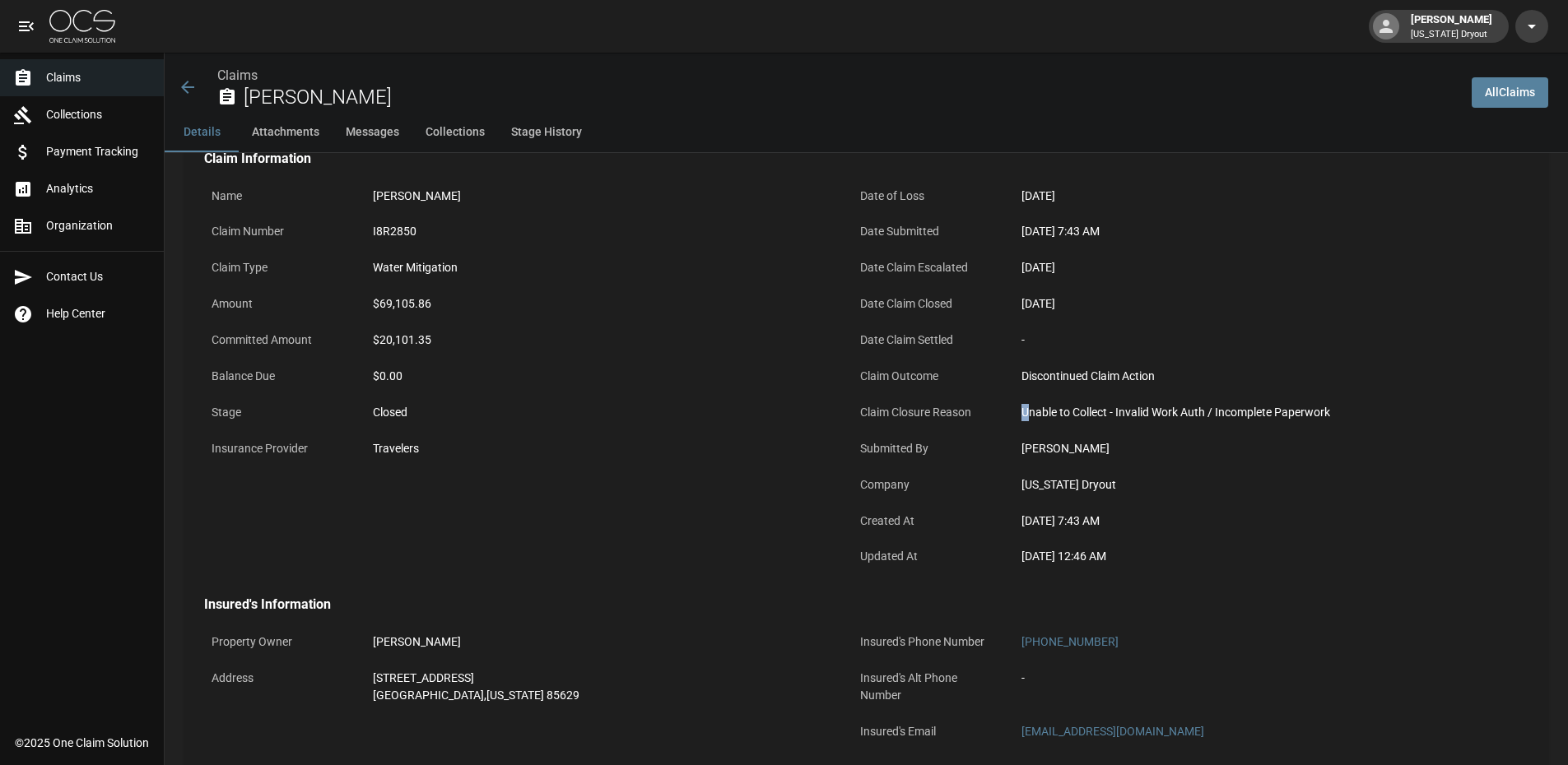
drag, startPoint x: 1029, startPoint y: 403, endPoint x: 1022, endPoint y: 409, distance: 9.2
click at [1022, 409] on div "Unable to Collect - Invalid Work Auth / Incomplete Paperwork" at bounding box center [1247, 412] width 452 height 17
click at [1055, 423] on div "Unable to Collect - Invalid Work Auth / Incomplete Paperwork" at bounding box center [1247, 413] width 468 height 32
drag, startPoint x: 1017, startPoint y: 412, endPoint x: 1355, endPoint y: 418, distance: 338.1
click at [1355, 418] on div "Unable to Collect - Invalid Work Auth / Incomplete Paperwork" at bounding box center [1247, 413] width 468 height 32
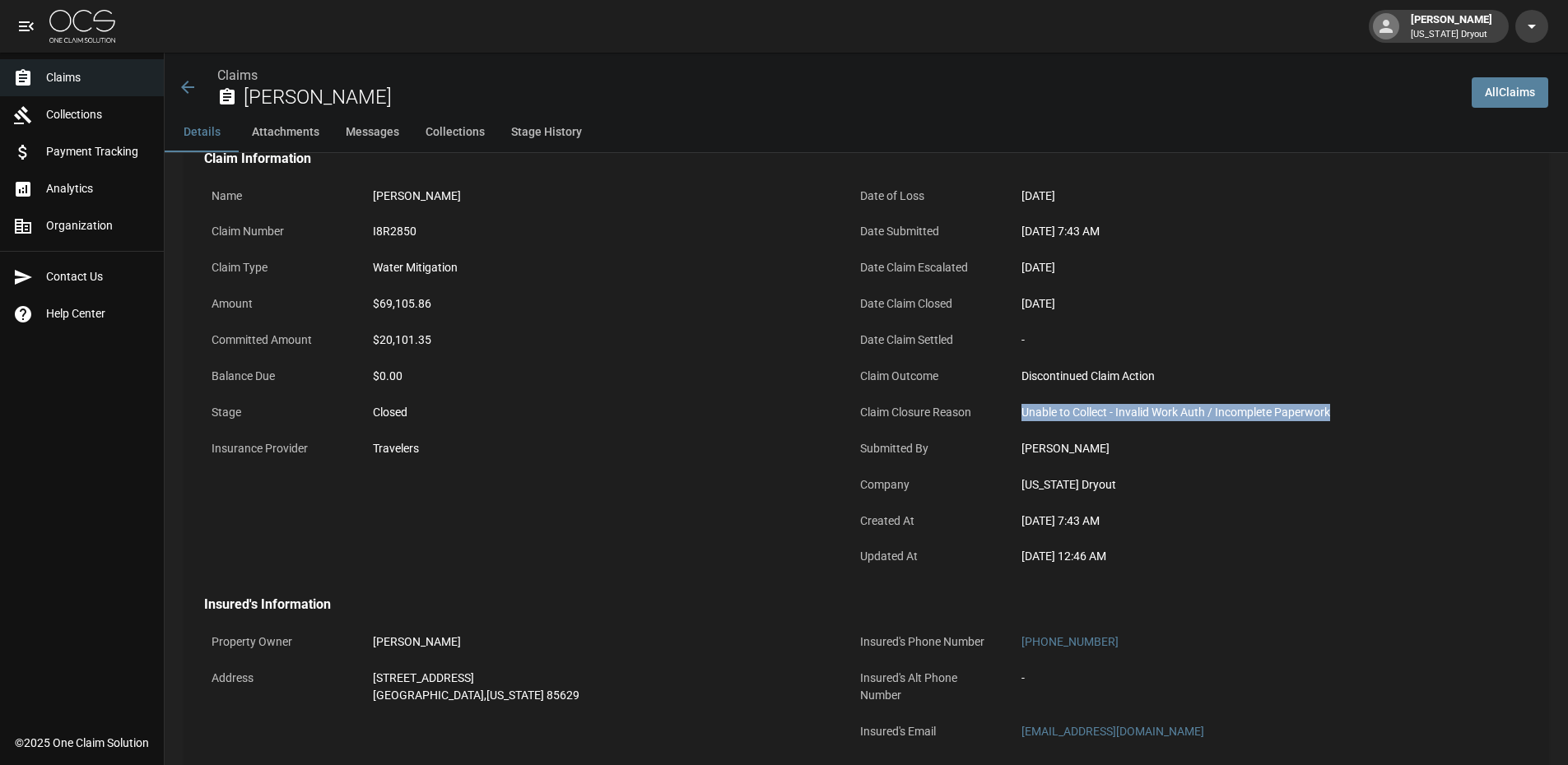
click at [55, 79] on span "Claims" at bounding box center [98, 77] width 105 height 17
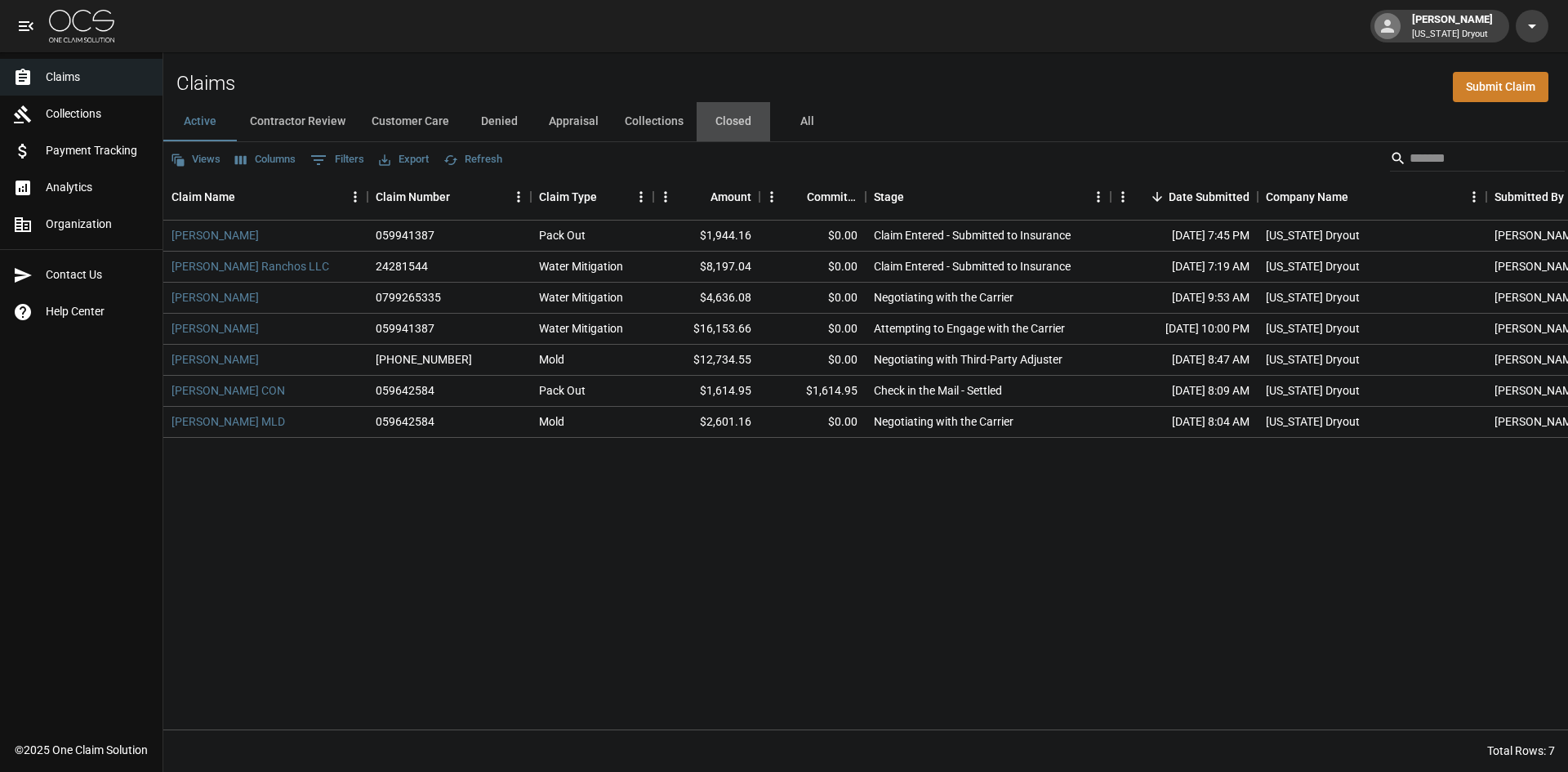
click at [750, 116] on button "Closed" at bounding box center [734, 121] width 74 height 39
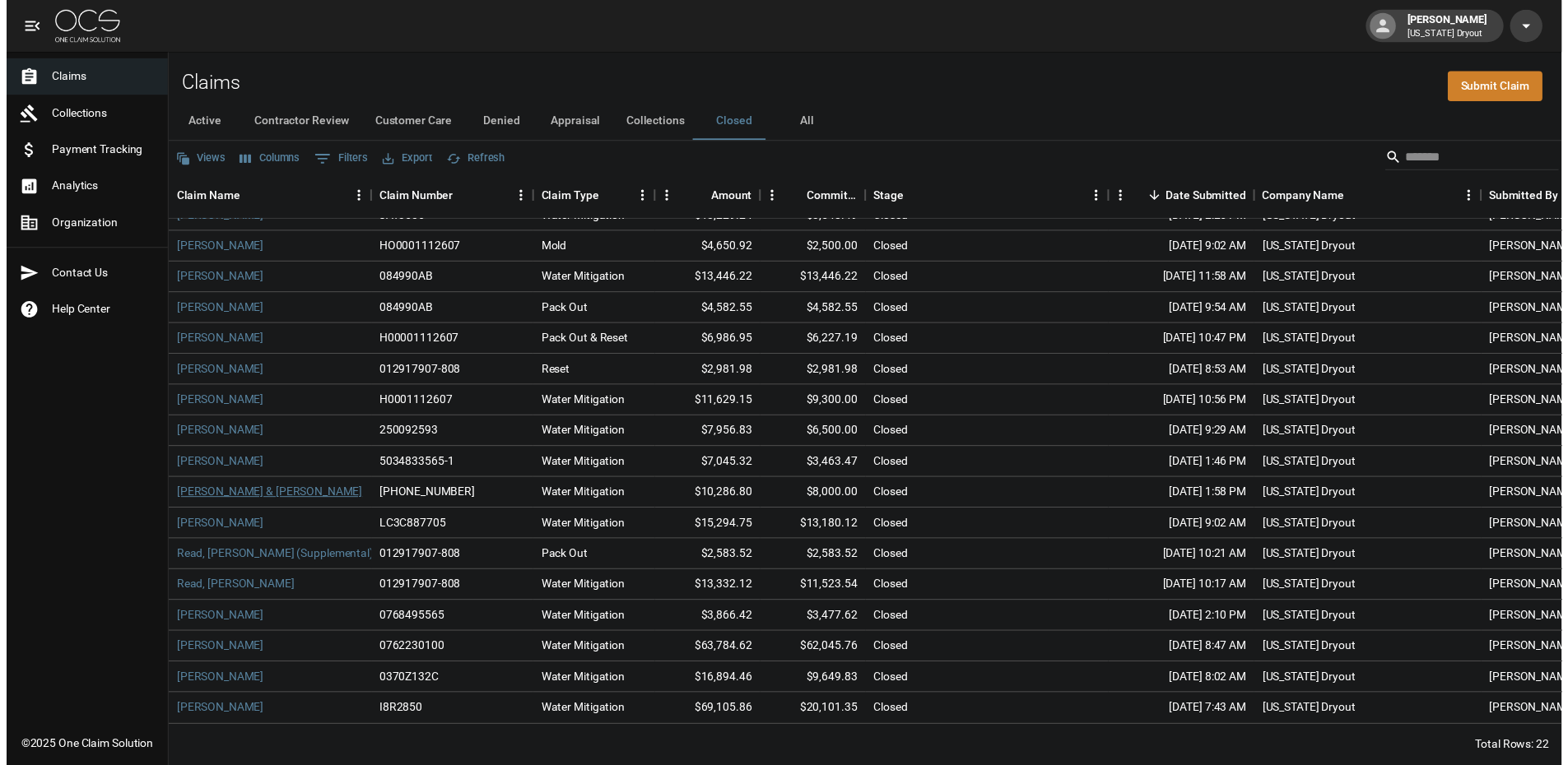
scroll to position [188, 0]
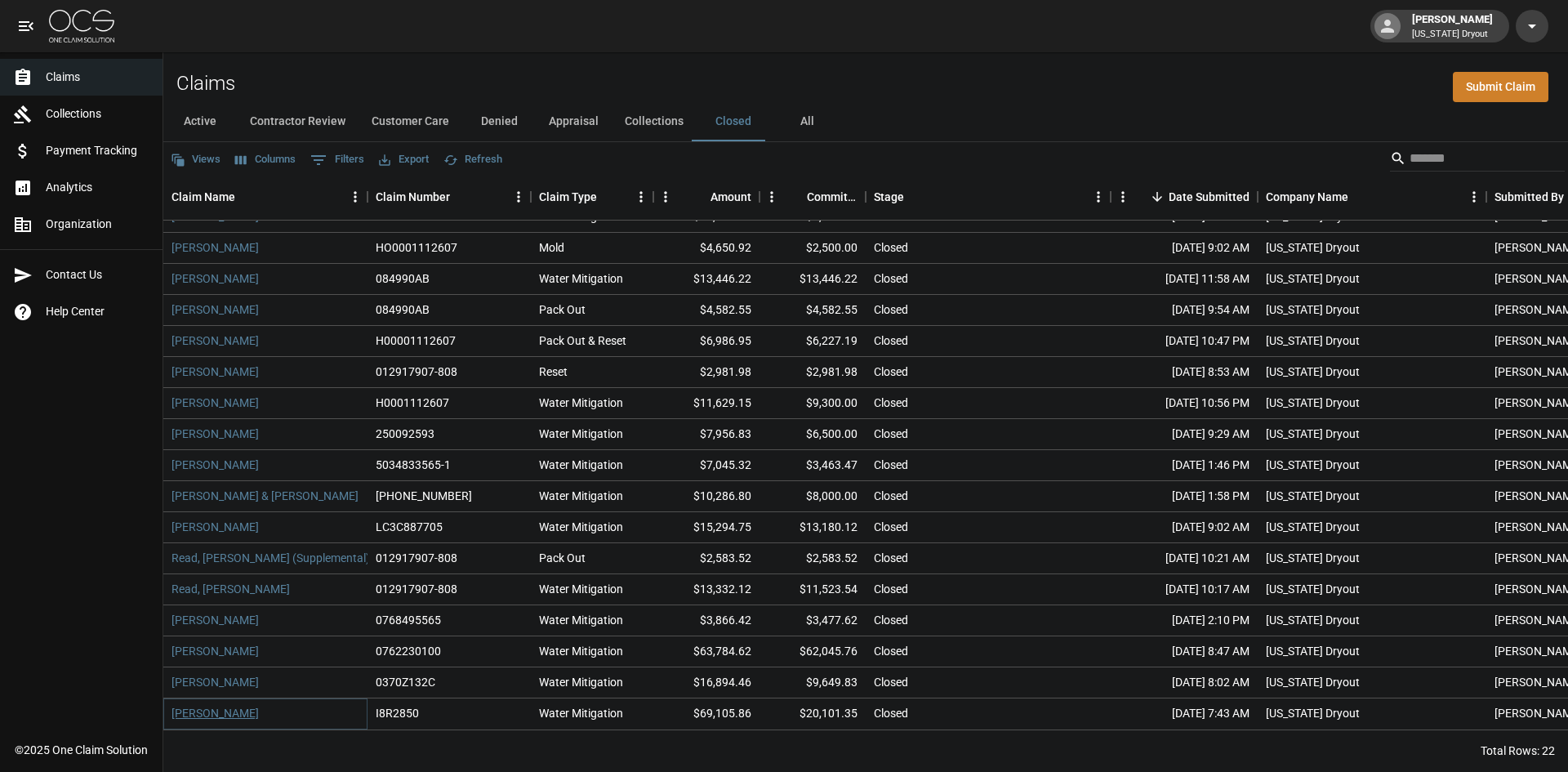
click at [210, 705] on link "[PERSON_NAME]" at bounding box center [215, 712] width 87 height 16
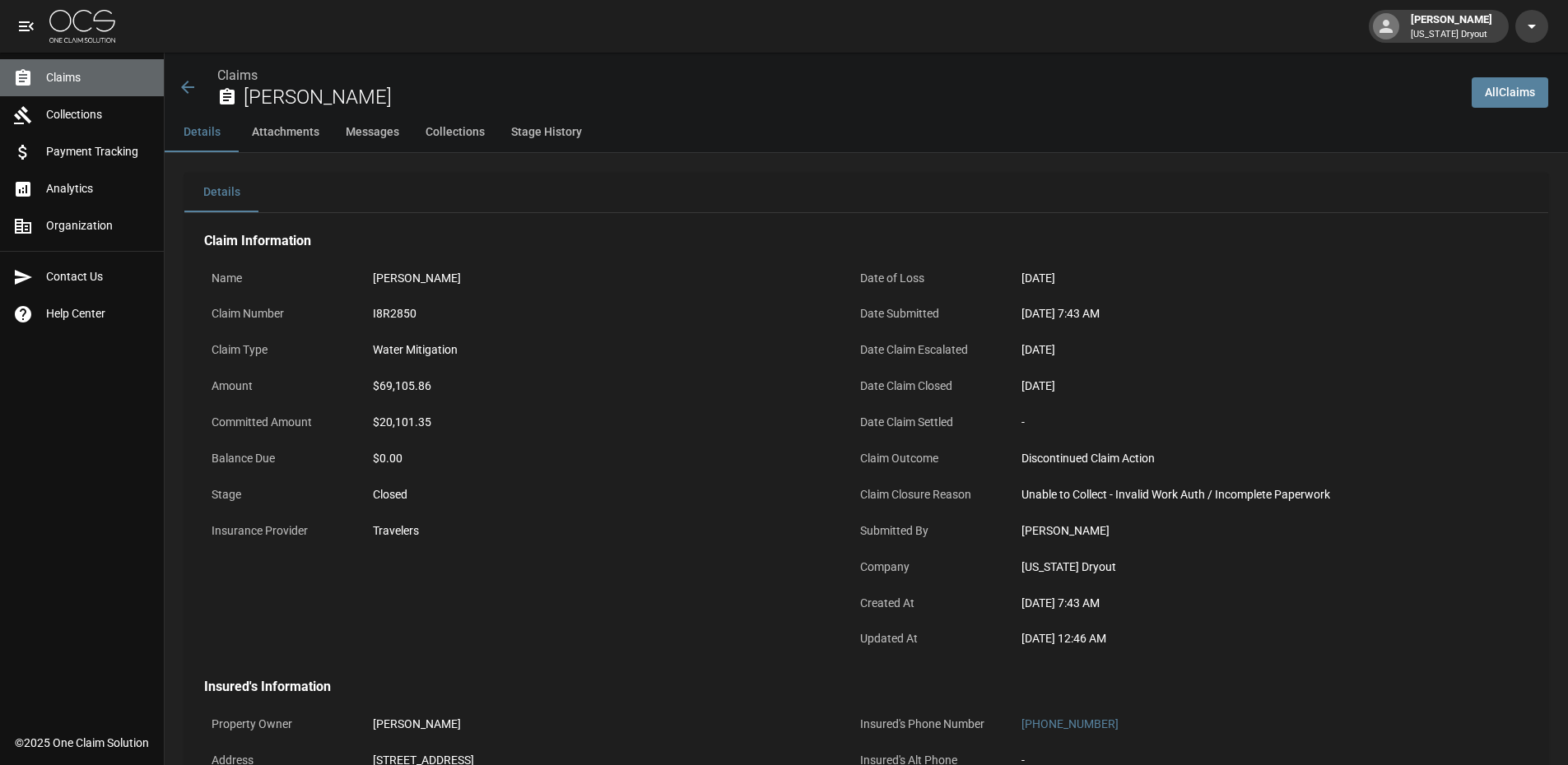
click at [85, 76] on span "Claims" at bounding box center [98, 77] width 105 height 17
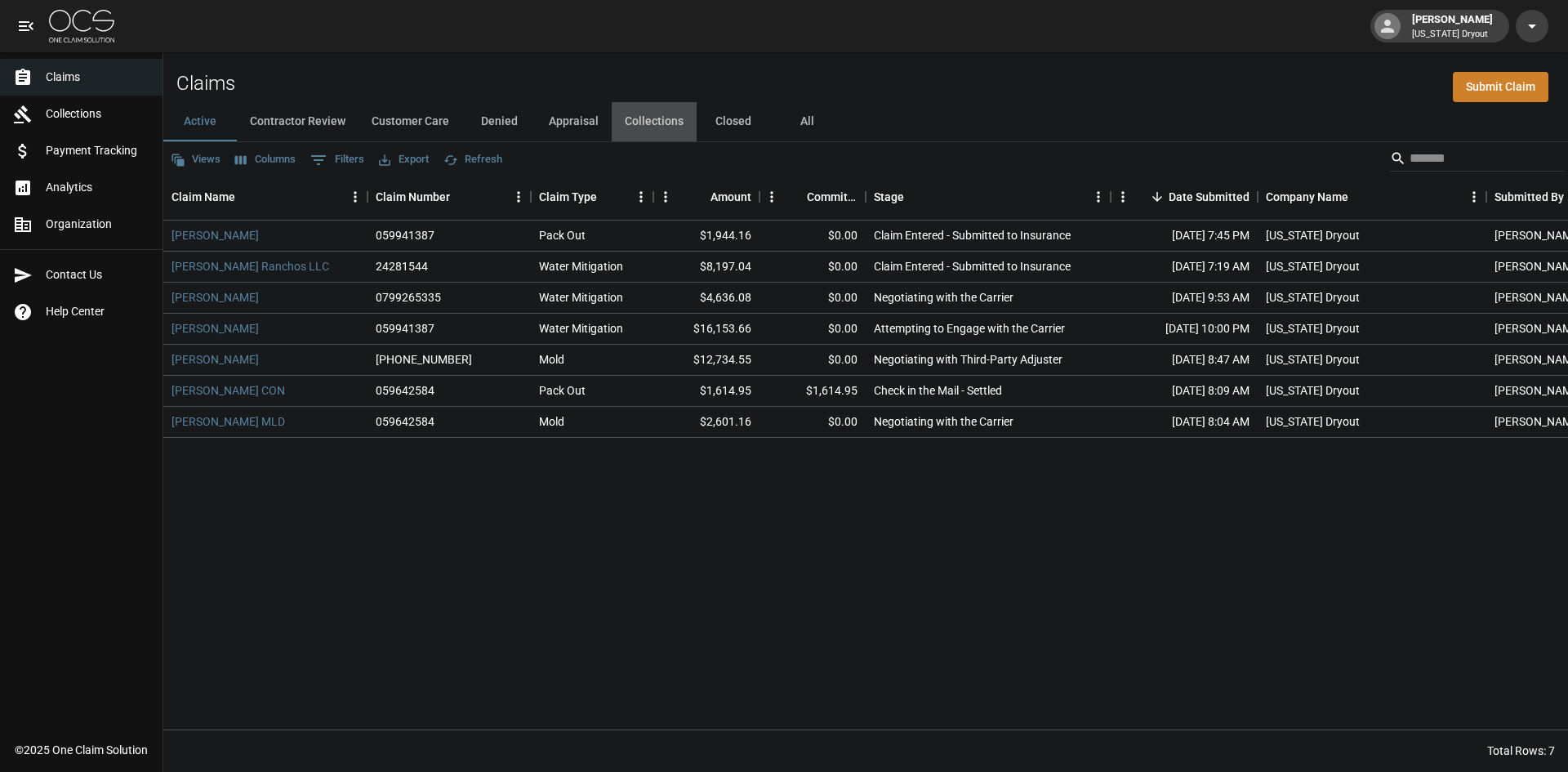
click at [665, 122] on button "Collections" at bounding box center [654, 121] width 85 height 39
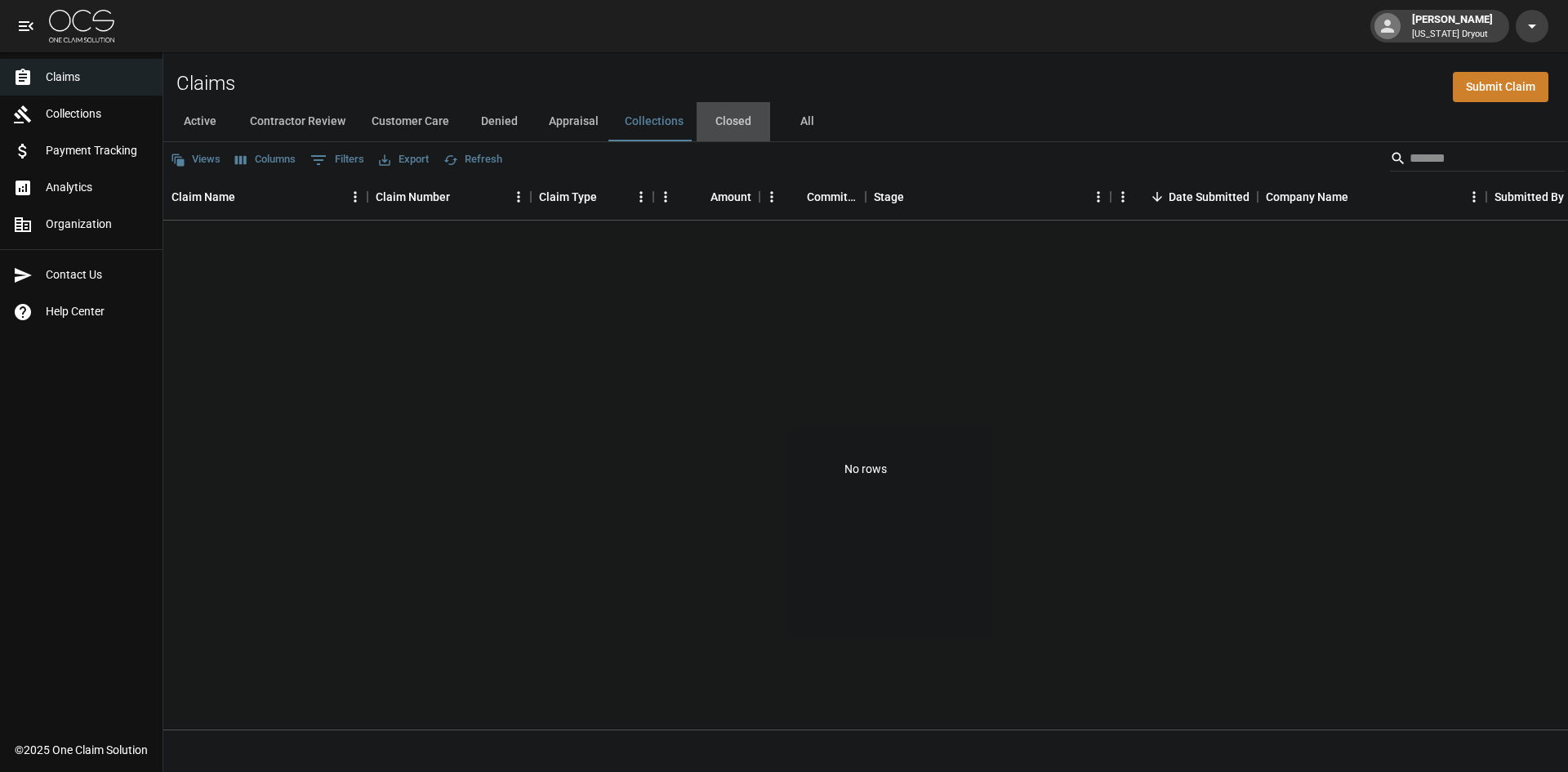
click at [714, 122] on button "Closed" at bounding box center [734, 121] width 74 height 39
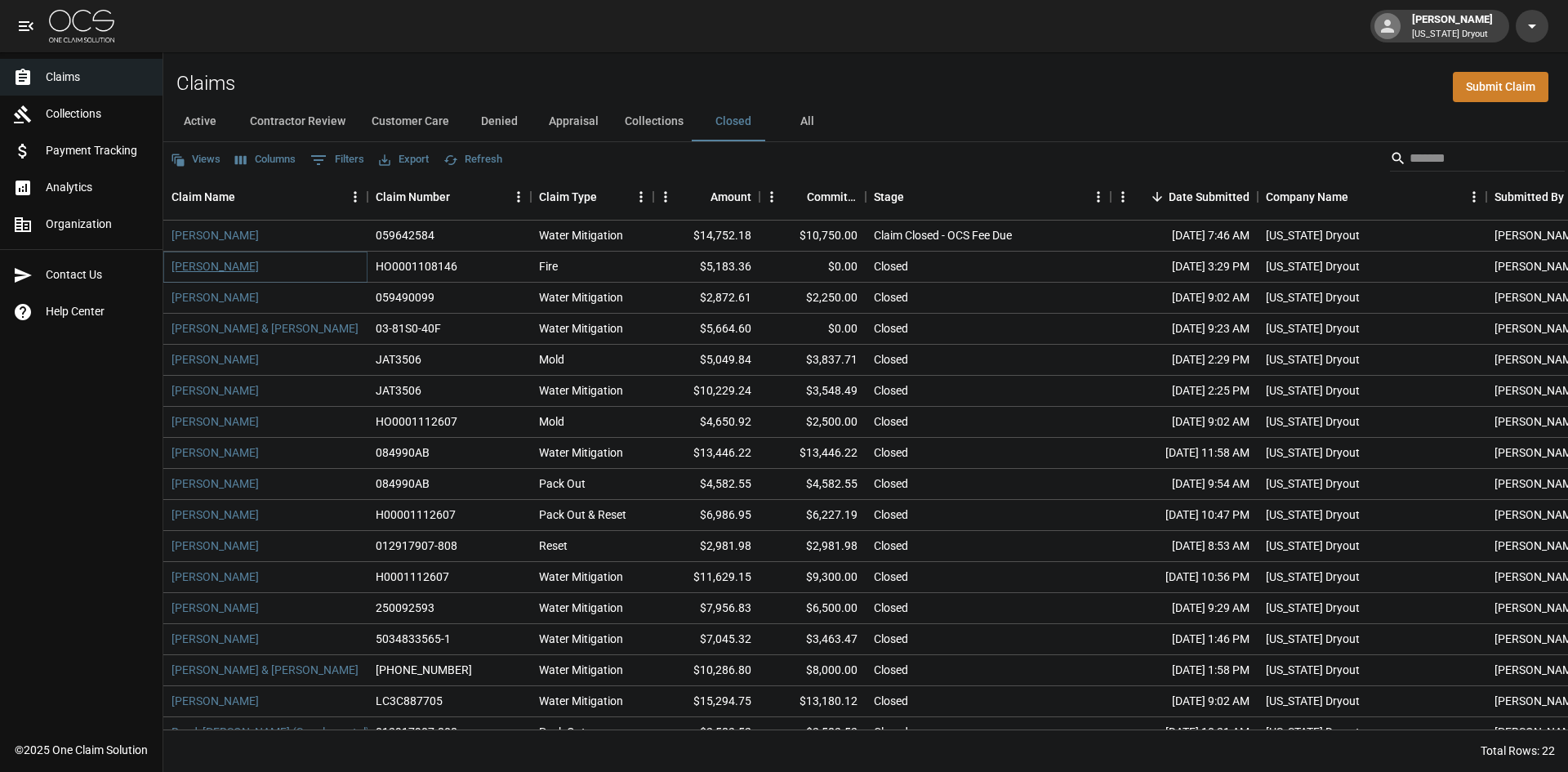
click at [189, 269] on link "[PERSON_NAME]" at bounding box center [215, 265] width 87 height 16
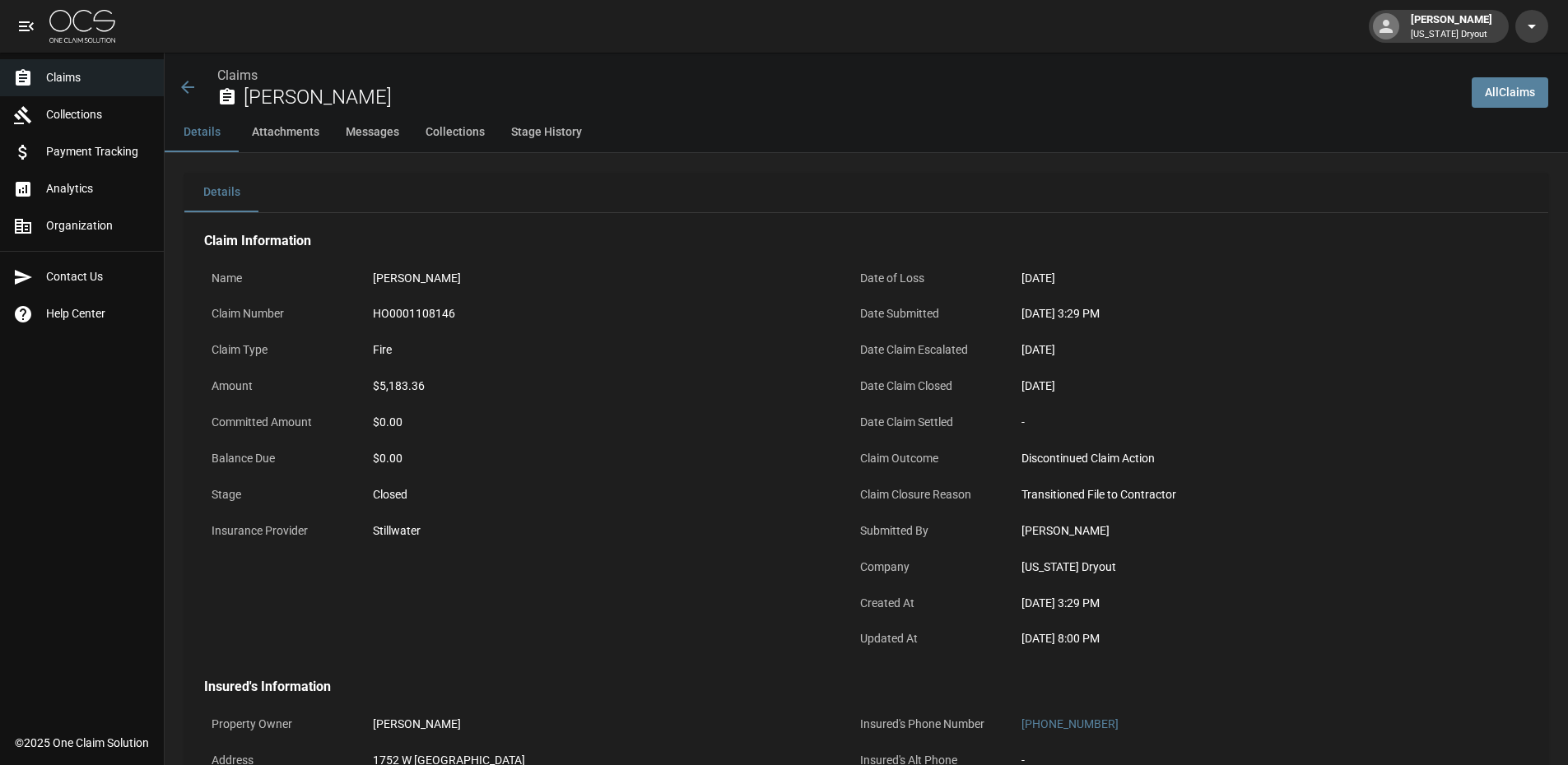
click at [71, 23] on img at bounding box center [82, 26] width 66 height 32
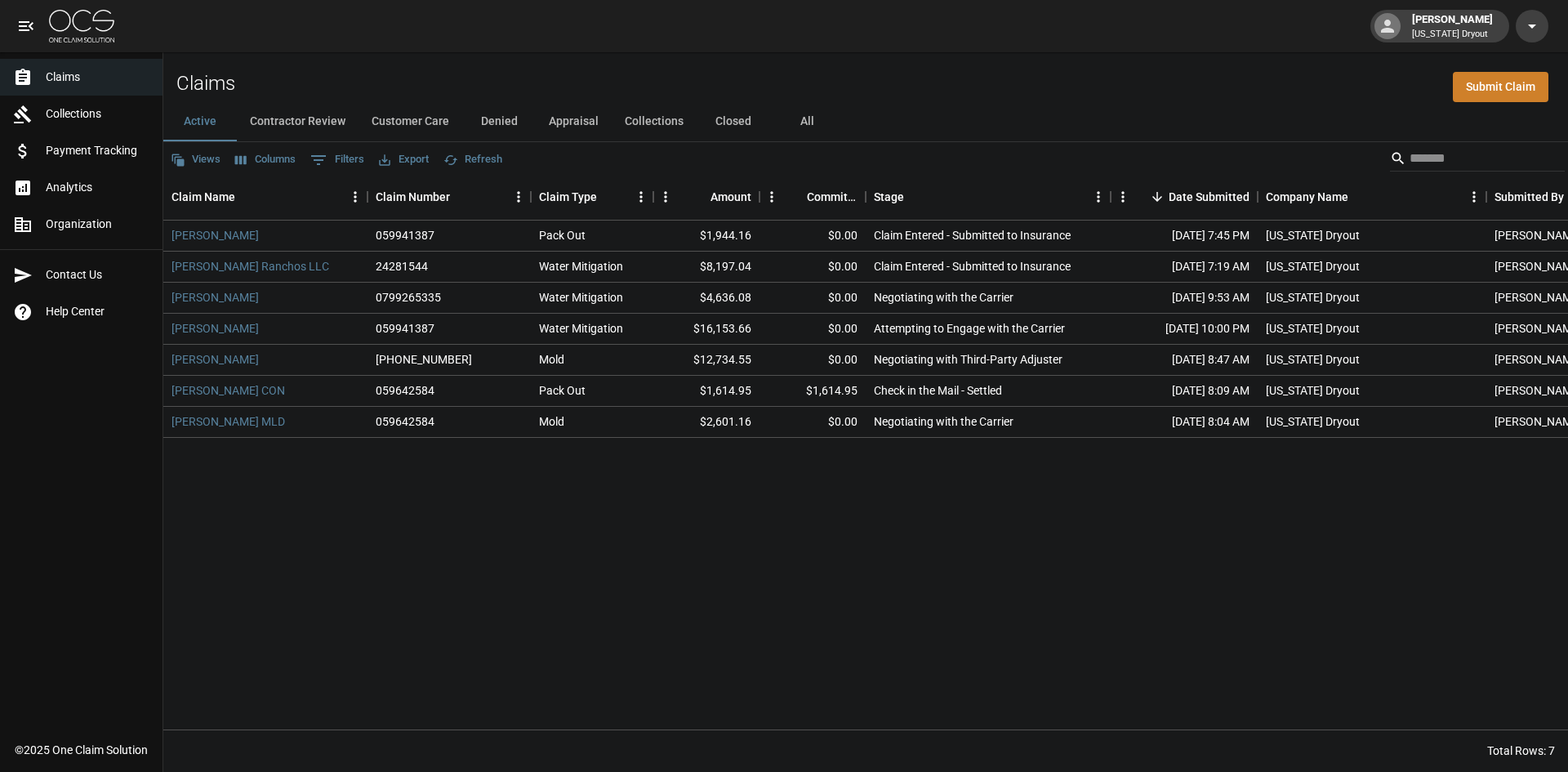
click at [888, 625] on div "[PERSON_NAME] 059941387 Pack Out $1,944.16 $0.00 Claim Entered - Submitted to I…" at bounding box center [926, 475] width 1526 height 509
click at [489, 496] on div "[PERSON_NAME] 059941387 Pack Out $1,944.16 $0.00 Claim Entered - Submitted to I…" at bounding box center [926, 475] width 1526 height 509
click at [112, 605] on div "Claims Collections Payment Tracking Analytics Organization Contact Us Help Cent…" at bounding box center [81, 366] width 163 height 732
click at [231, 551] on div "[PERSON_NAME] 059941387 Pack Out $1,944.16 $0.00 Claim Entered - Submitted to I…" at bounding box center [926, 475] width 1526 height 509
click at [668, 121] on button "Collections" at bounding box center [654, 121] width 85 height 39
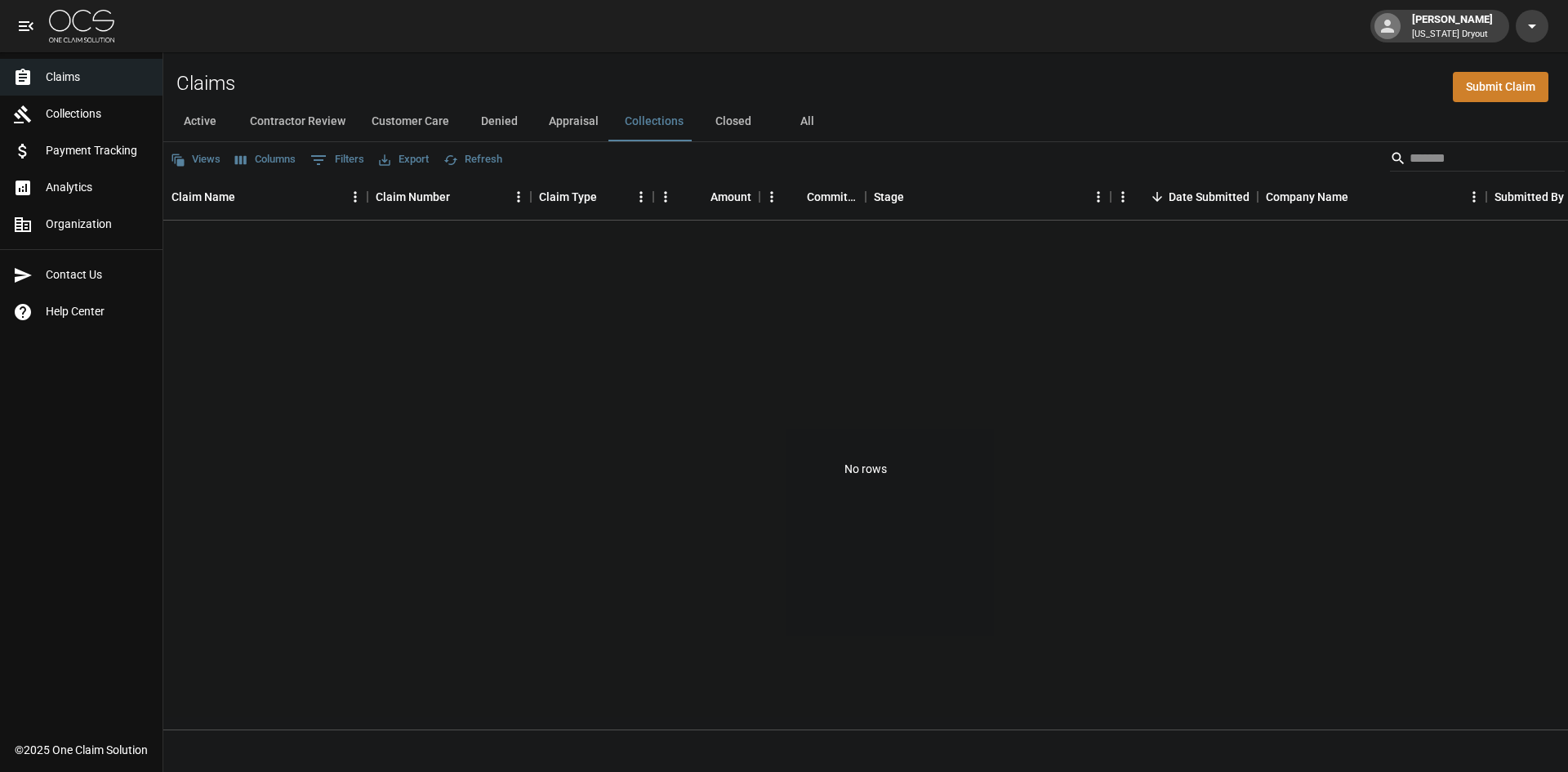
click at [580, 125] on button "Appraisal" at bounding box center [574, 121] width 76 height 39
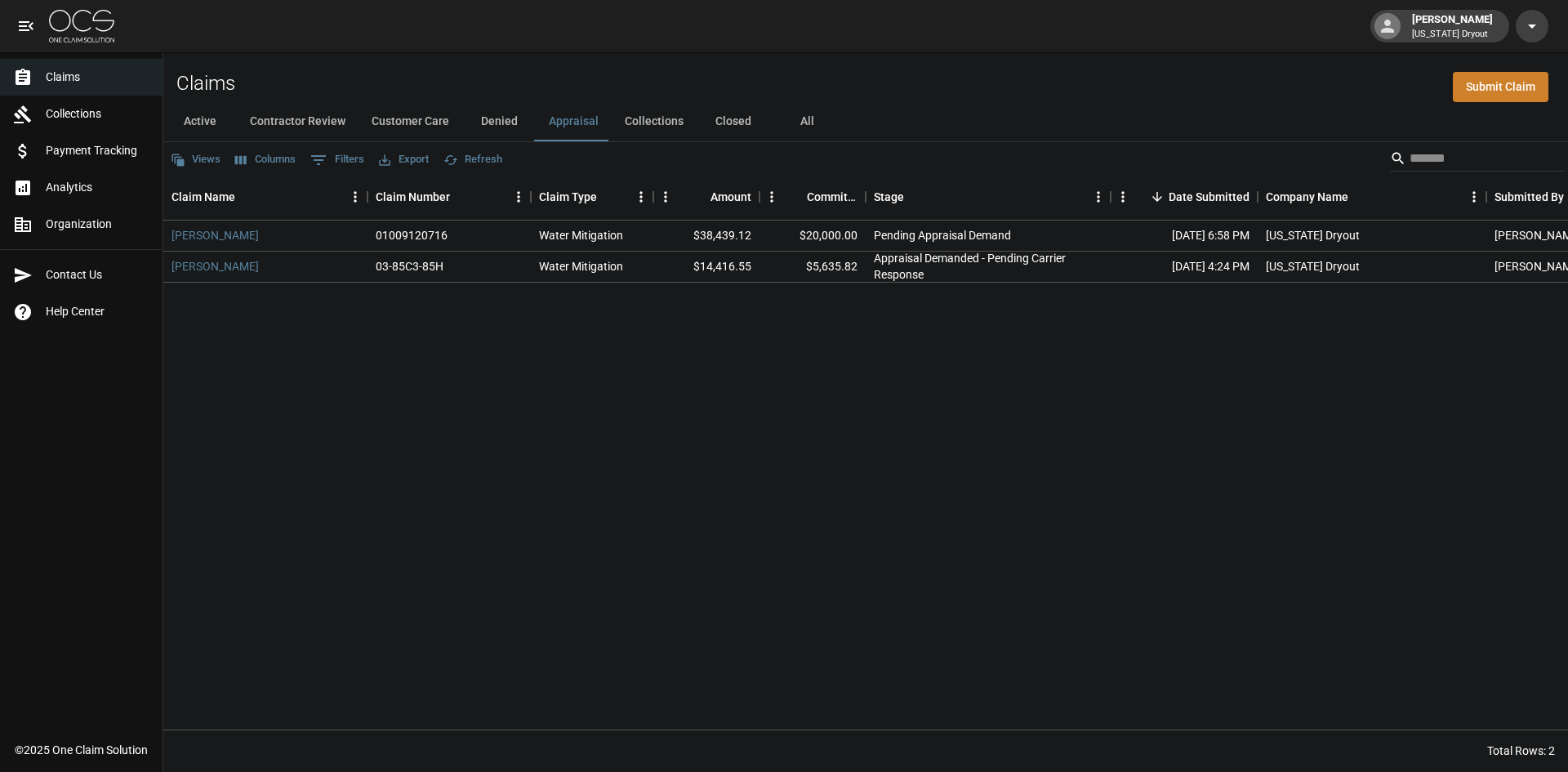
click at [80, 35] on img at bounding box center [81, 26] width 65 height 32
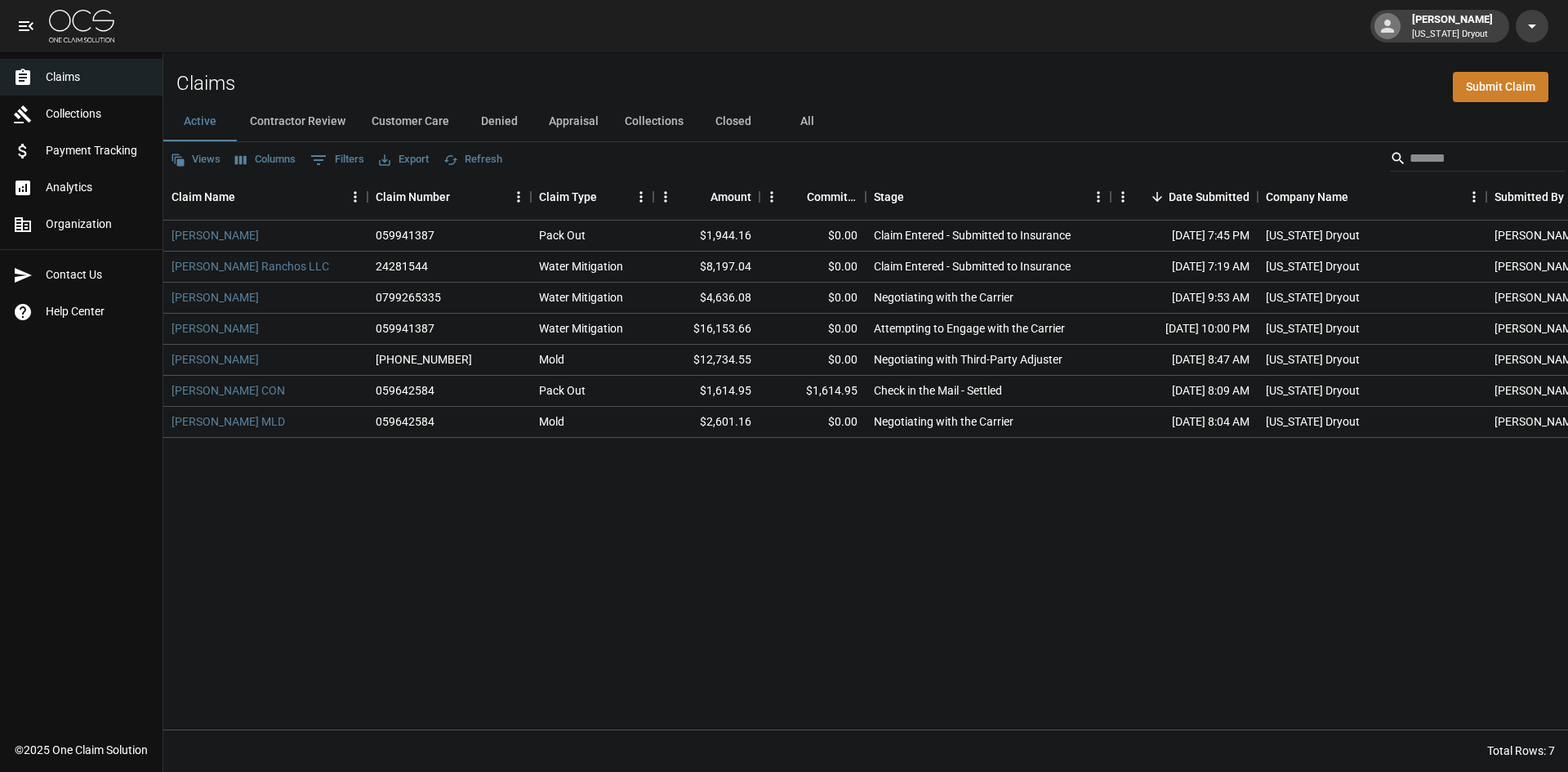
click at [365, 514] on div "[PERSON_NAME] 059941387 Pack Out $1,944.16 $0.00 Claim Entered - Submitted to I…" at bounding box center [926, 475] width 1526 height 509
